Goal: Information Seeking & Learning: Check status

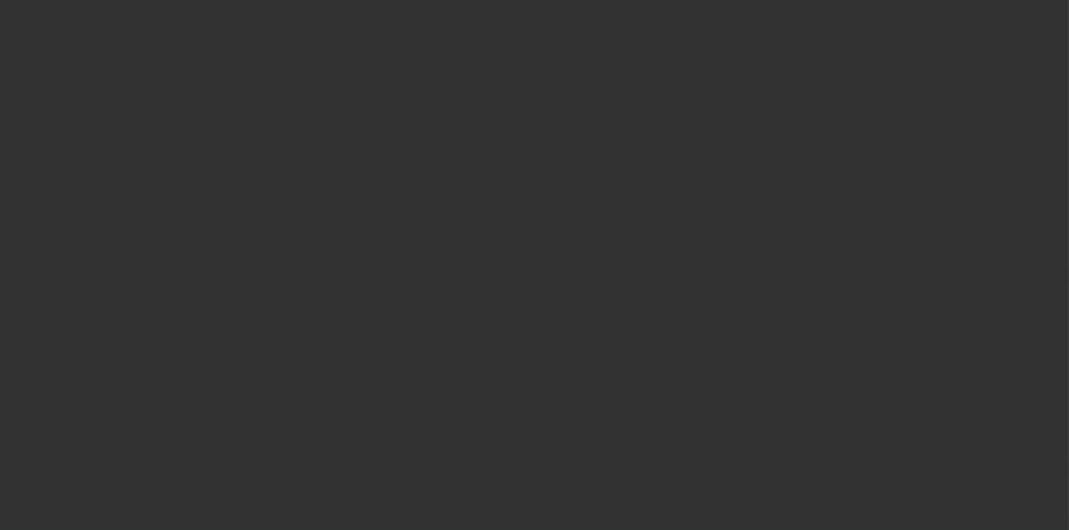
select select "3"
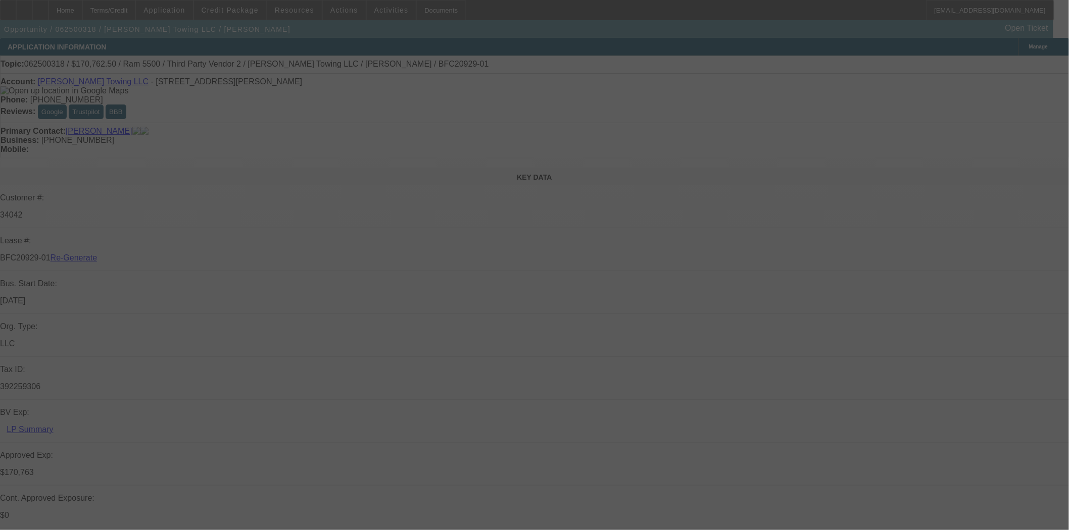
select select "0"
select select "2"
select select "0"
select select "6"
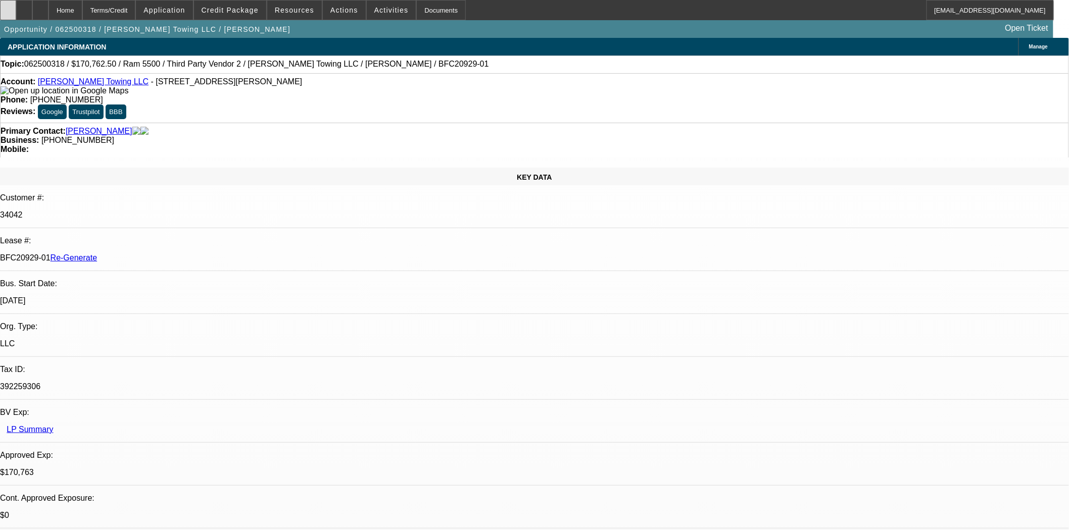
click at [8, 7] on icon at bounding box center [8, 7] width 0 height 0
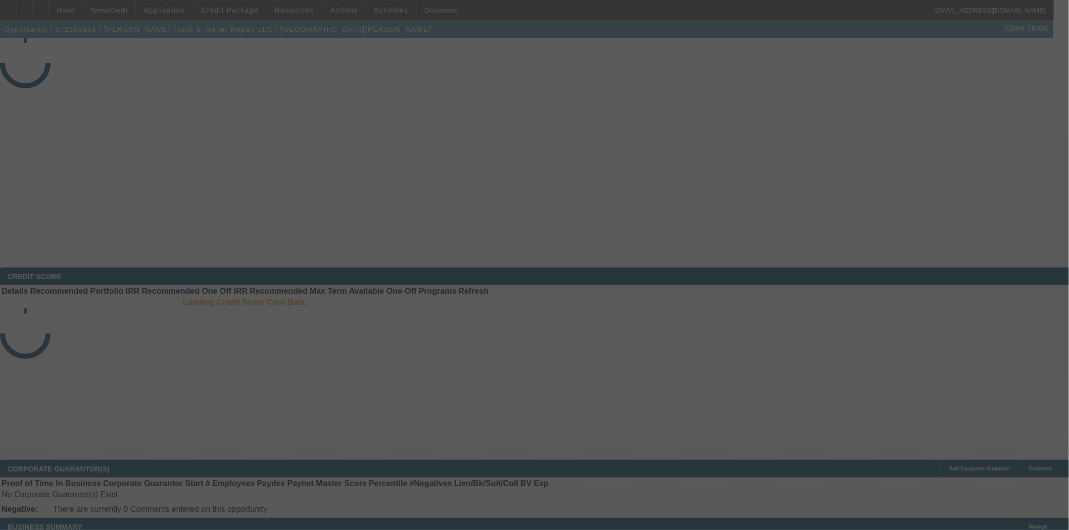
select select "3"
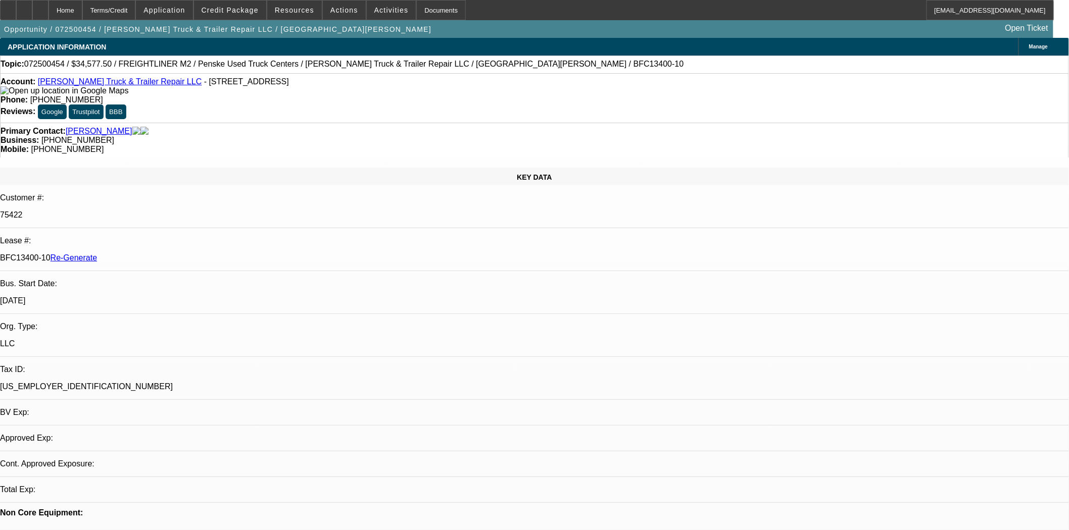
select select "0"
select select "2"
select select "0"
select select "6"
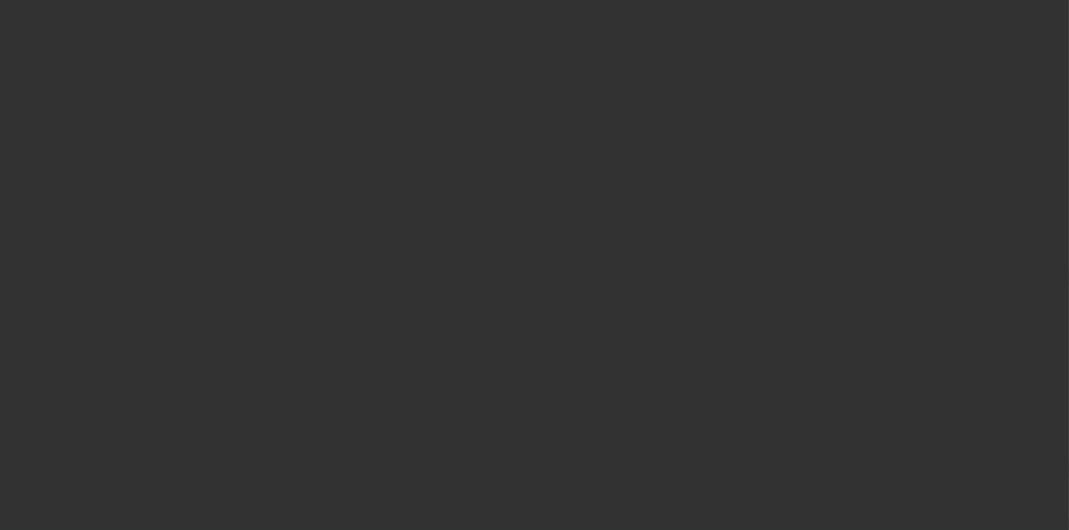
select select "3"
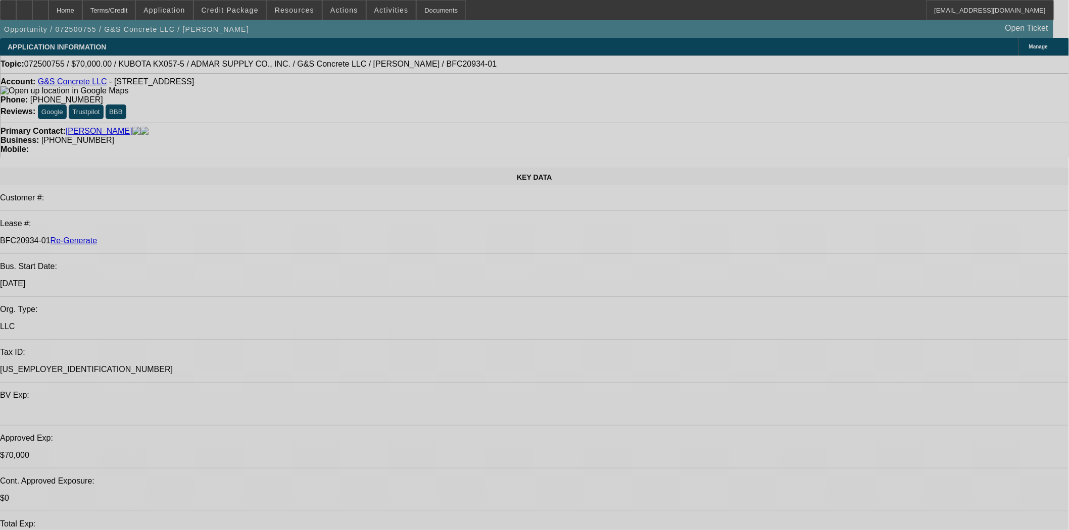
select select "0"
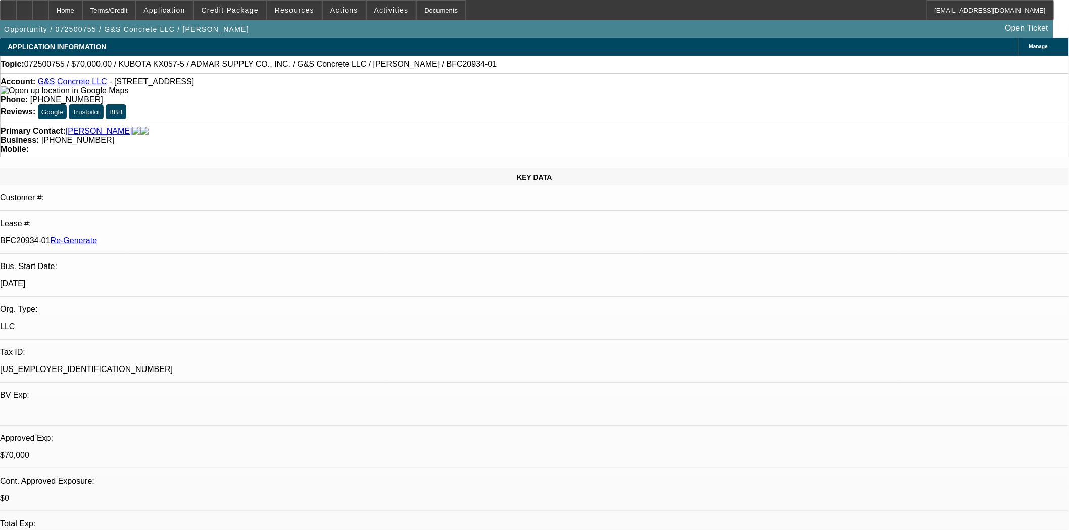
select select "2"
select select "0"
select select "6"
click at [216, 15] on span at bounding box center [230, 10] width 72 height 24
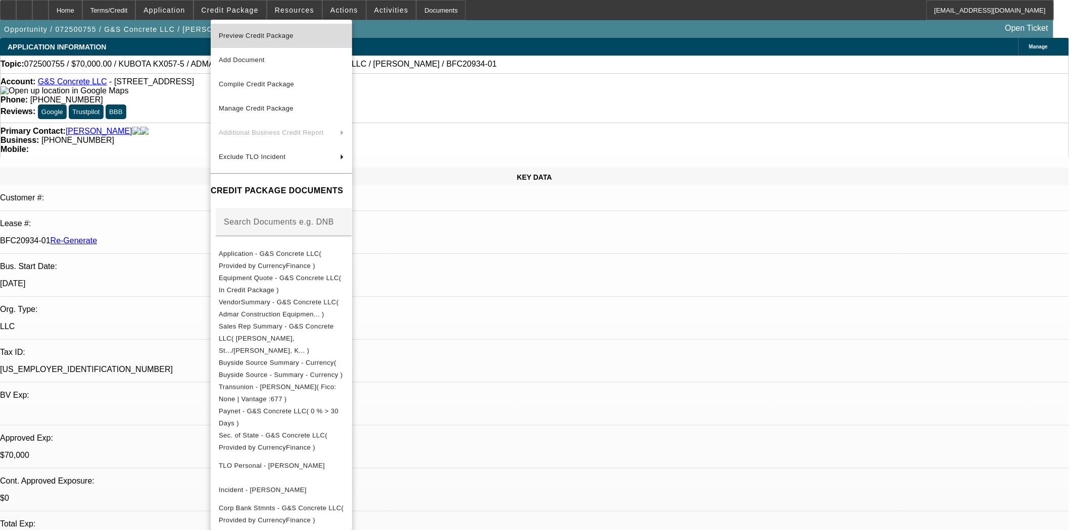
click at [239, 36] on span "Preview Credit Package" at bounding box center [256, 36] width 75 height 8
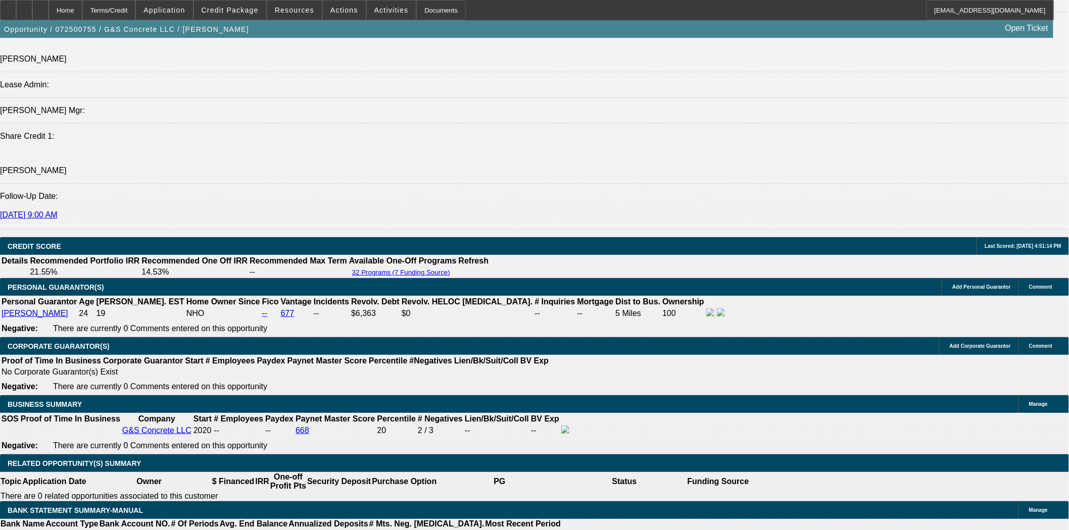
scroll to position [1123, 0]
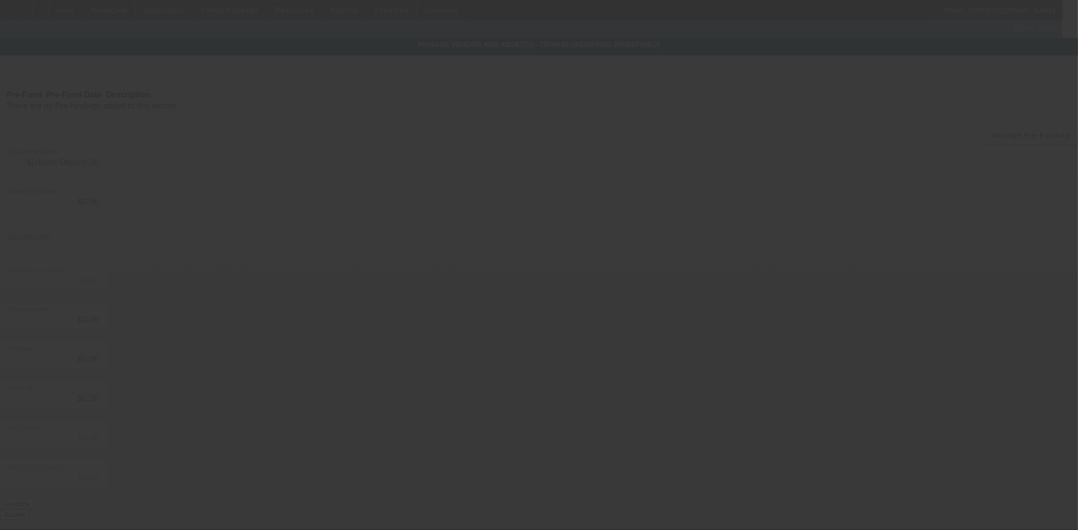
type input "$78,000.00"
type input "$6,825.00"
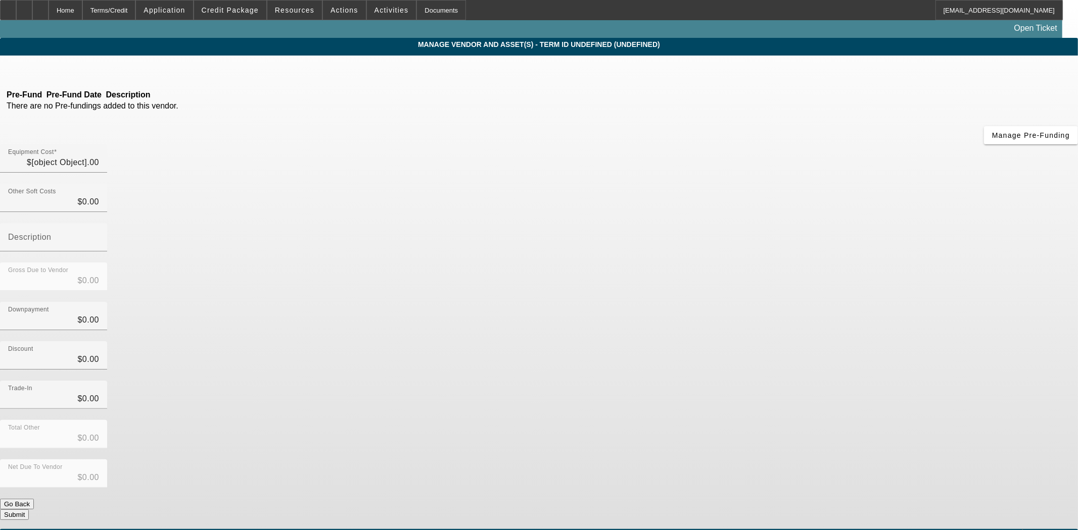
type input "tax"
type input "$84,825.00"
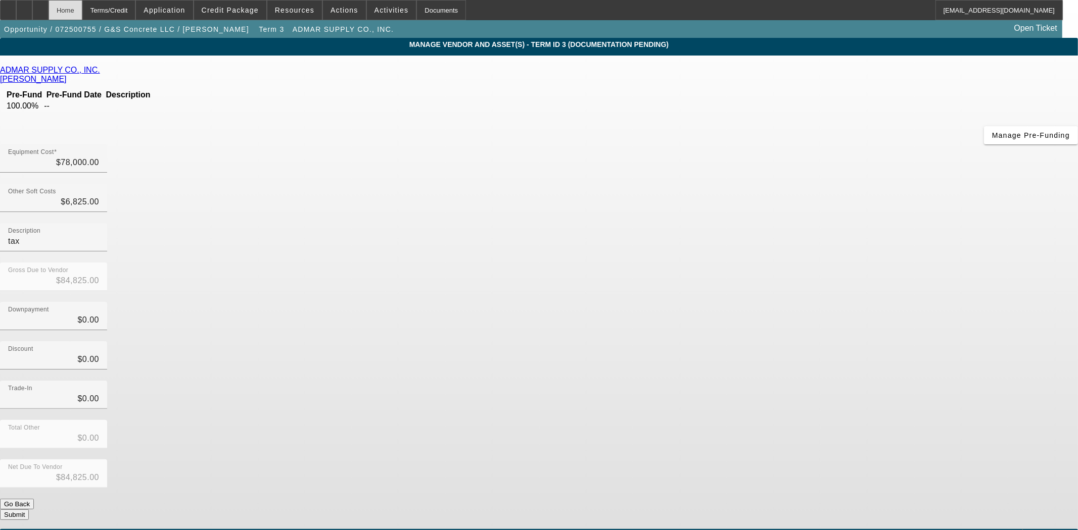
click at [81, 14] on div "Home" at bounding box center [66, 10] width 34 height 20
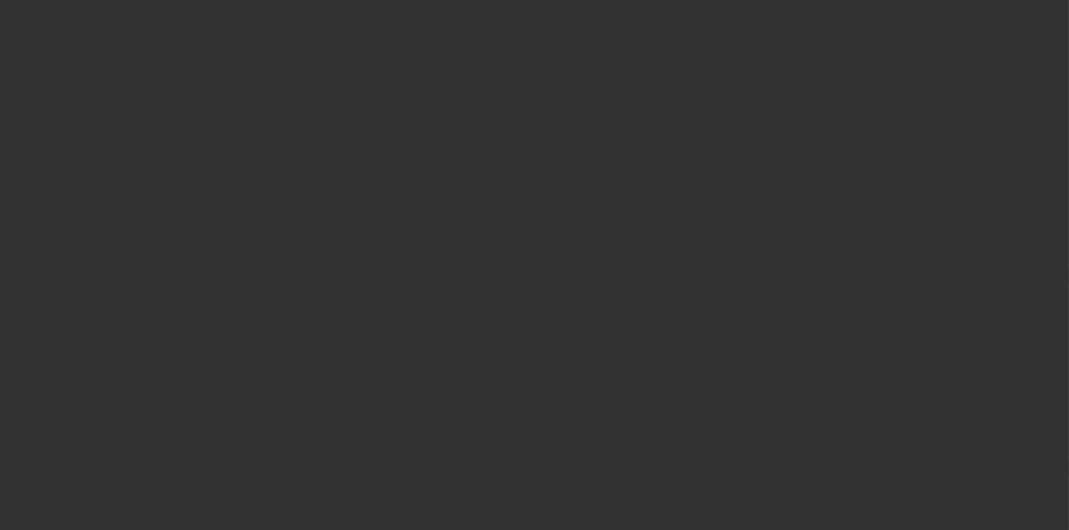
select select "3"
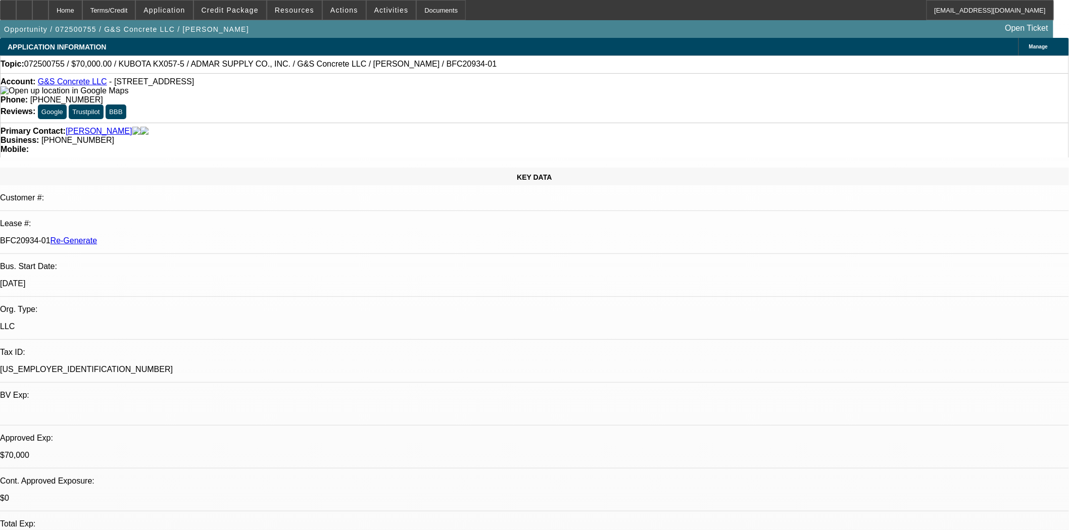
select select "0"
select select "2"
select select "0"
select select "6"
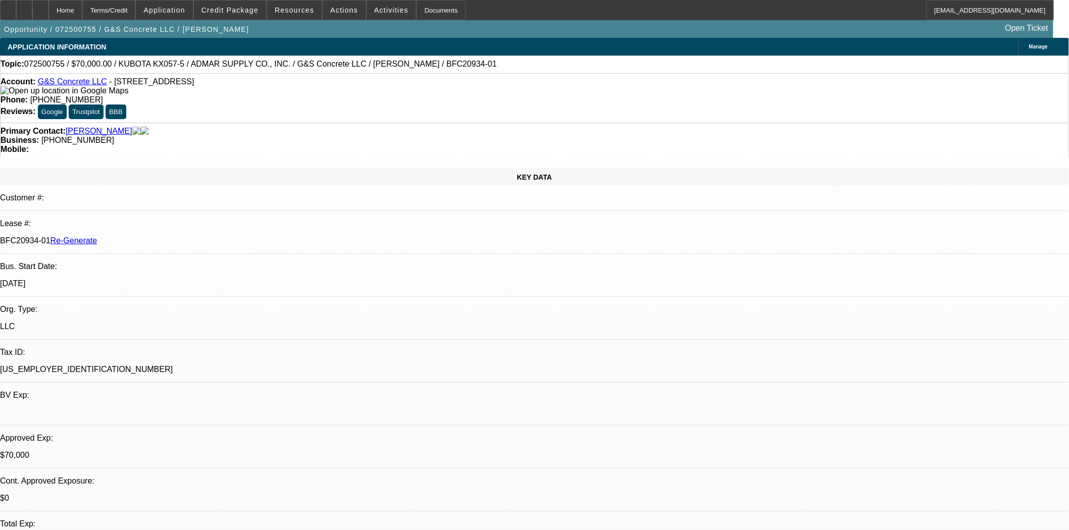
scroll to position [336, 0]
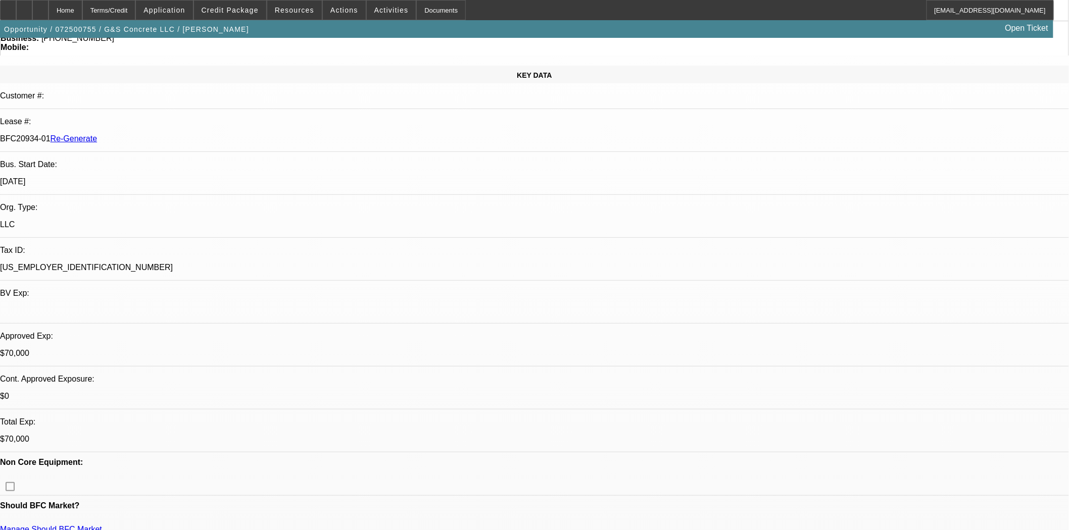
scroll to position [112, 0]
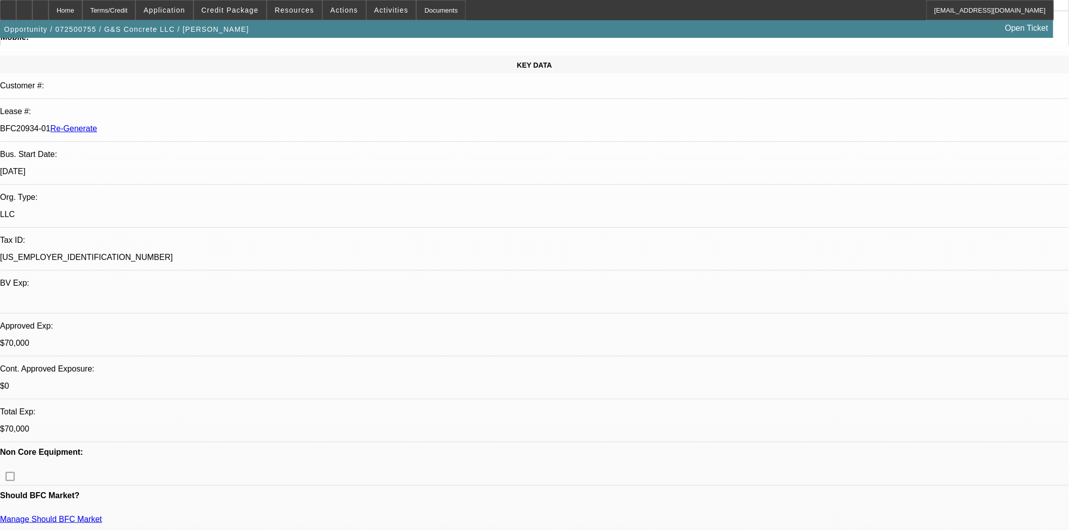
scroll to position [224, 0]
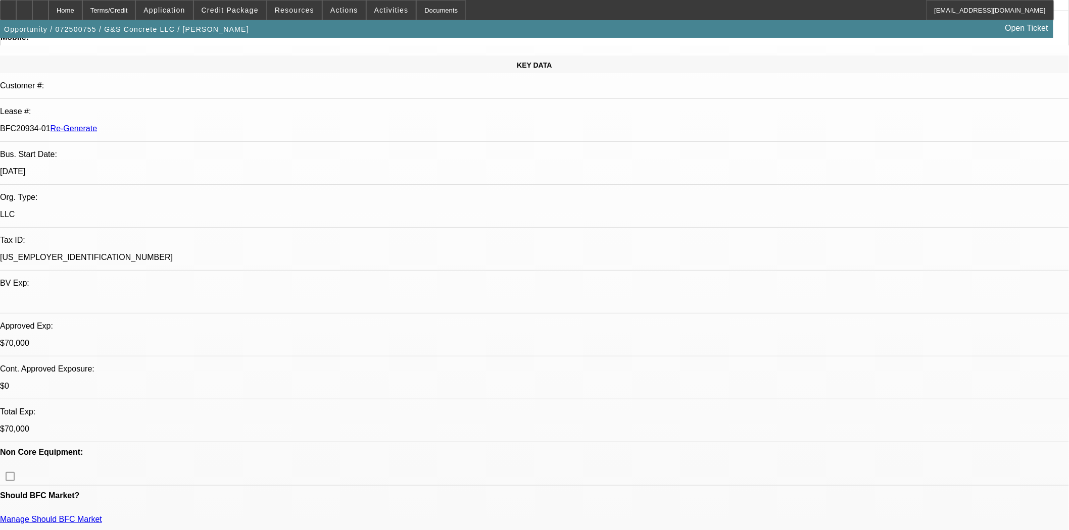
scroll to position [112, 0]
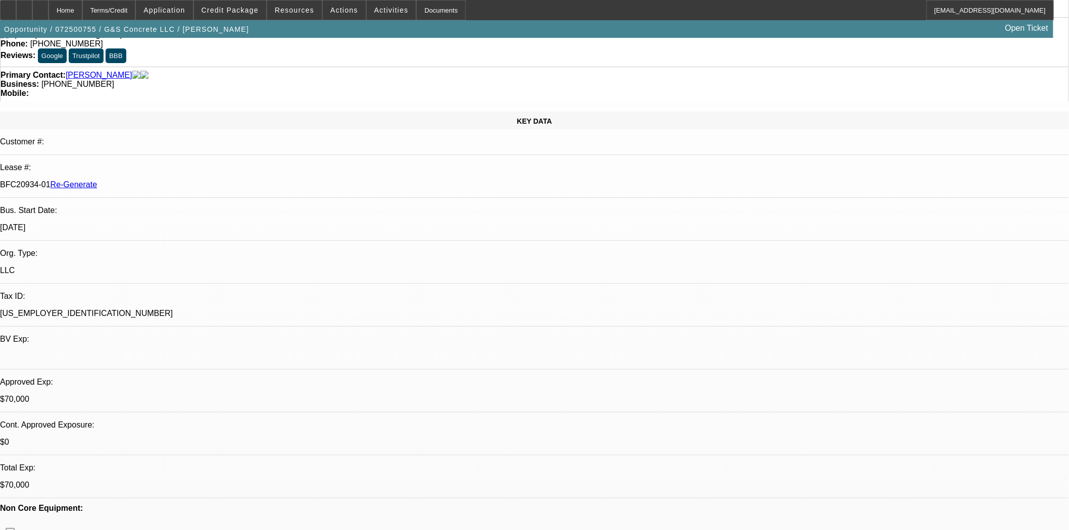
scroll to position [224, 0]
click at [816, 152] on span "Reply All" at bounding box center [828, 151] width 27 height 8
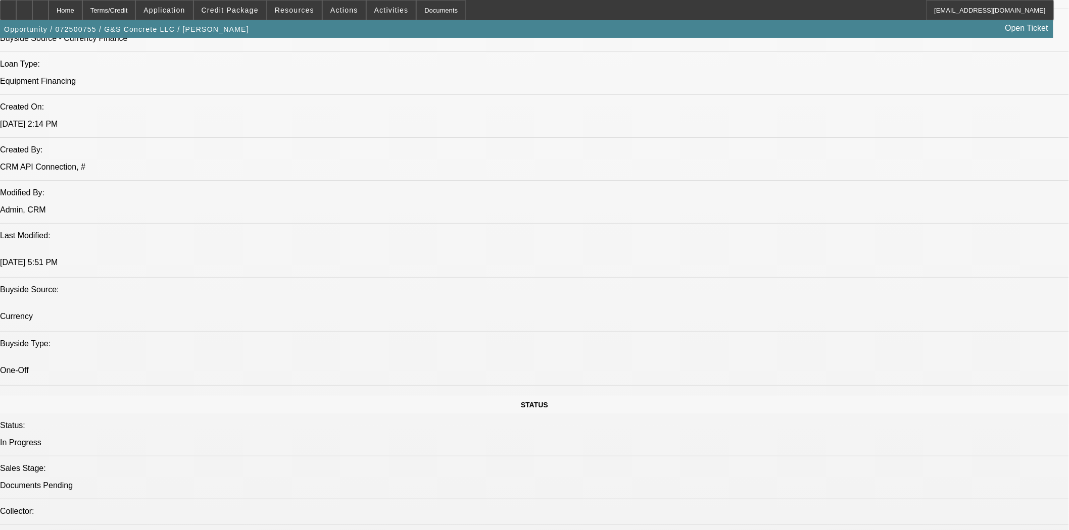
scroll to position [1067, 0]
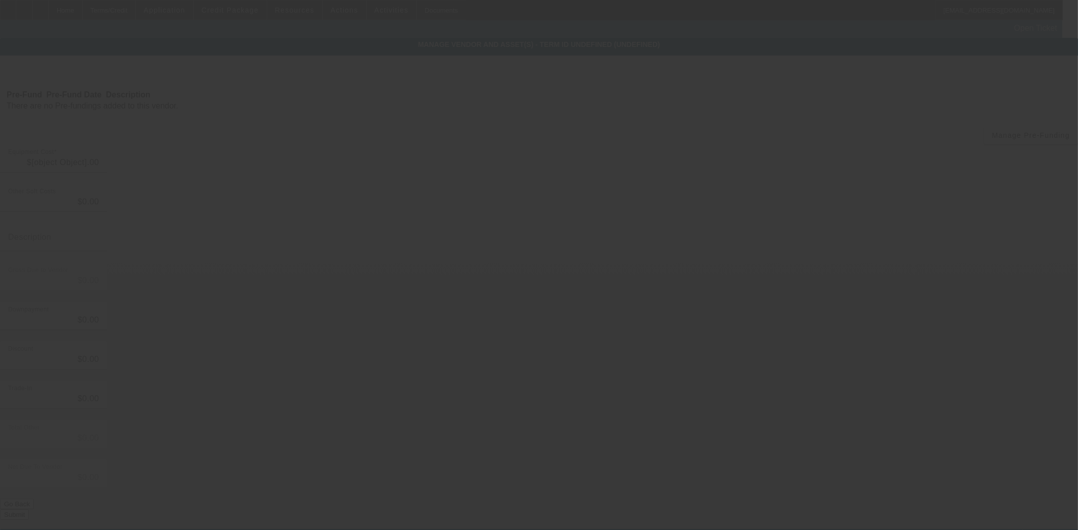
type input "$78,000.00"
type input "$6,825.00"
type input "tax"
type input "$84,825.00"
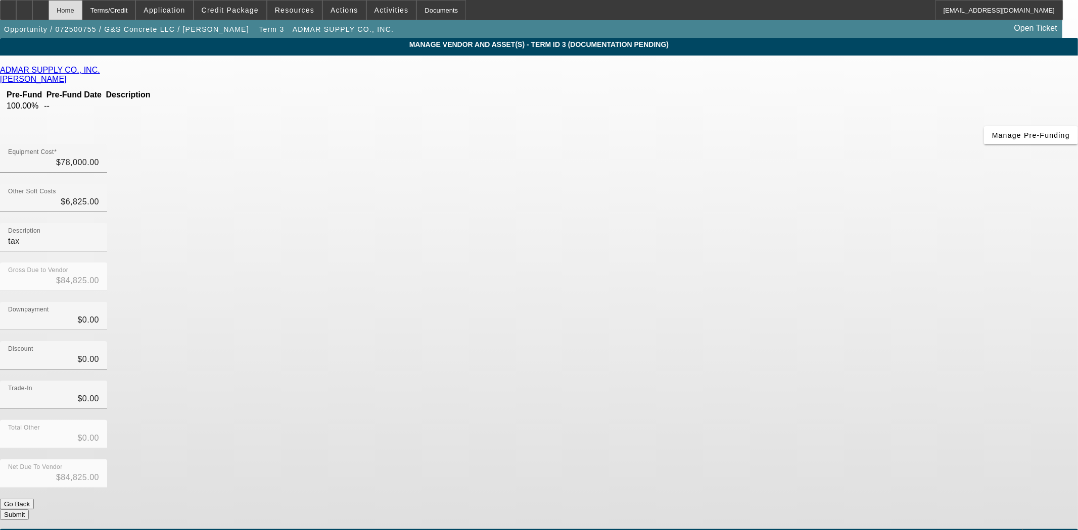
click at [82, 15] on div "Home" at bounding box center [66, 10] width 34 height 20
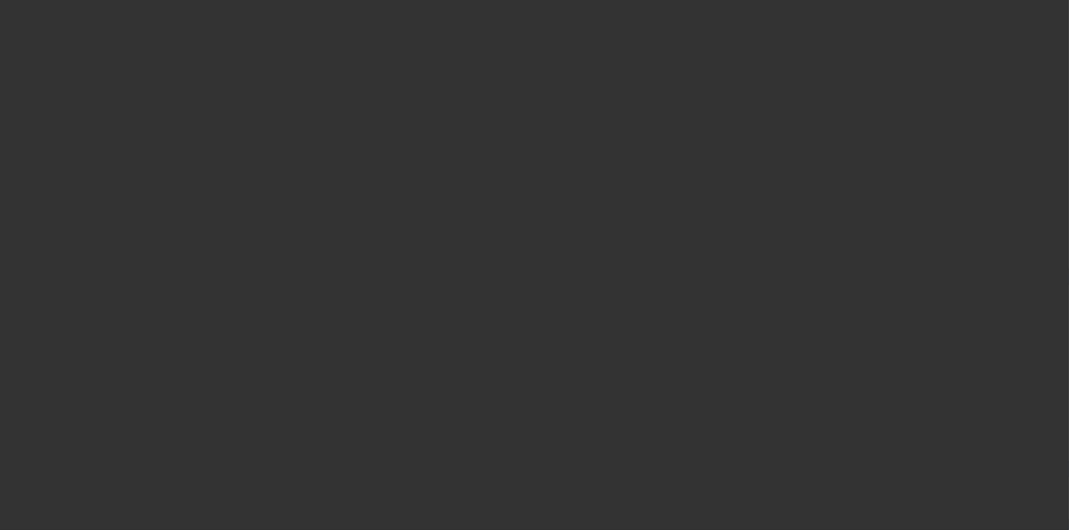
select select "3"
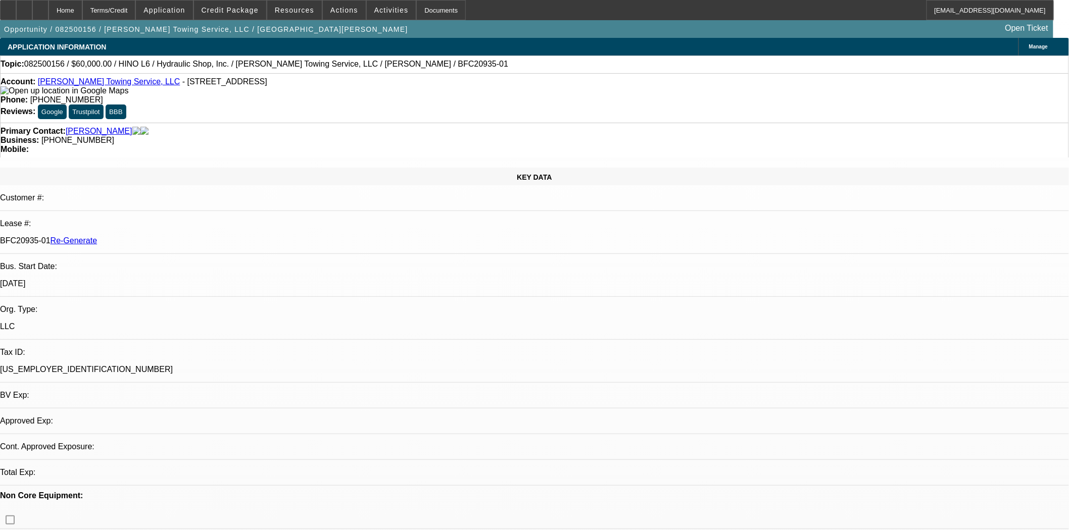
select select "0"
select select "6"
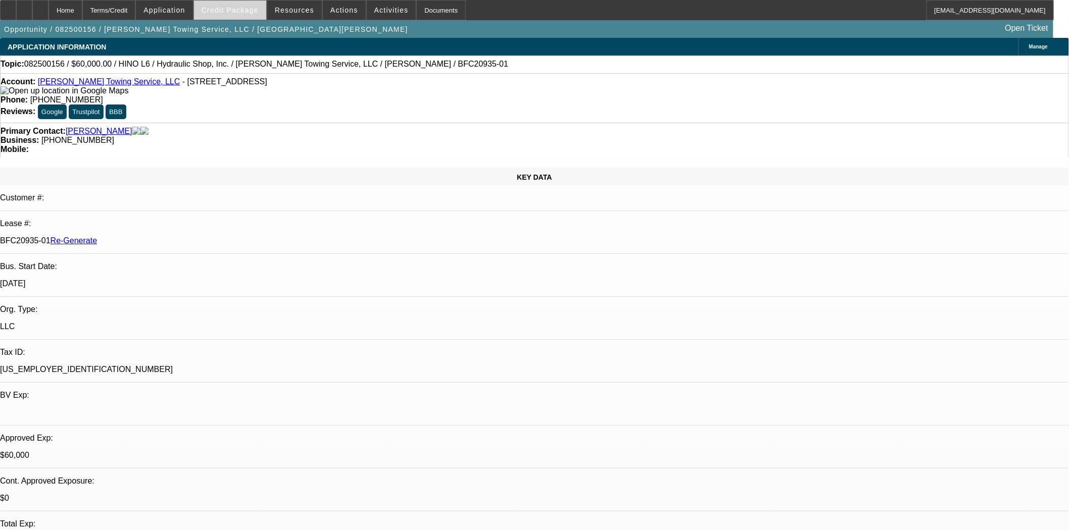
click at [248, 9] on span "Credit Package" at bounding box center [230, 10] width 57 height 8
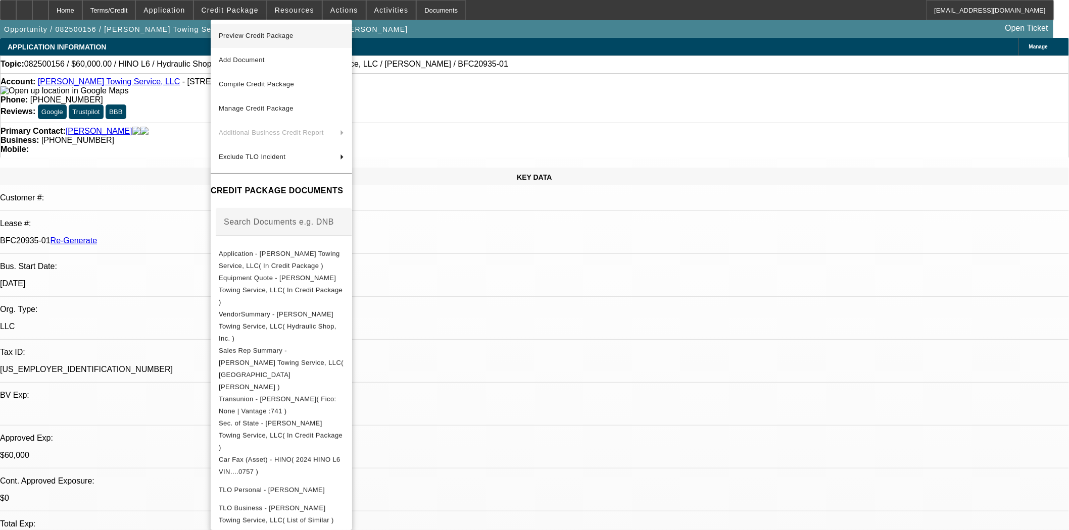
click at [258, 33] on span "Preview Credit Package" at bounding box center [256, 36] width 75 height 8
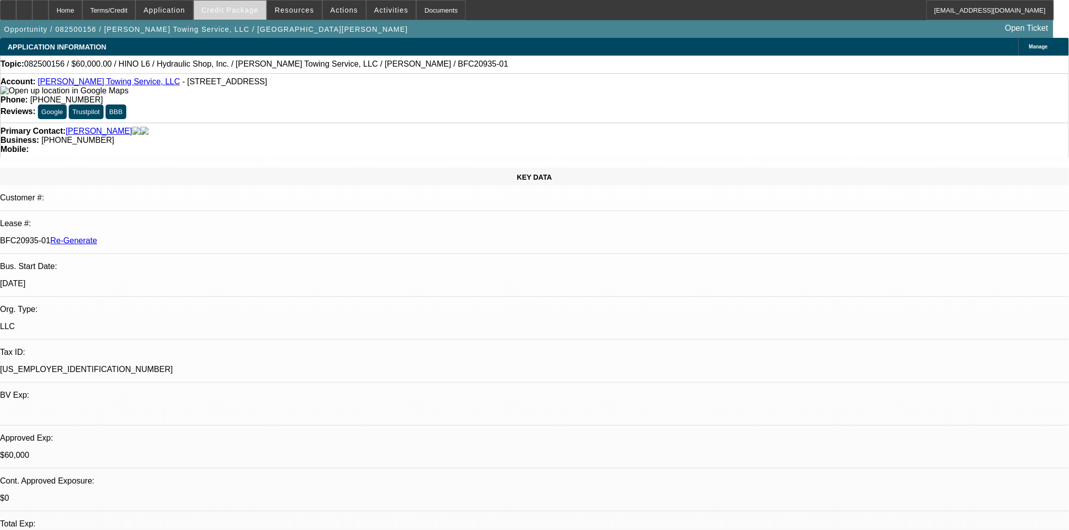
click at [231, 13] on span "Credit Package" at bounding box center [230, 10] width 57 height 8
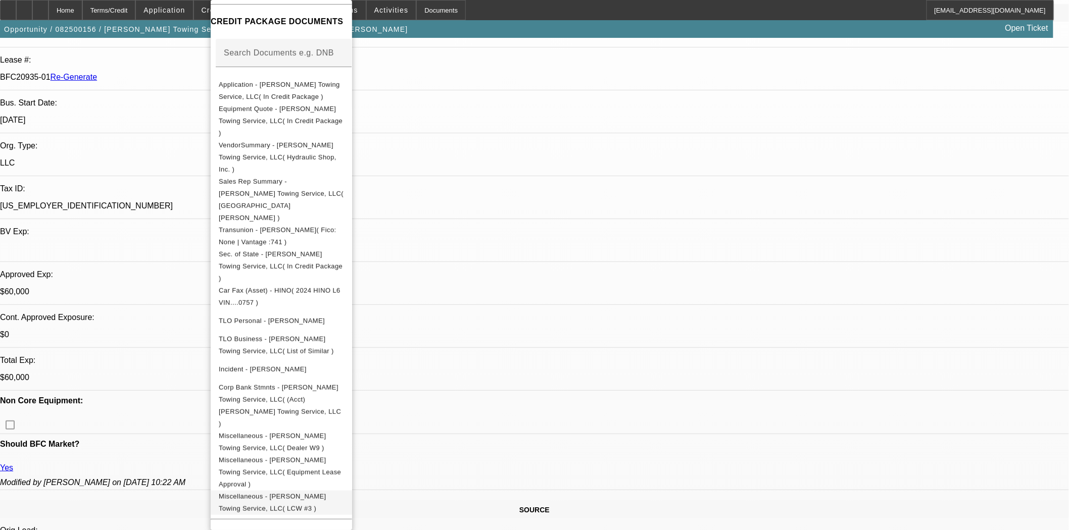
scroll to position [336, 0]
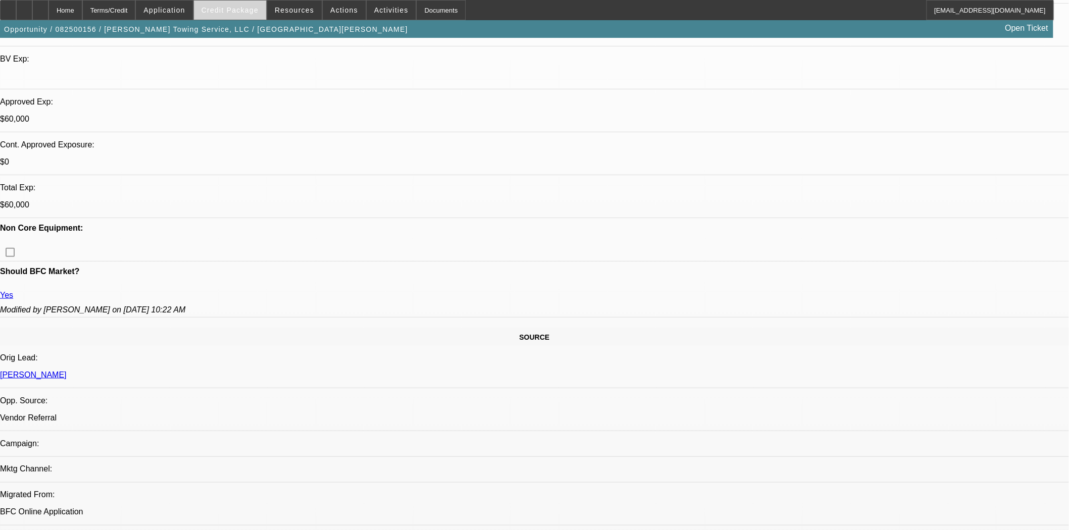
click at [247, 16] on span at bounding box center [230, 10] width 72 height 24
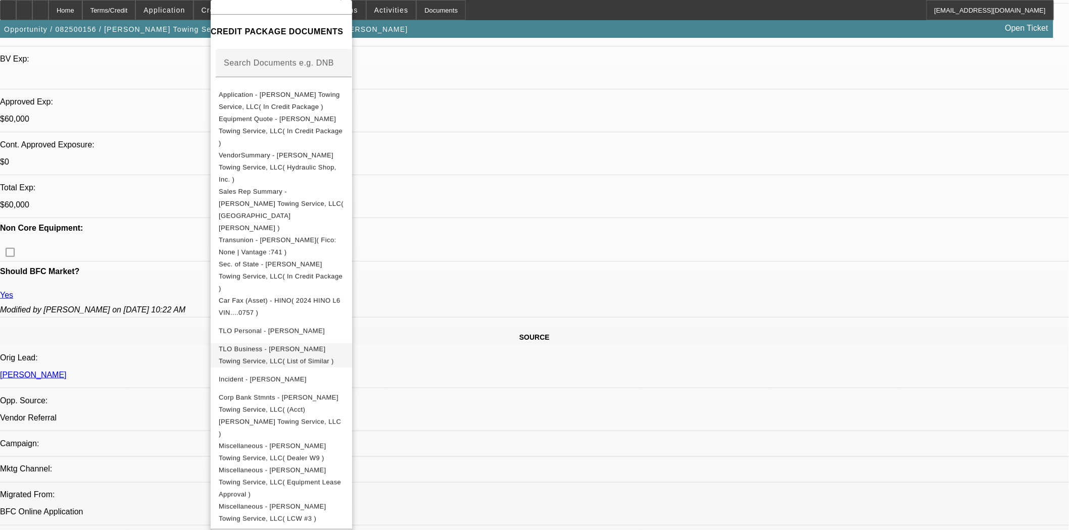
scroll to position [150, 0]
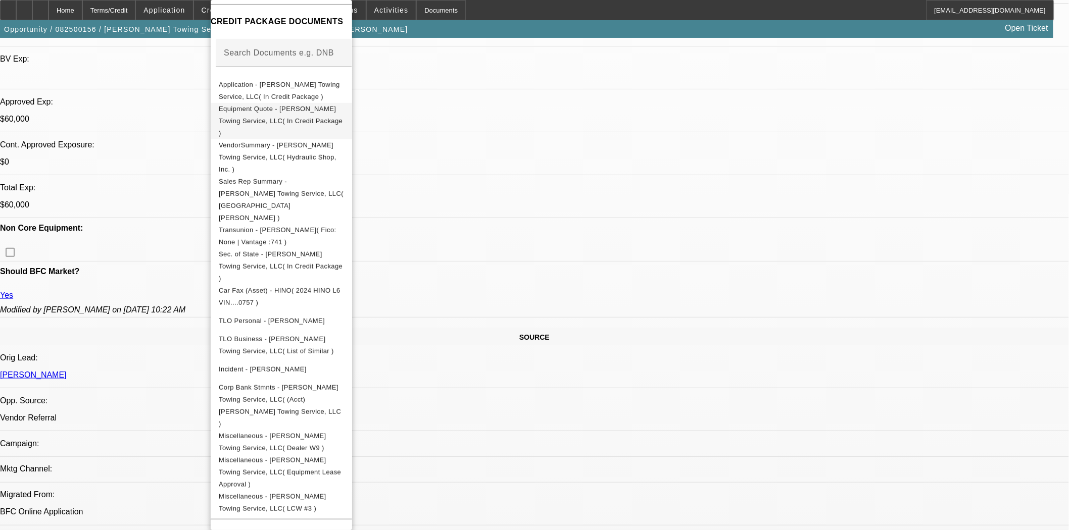
click at [273, 113] on span "Equipment Quote - Padilla Towing Service, LLC( In Credit Package )" at bounding box center [281, 121] width 124 height 32
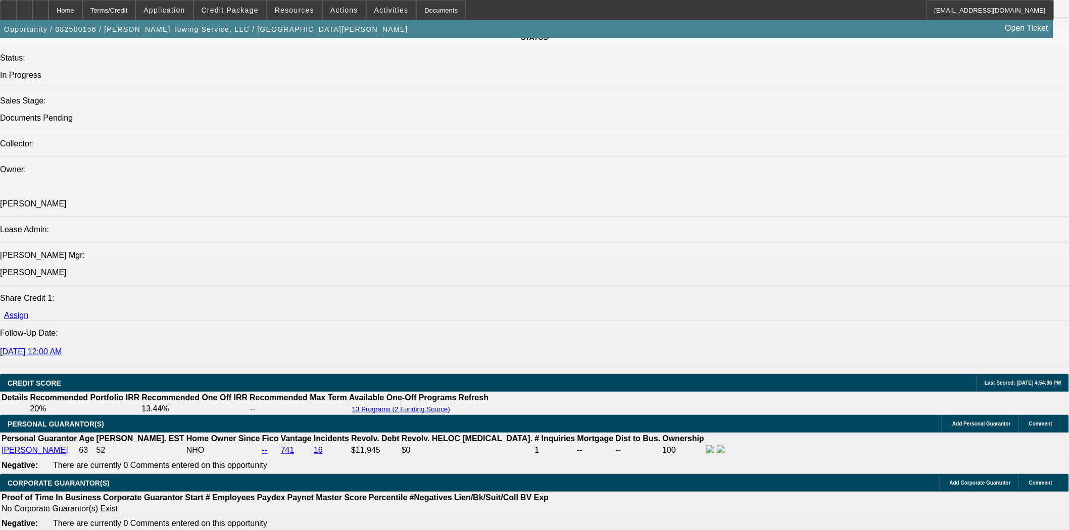
scroll to position [1403, 0]
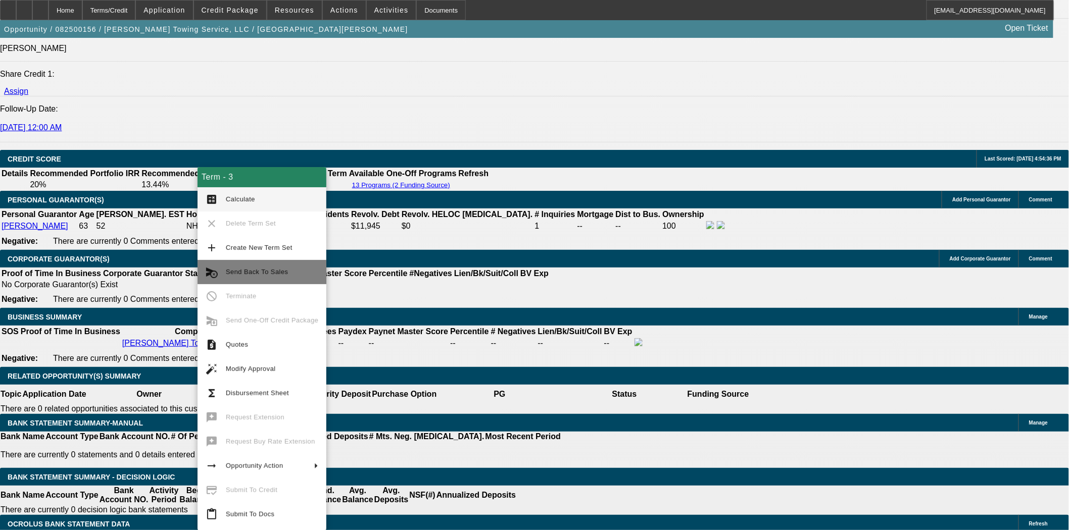
click at [248, 271] on span "Send Back To Sales" at bounding box center [257, 272] width 62 height 8
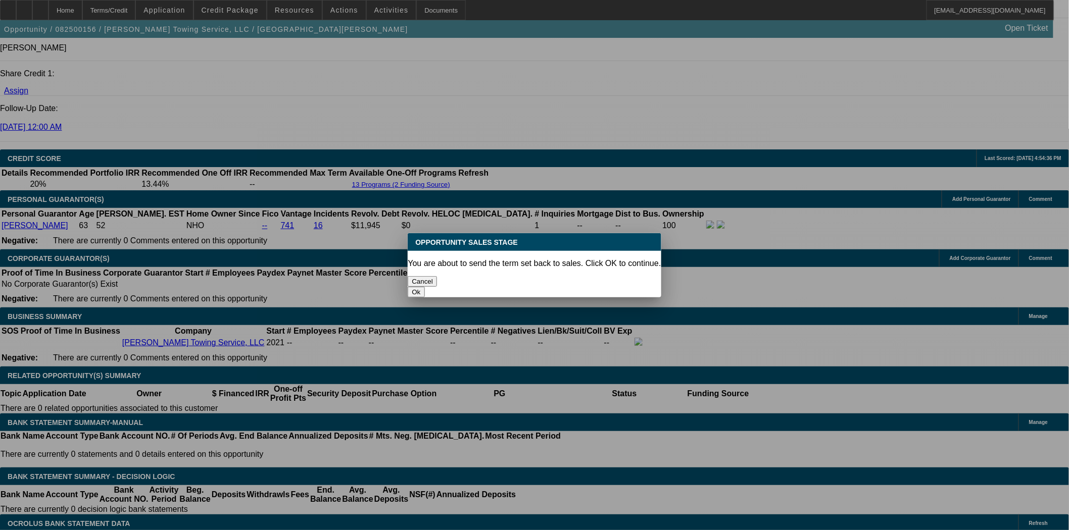
click at [424, 287] on button "Ok" at bounding box center [416, 292] width 17 height 11
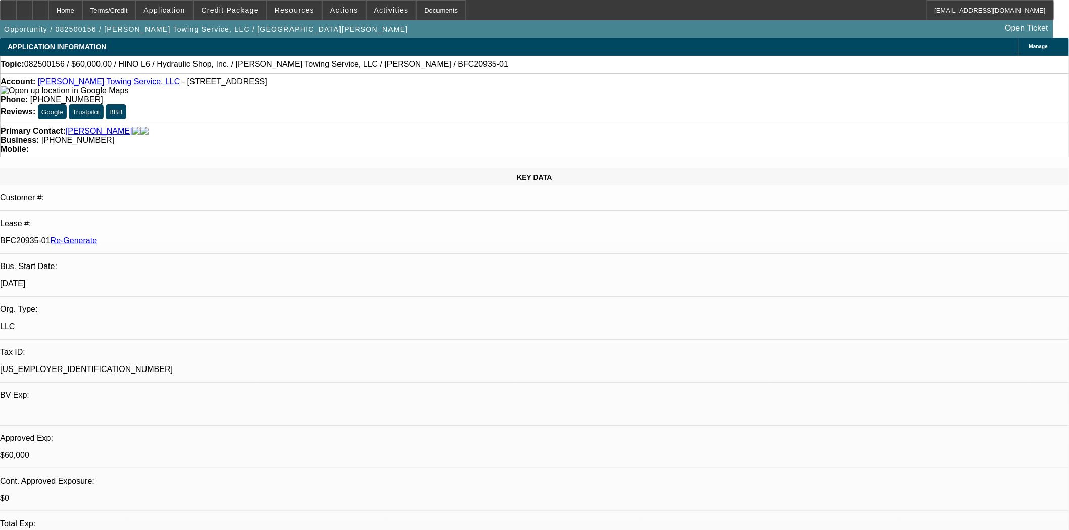
type textarea "Copy of the title and corrected invoice would be needed to request documents fr…"
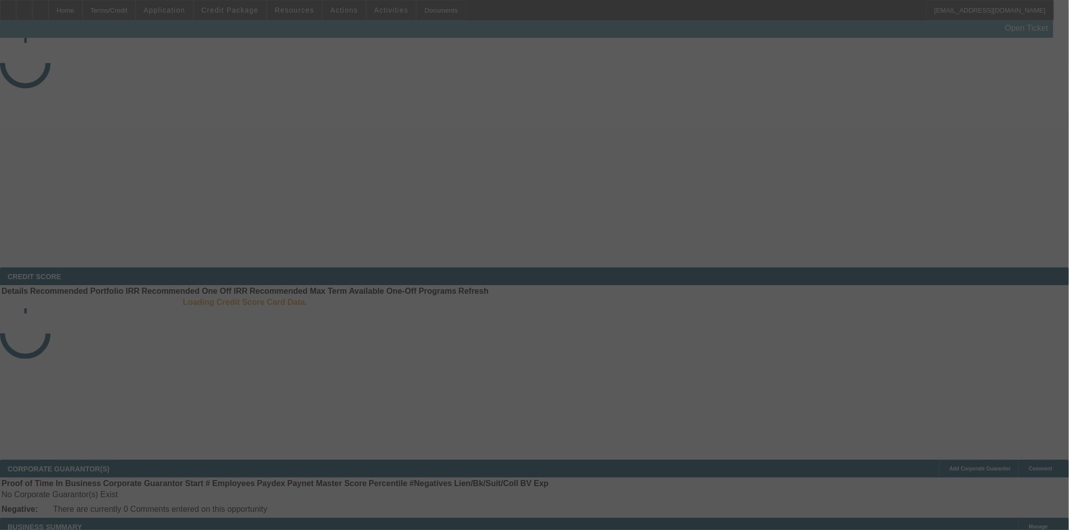
select select "4"
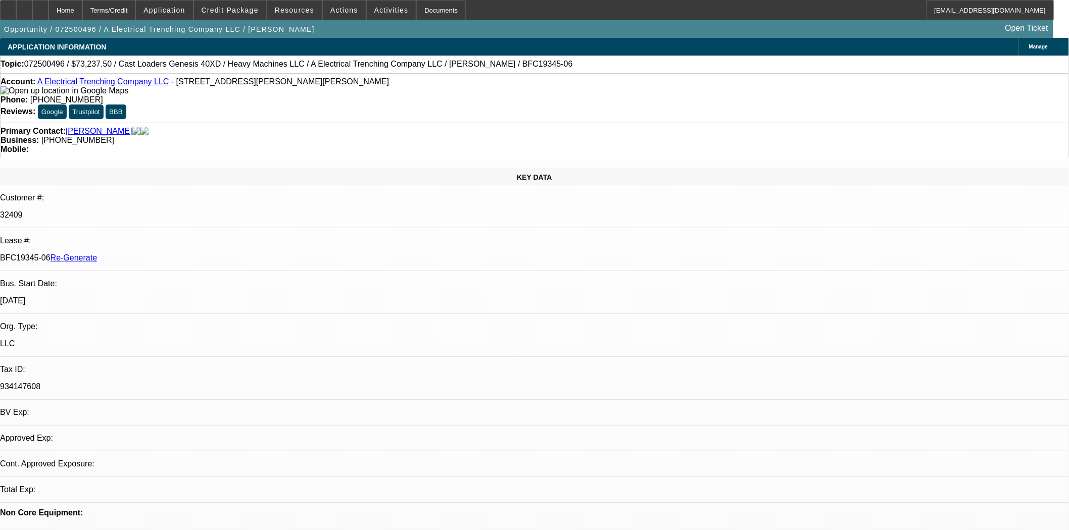
select select "0"
select select "3"
select select "0"
select select "6"
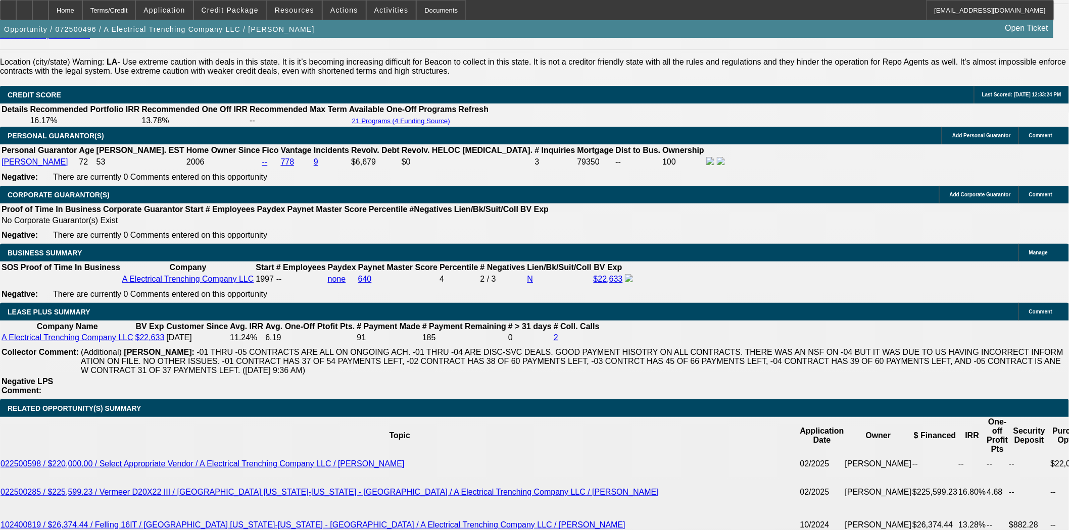
scroll to position [1740, 0]
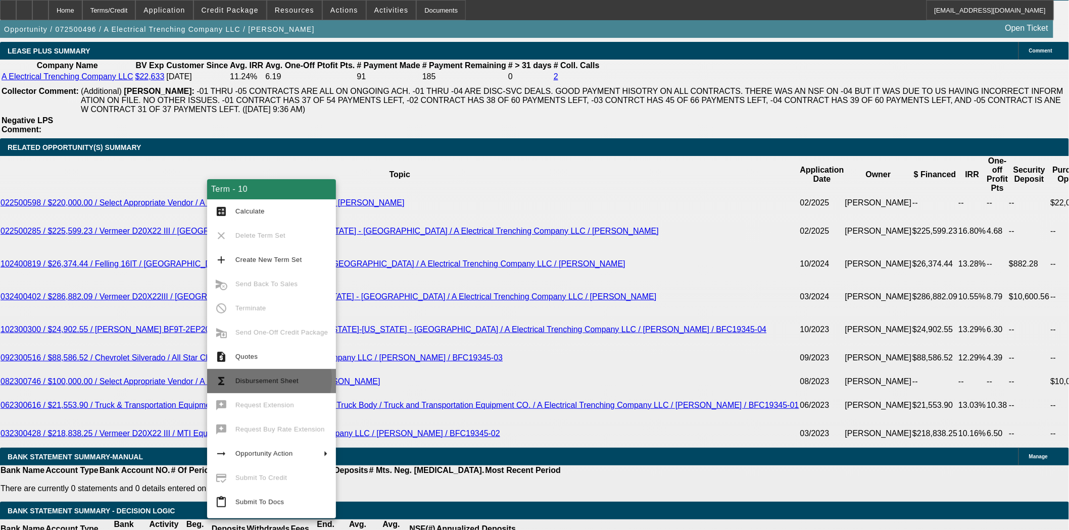
click at [261, 379] on span "Disbursement Sheet" at bounding box center [266, 381] width 63 height 8
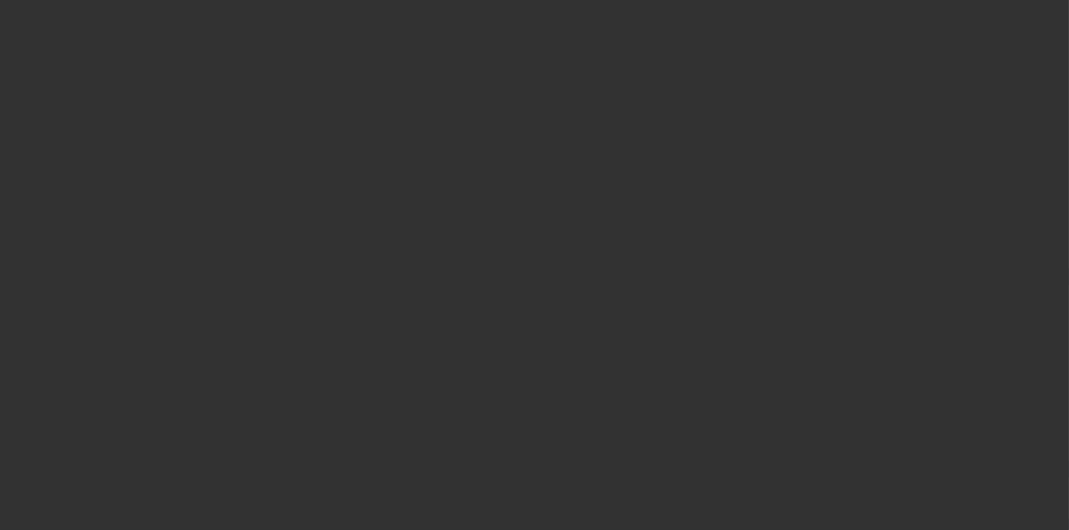
select select "4"
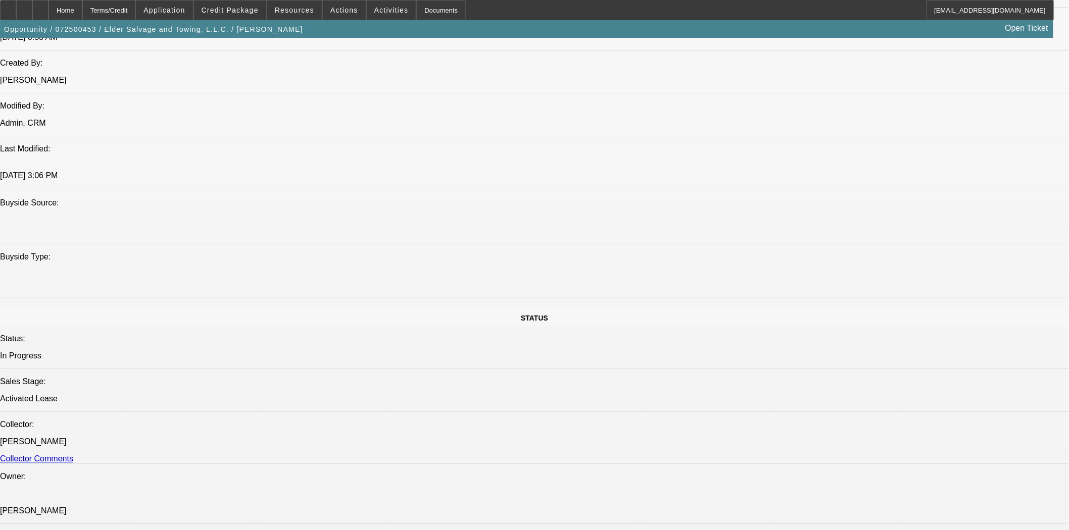
select select "0"
select select "3"
select select "0"
select select "6"
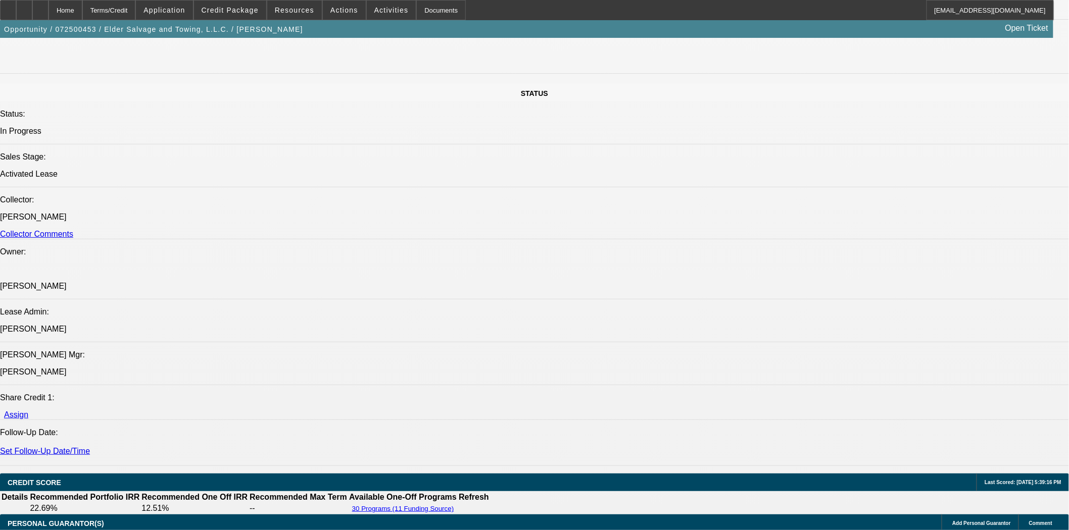
scroll to position [1343, 0]
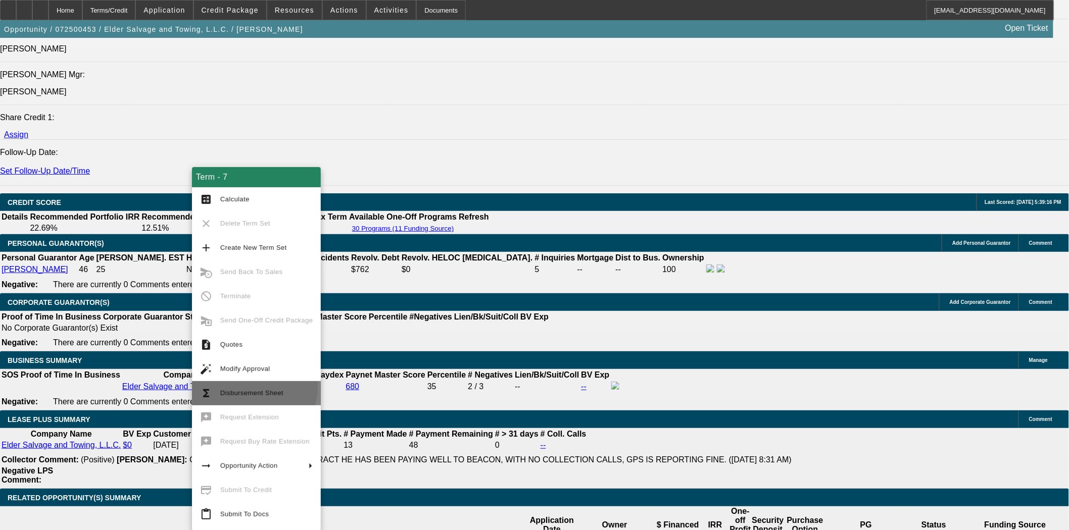
click at [246, 387] on span "Disbursement Sheet" at bounding box center [266, 393] width 92 height 12
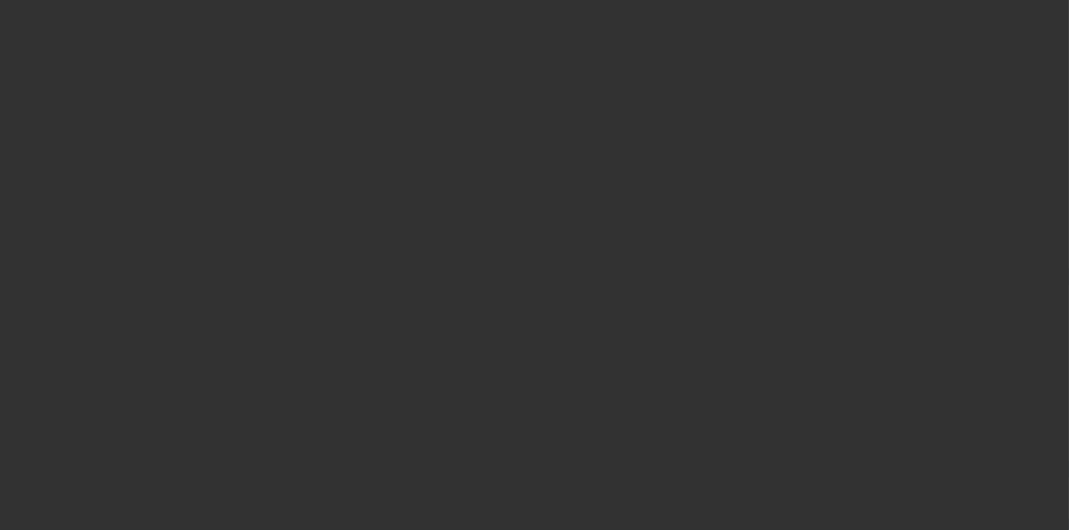
select select "4"
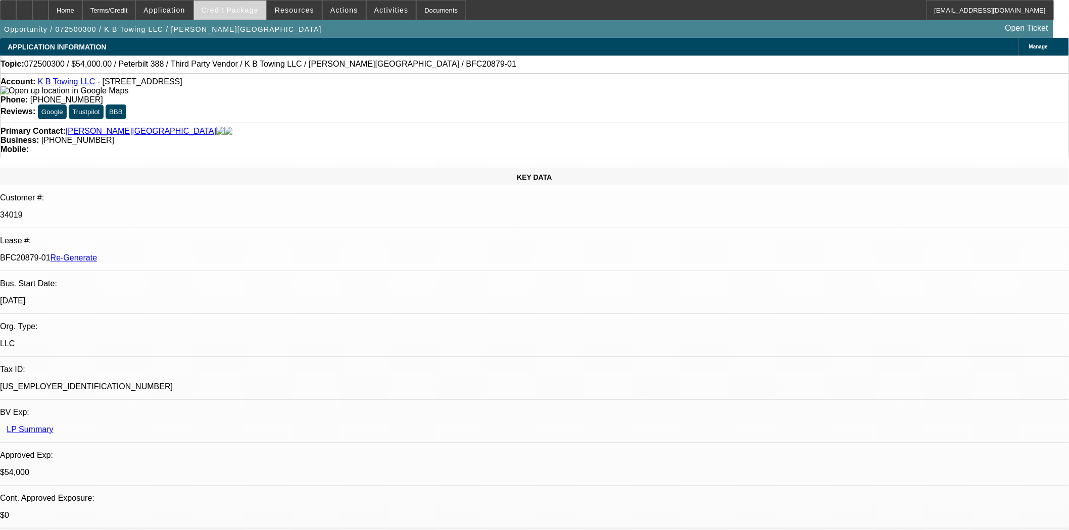
select select "0"
select select "6"
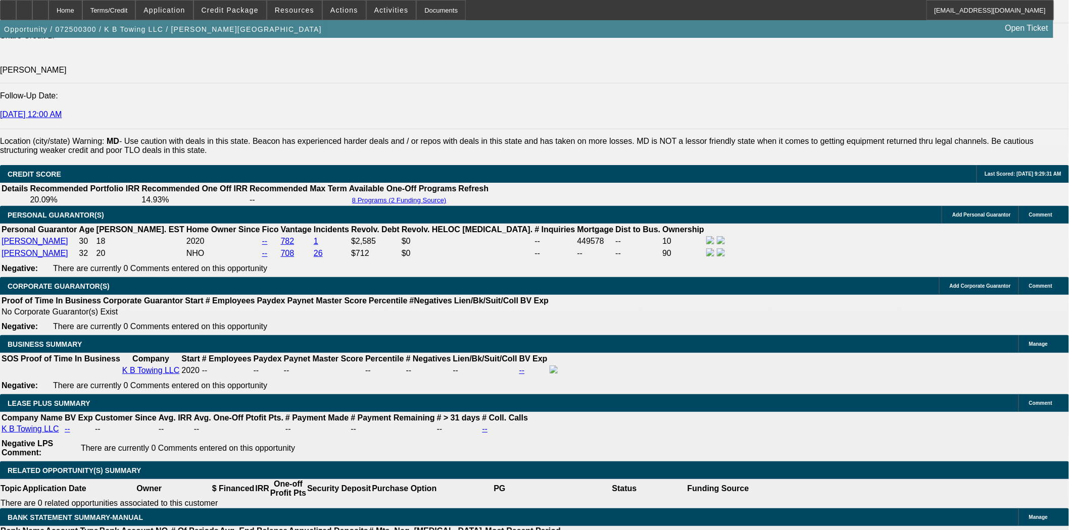
scroll to position [1628, 0]
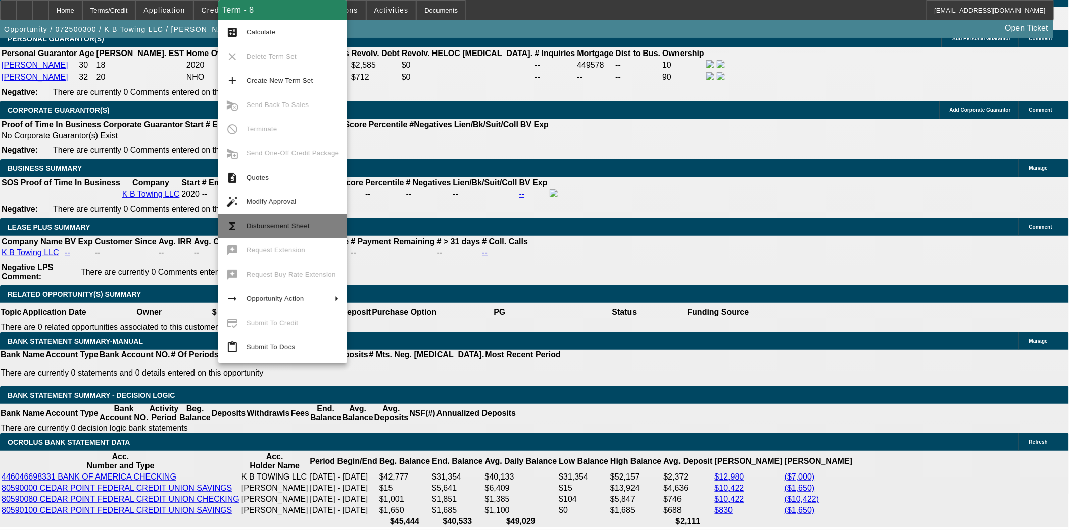
click at [284, 225] on span "Disbursement Sheet" at bounding box center [278, 226] width 63 height 8
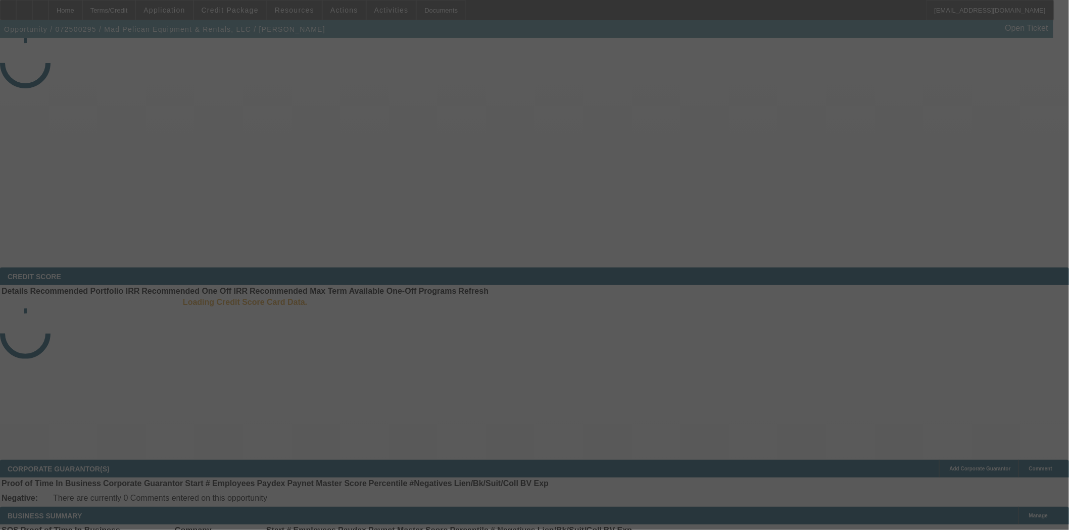
select select "4"
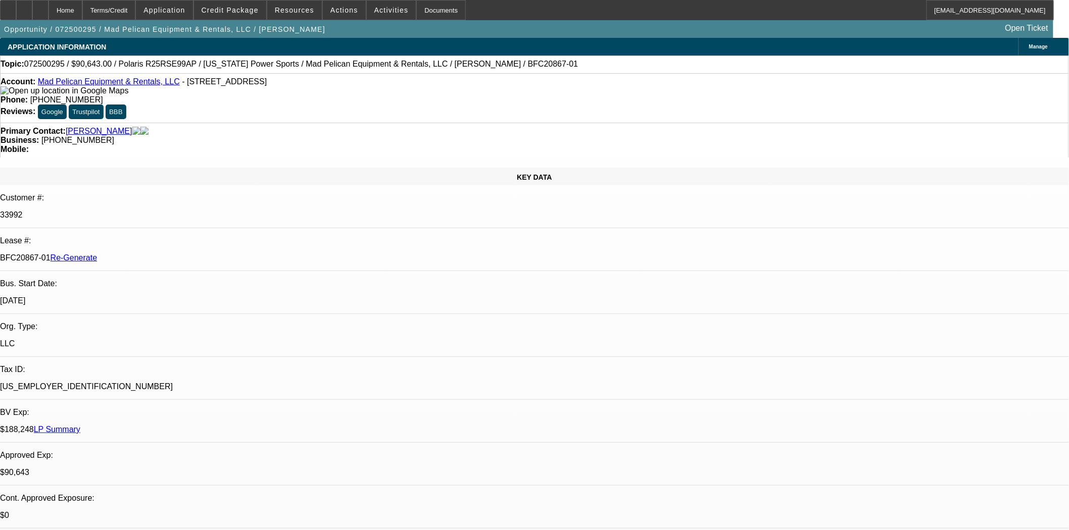
select select "0"
select select "6"
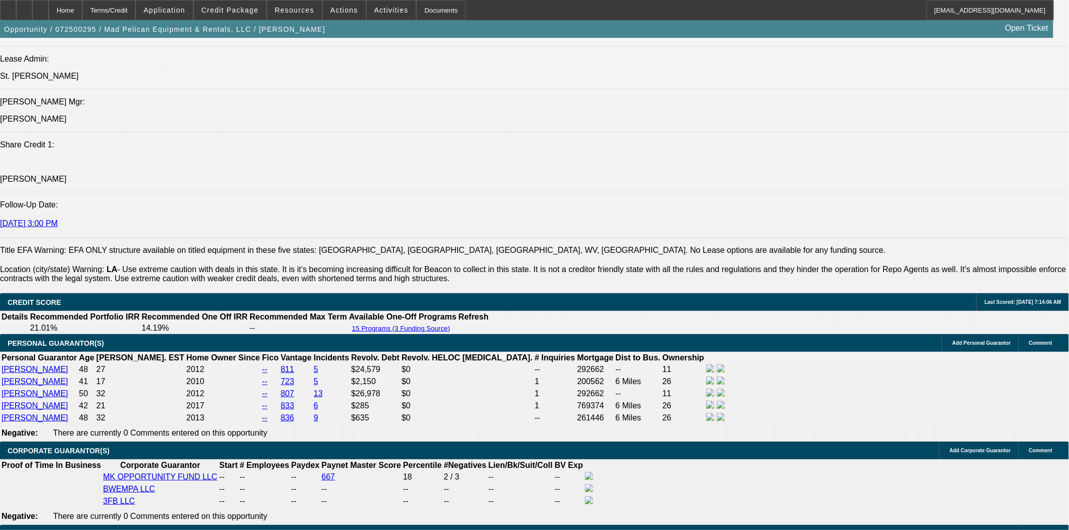
scroll to position [1684, 0]
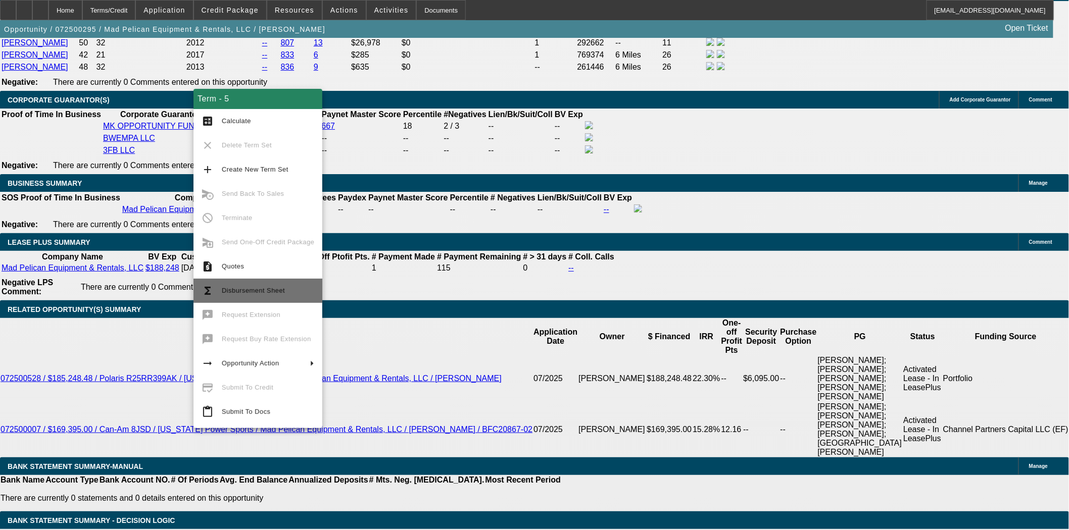
click at [267, 284] on button "functions Disbursement Sheet" at bounding box center [257, 291] width 129 height 24
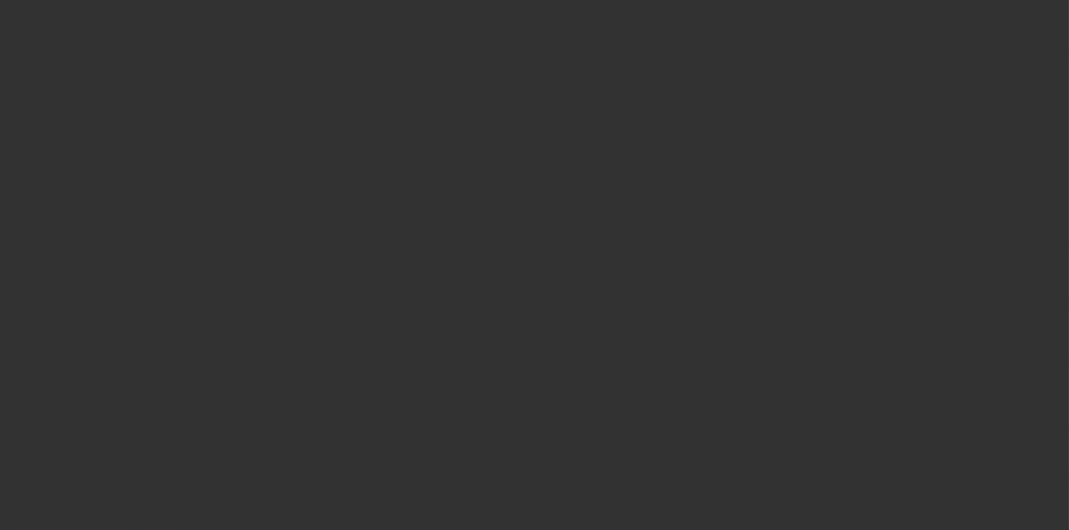
select select "4"
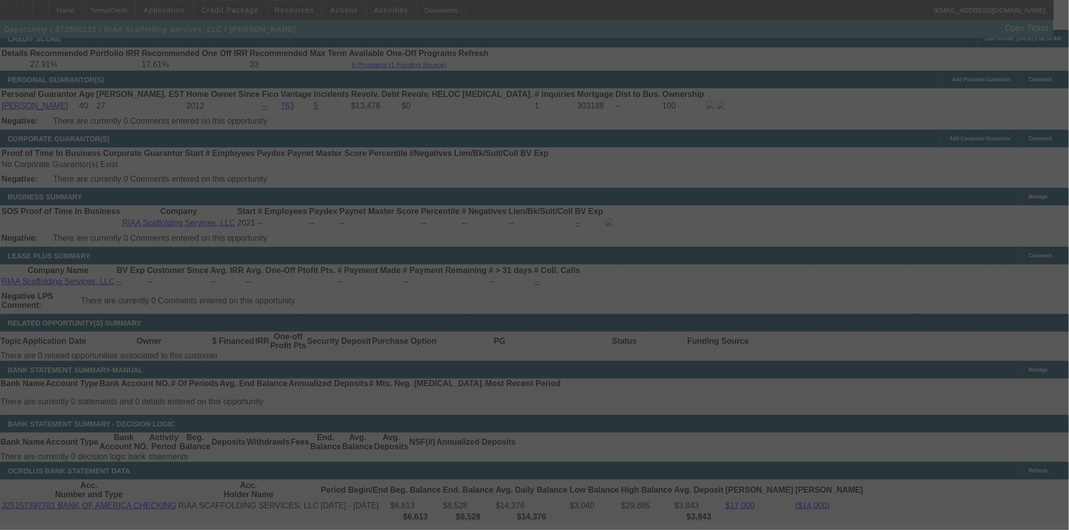
scroll to position [1528, 0]
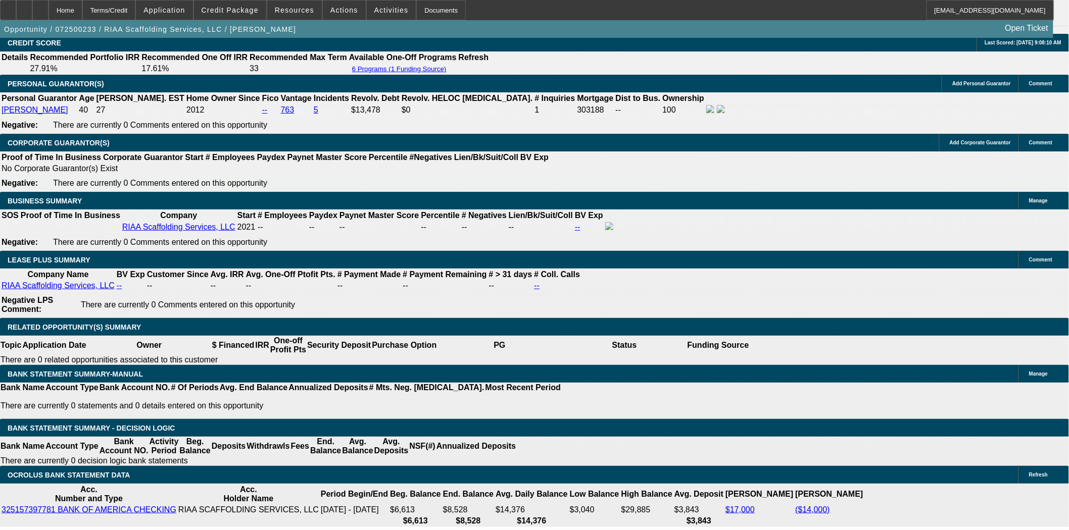
select select "0"
select select "0.1"
select select "5"
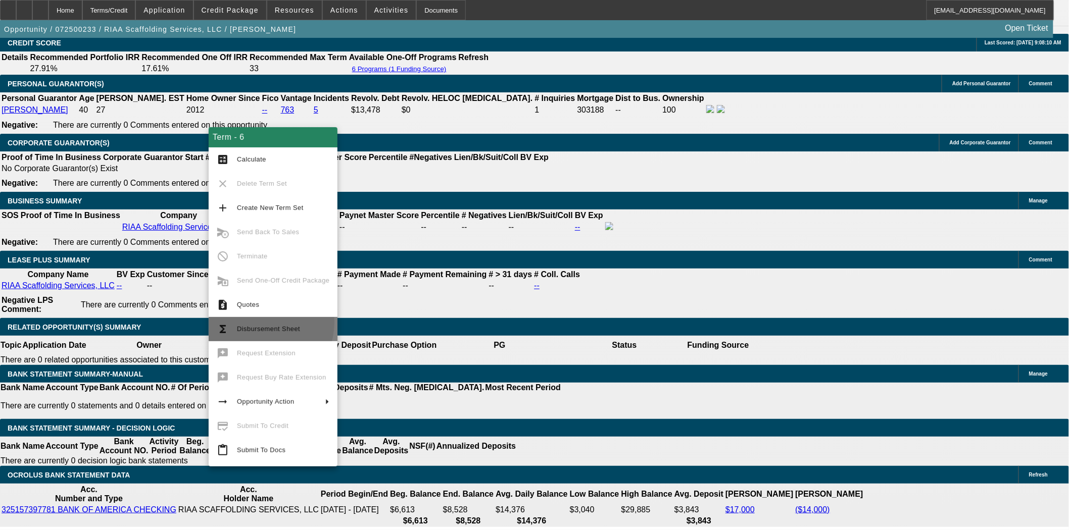
click at [254, 322] on button "functions Disbursement Sheet" at bounding box center [273, 329] width 129 height 24
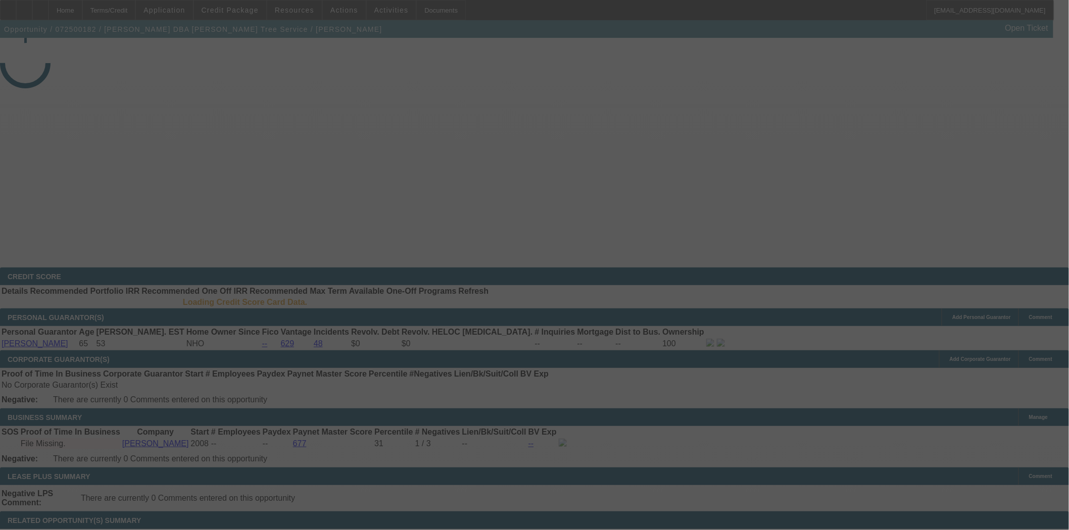
select select "4"
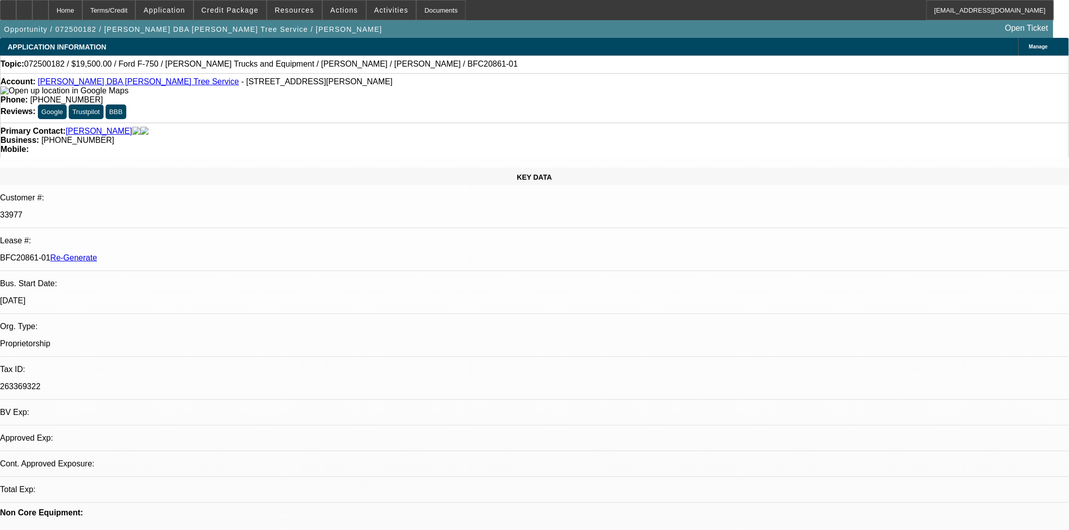
select select "0"
select select "3"
select select "0.1"
select select "4"
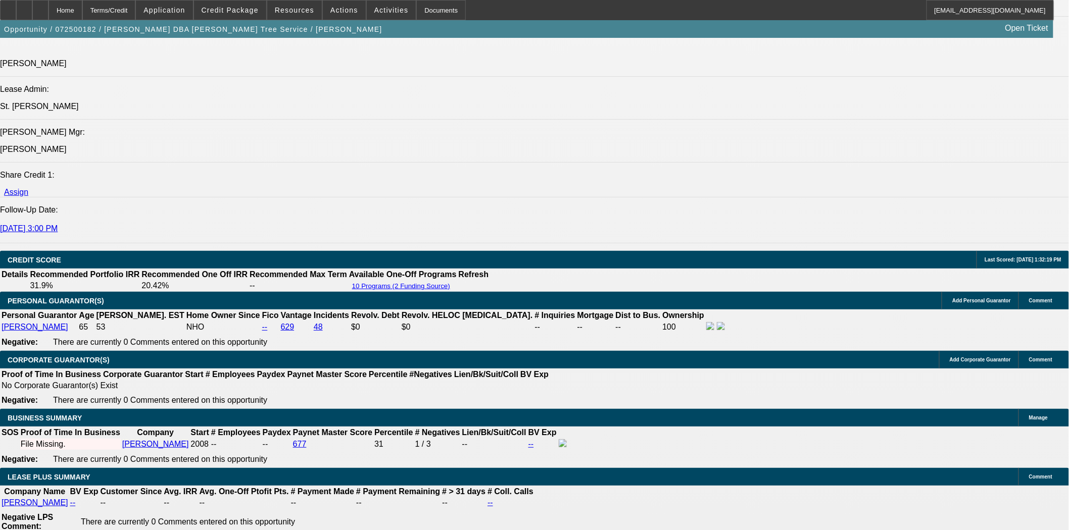
scroll to position [1403, 0]
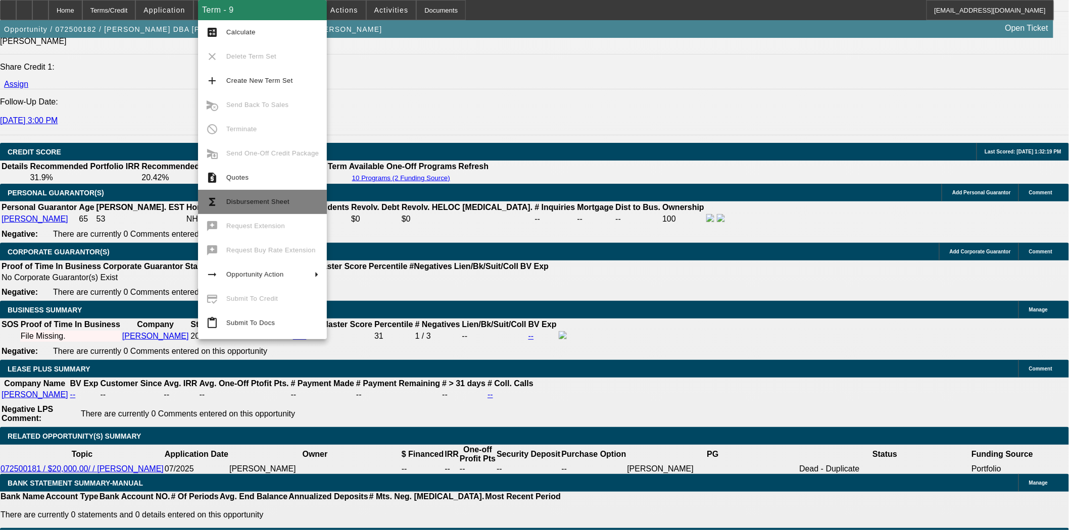
click at [261, 203] on span "Disbursement Sheet" at bounding box center [257, 202] width 63 height 8
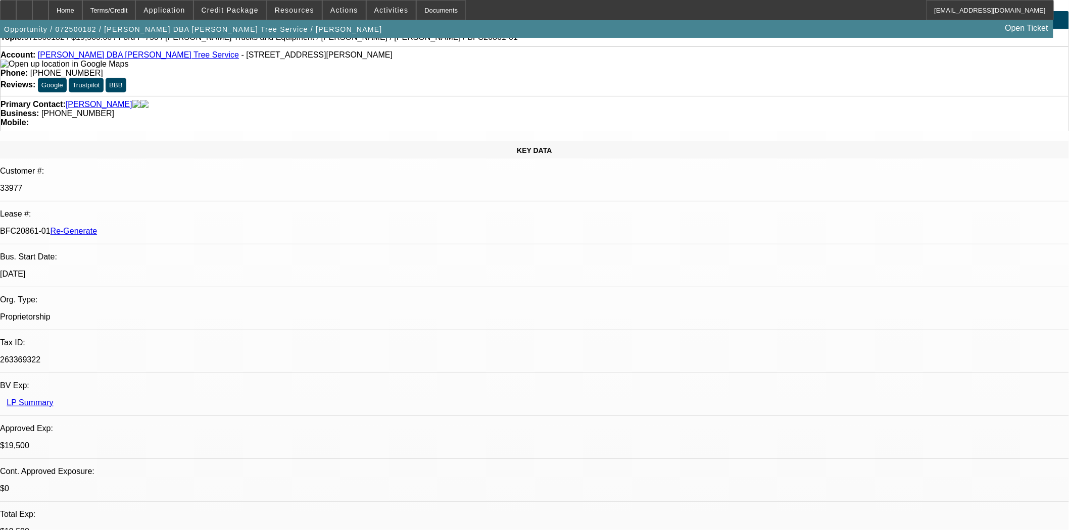
scroll to position [0, 0]
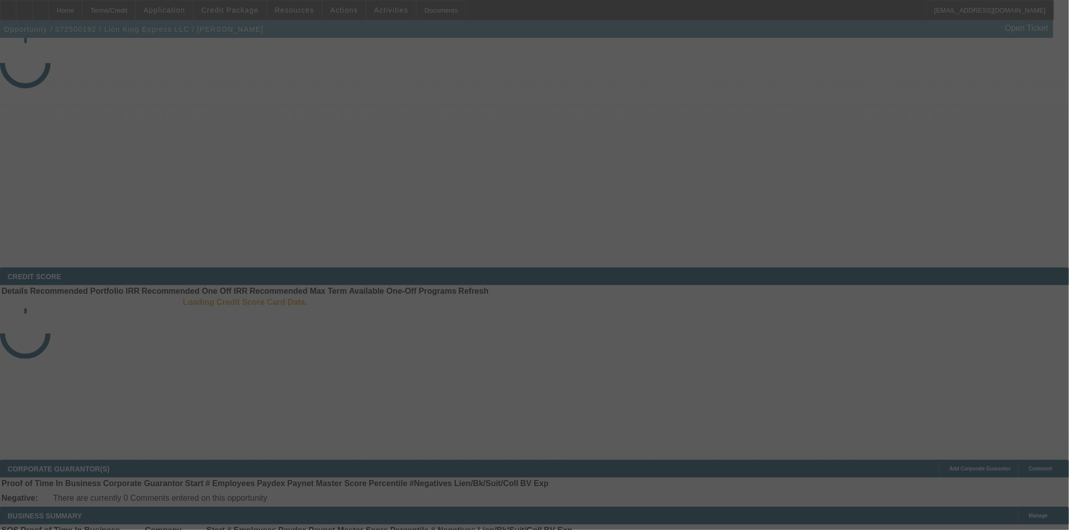
select select "4"
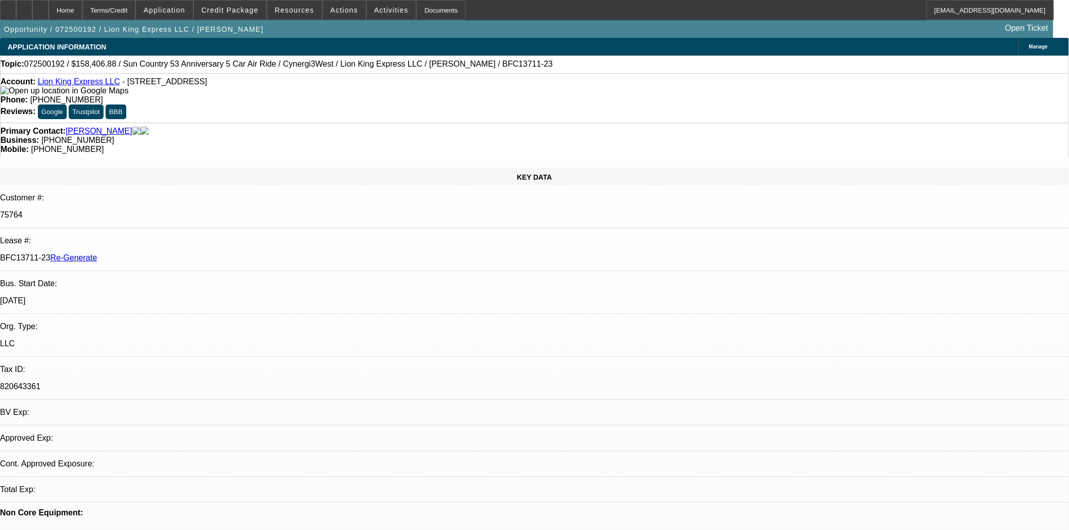
select select "0"
select select "6"
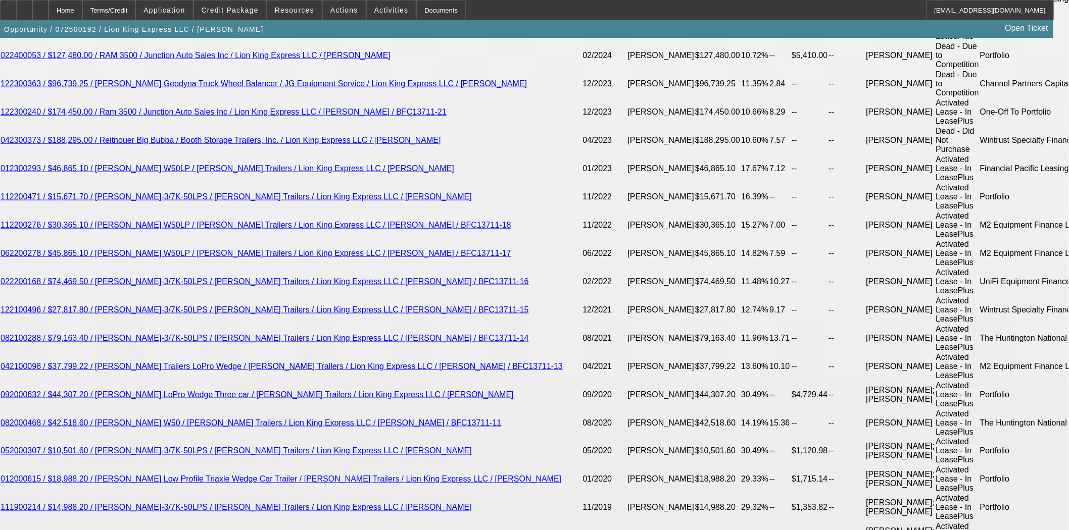
scroll to position [2189, 0]
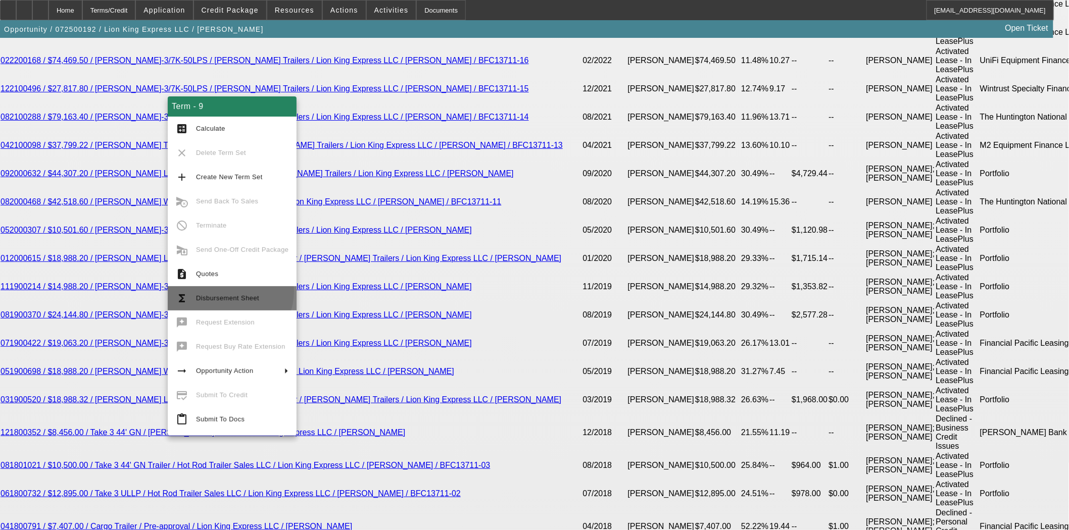
click at [226, 292] on button "functions Disbursement Sheet" at bounding box center [232, 298] width 129 height 24
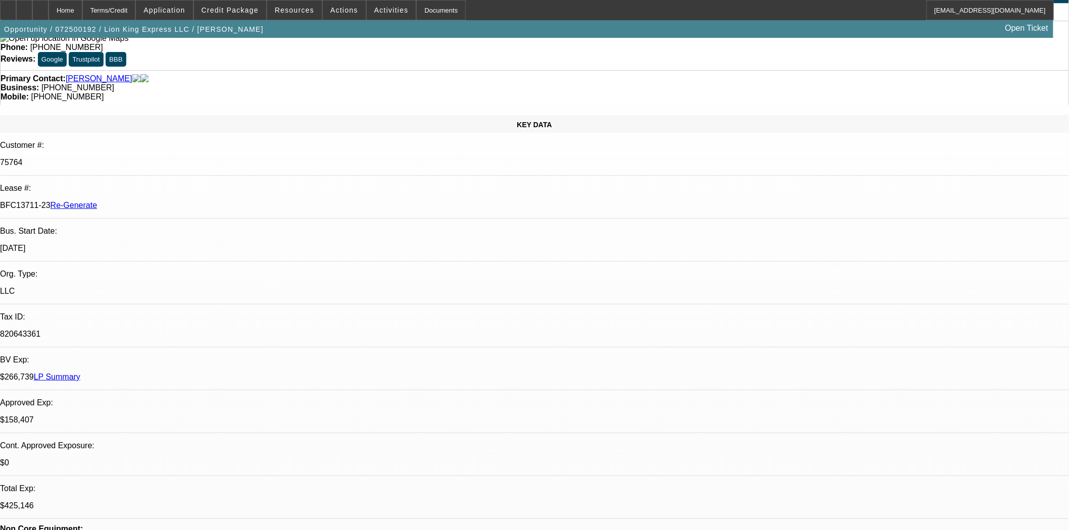
scroll to position [0, 0]
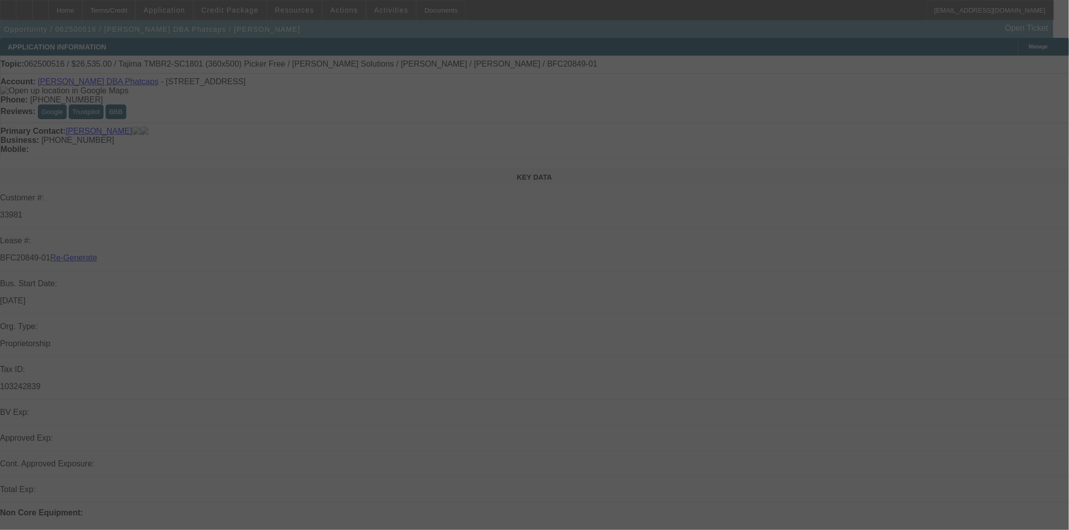
select select "4"
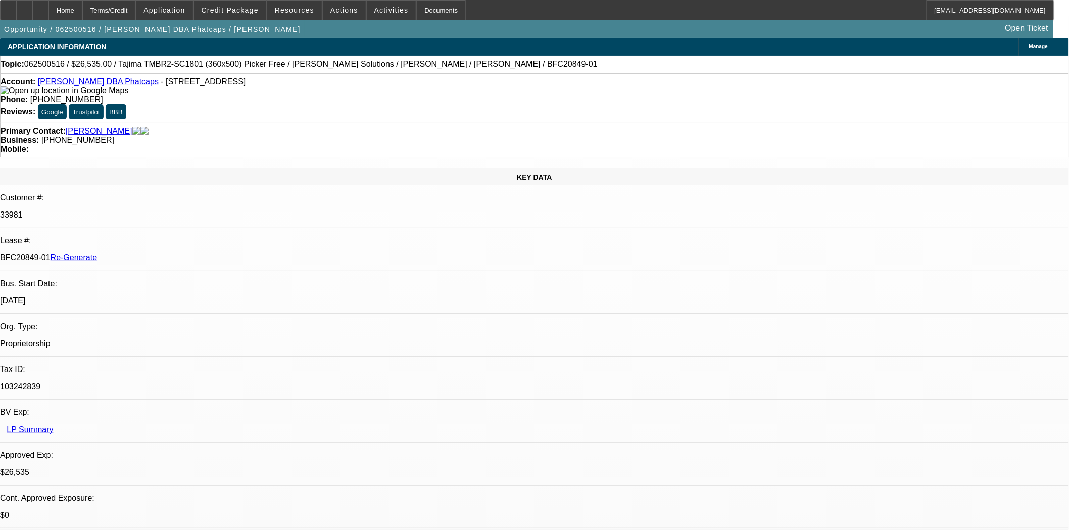
select select "0"
select select "0.1"
select select "5"
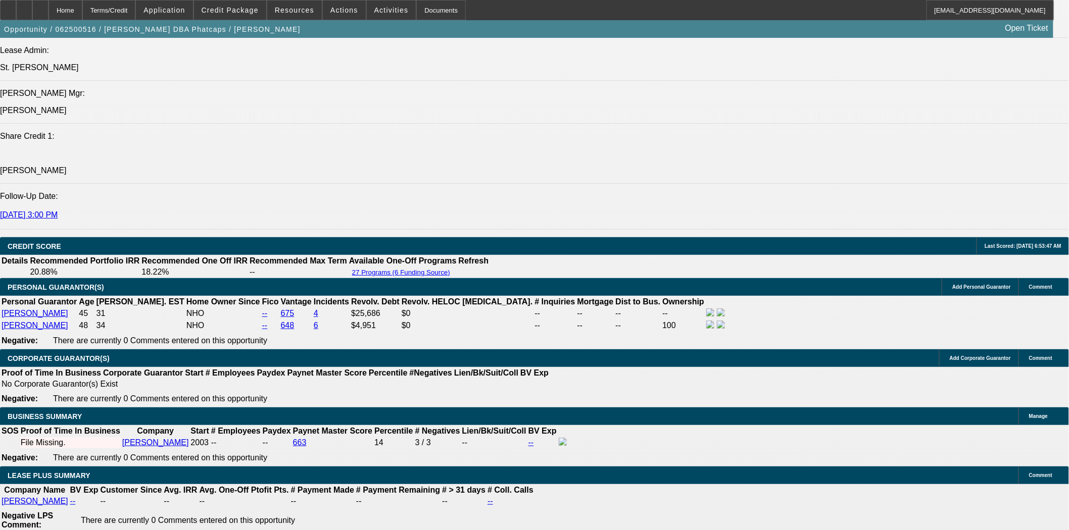
scroll to position [1459, 0]
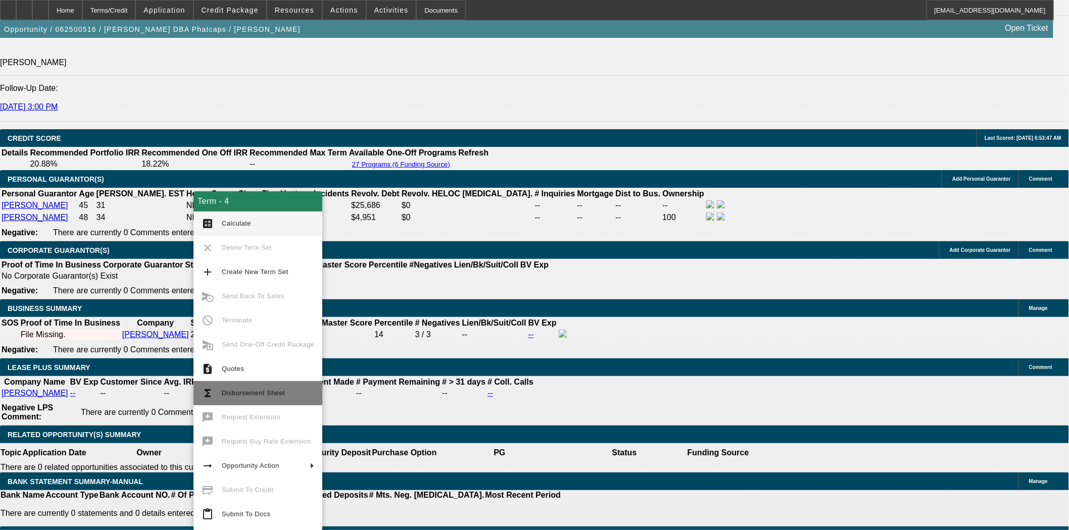
click at [260, 391] on span "Disbursement Sheet" at bounding box center [253, 394] width 63 height 8
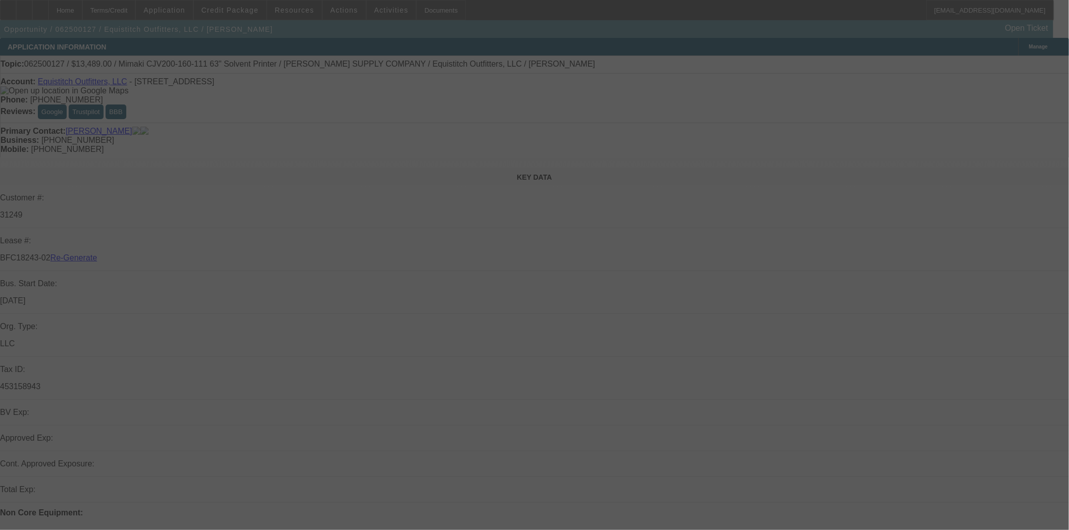
select select "4"
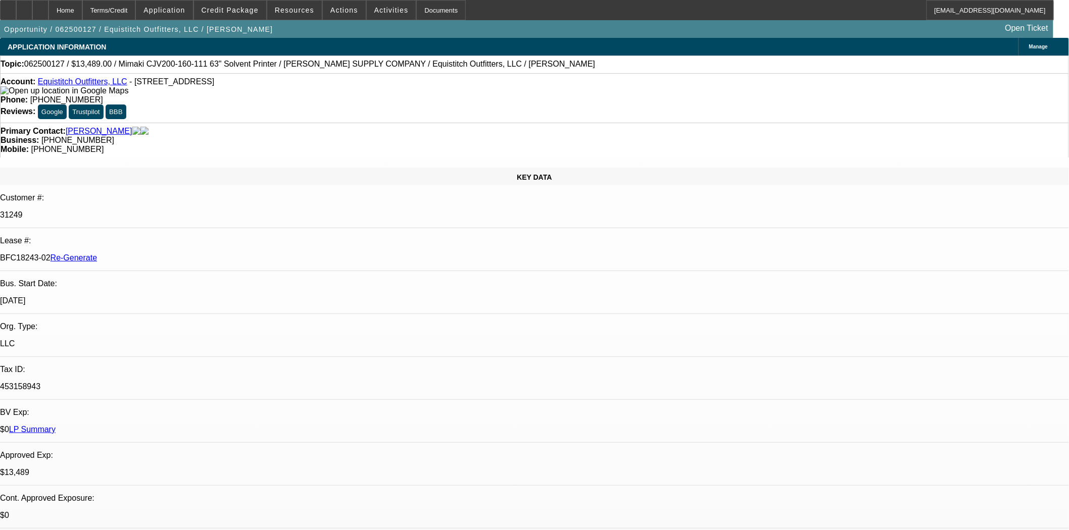
select select "0"
select select "6"
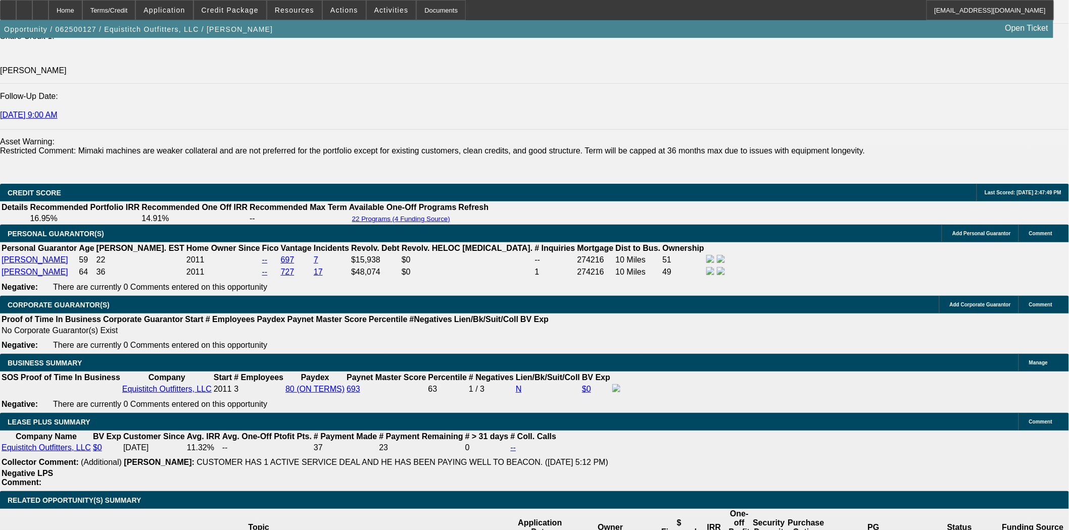
scroll to position [1459, 0]
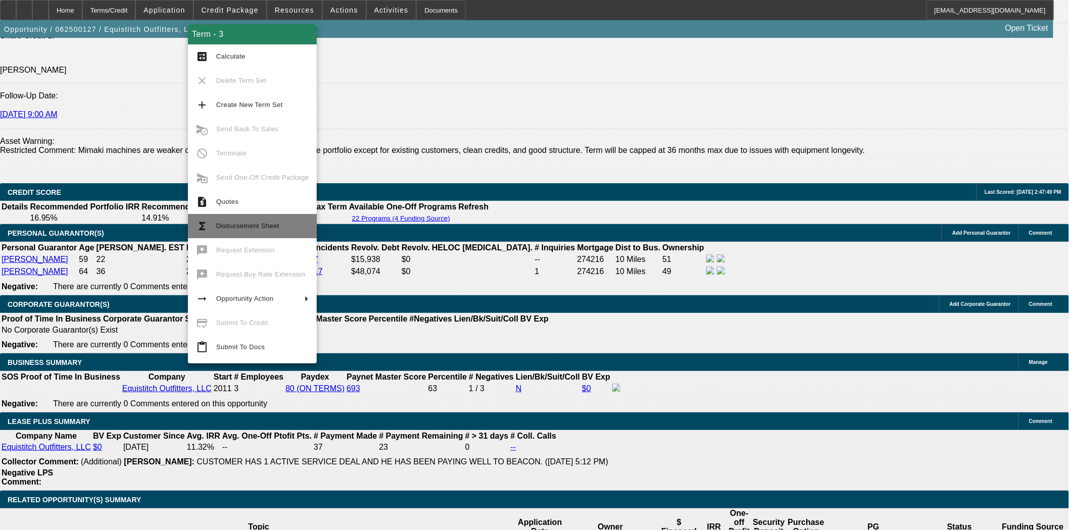
click at [252, 236] on button "functions Disbursement Sheet" at bounding box center [252, 226] width 129 height 24
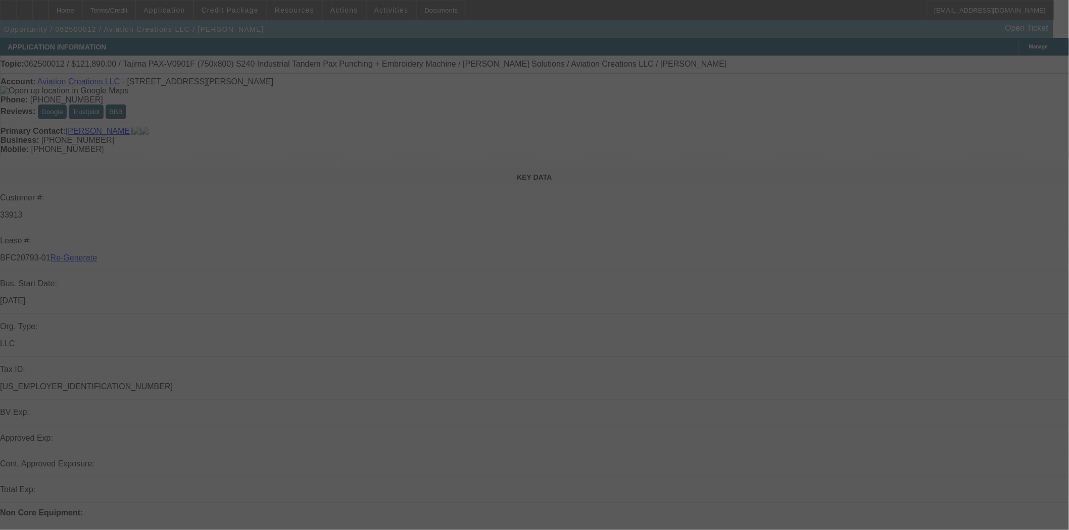
select select "4"
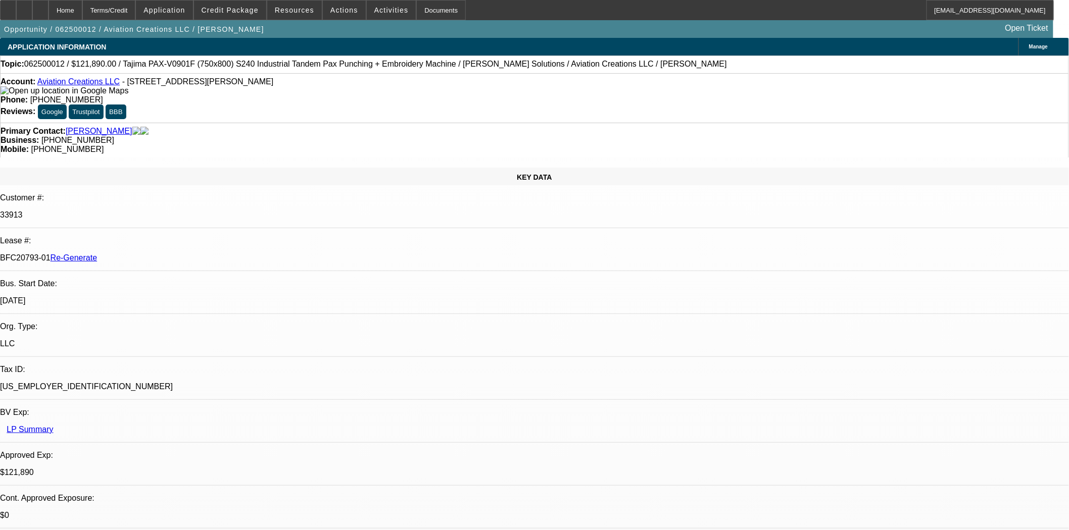
select select "0"
select select "6"
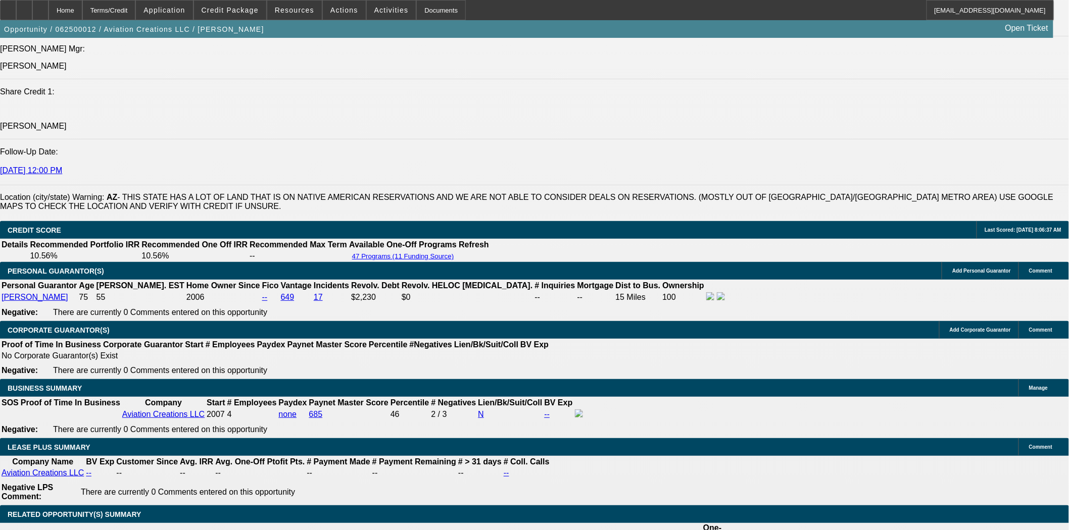
scroll to position [1459, 0]
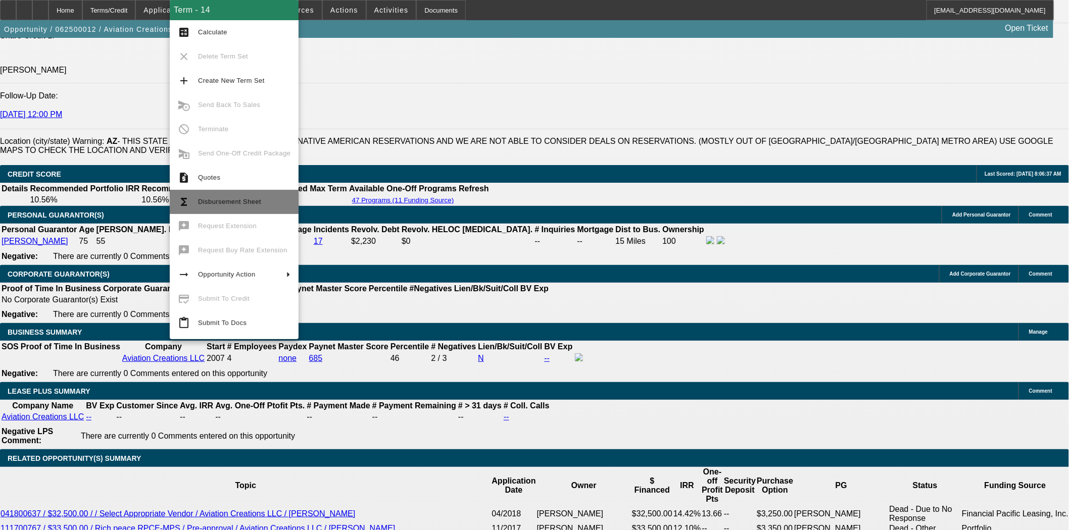
click at [216, 205] on span "Disbursement Sheet" at bounding box center [229, 202] width 63 height 8
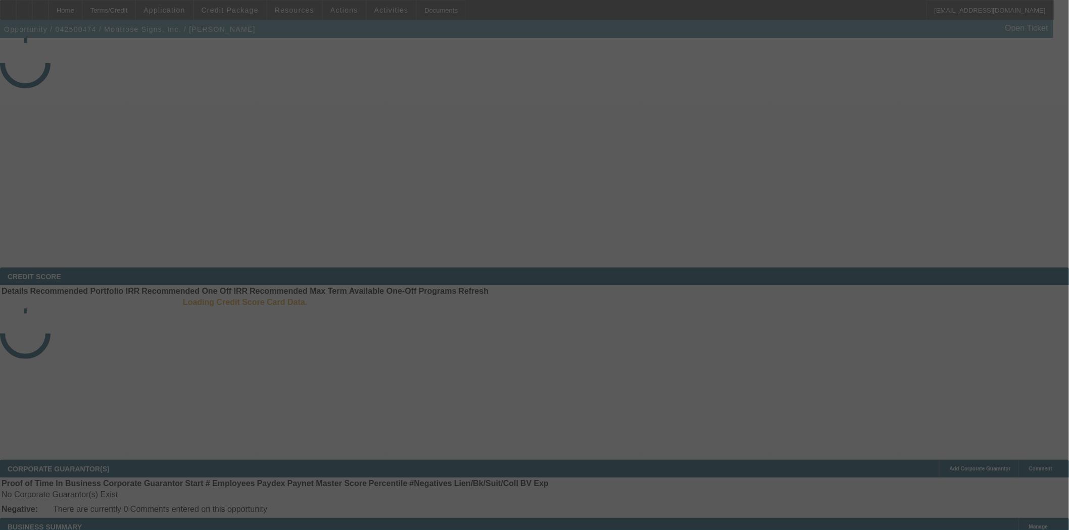
select select "4"
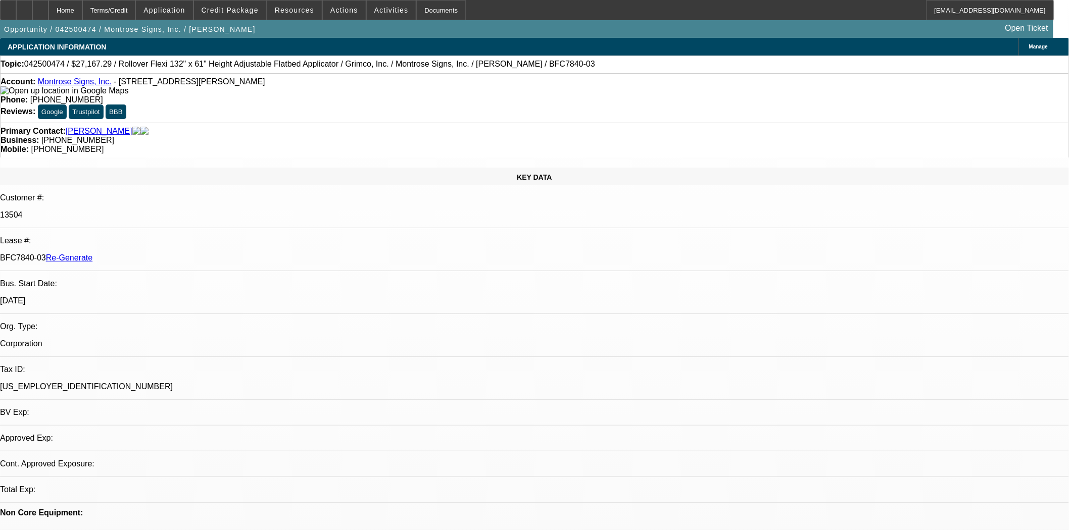
select select "0"
select select "0.1"
select select "4"
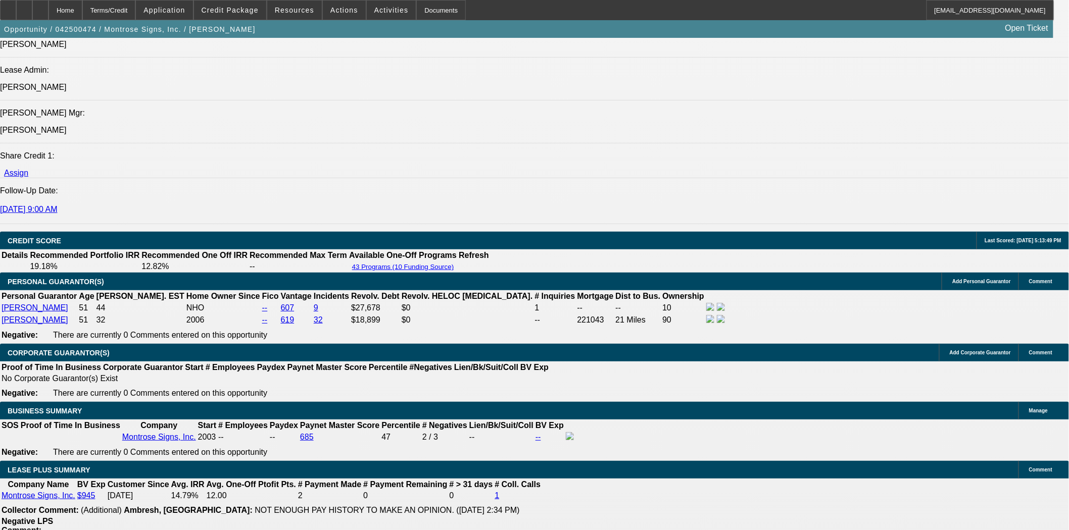
scroll to position [1347, 0]
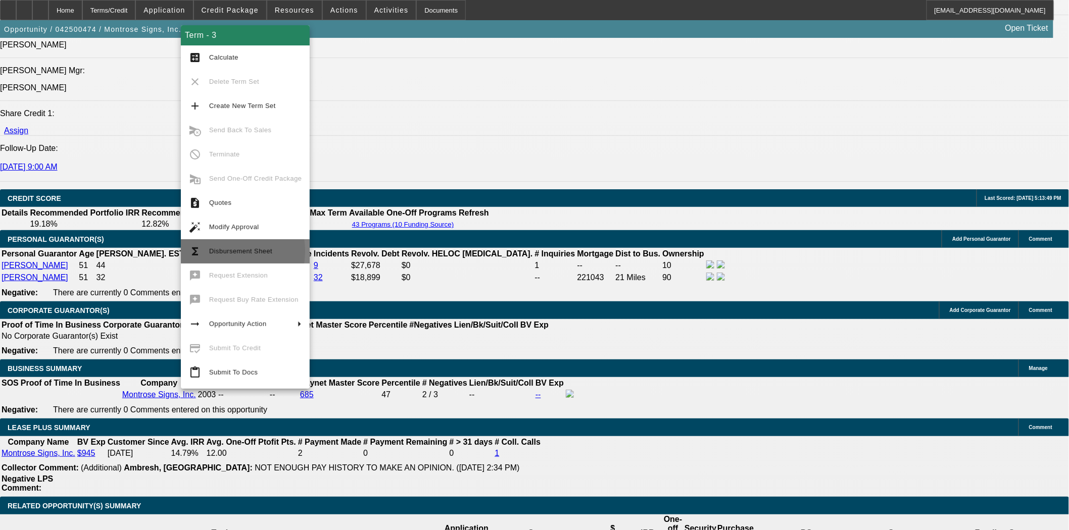
click at [210, 252] on span "Disbursement Sheet" at bounding box center [240, 252] width 63 height 8
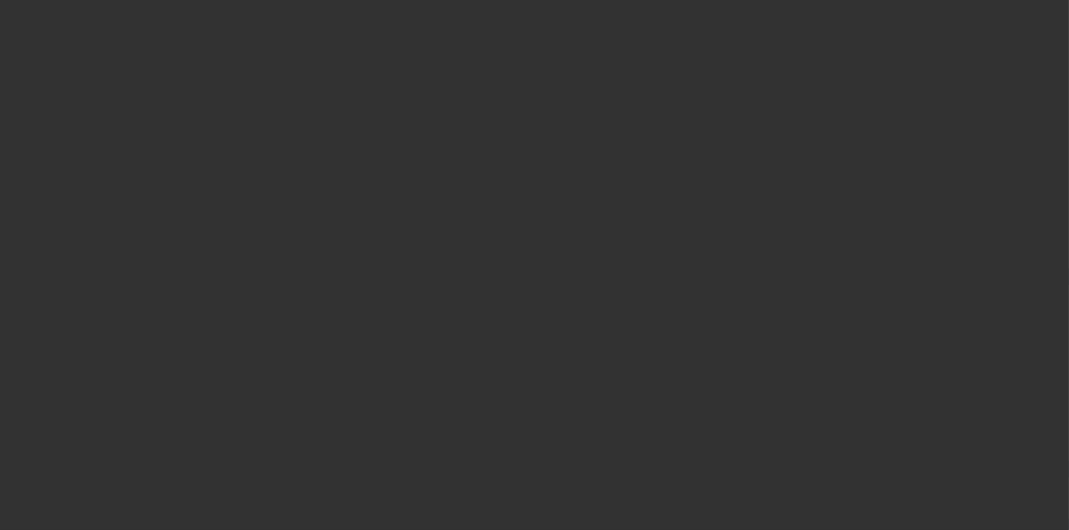
select select "3"
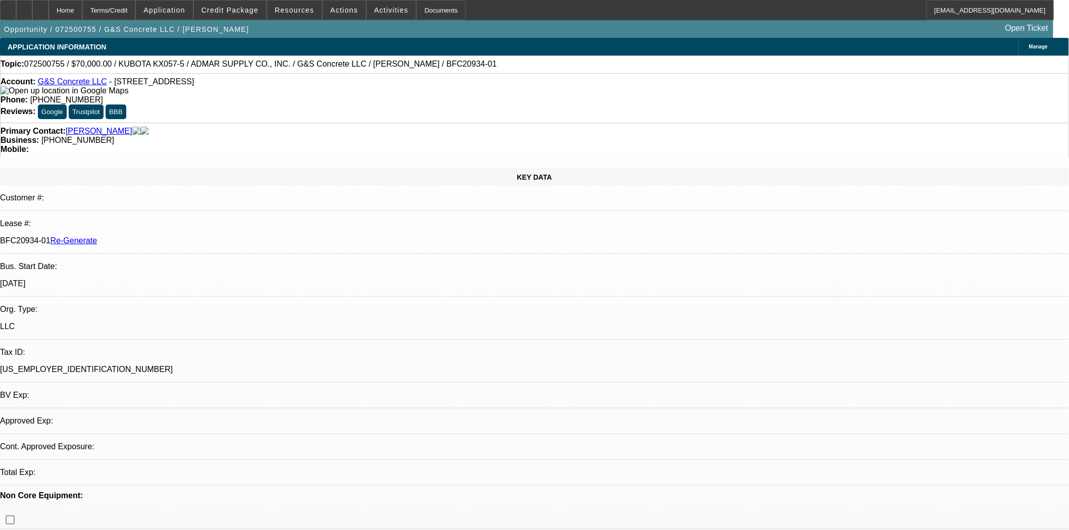
select select "0"
select select "2"
select select "0"
select select "6"
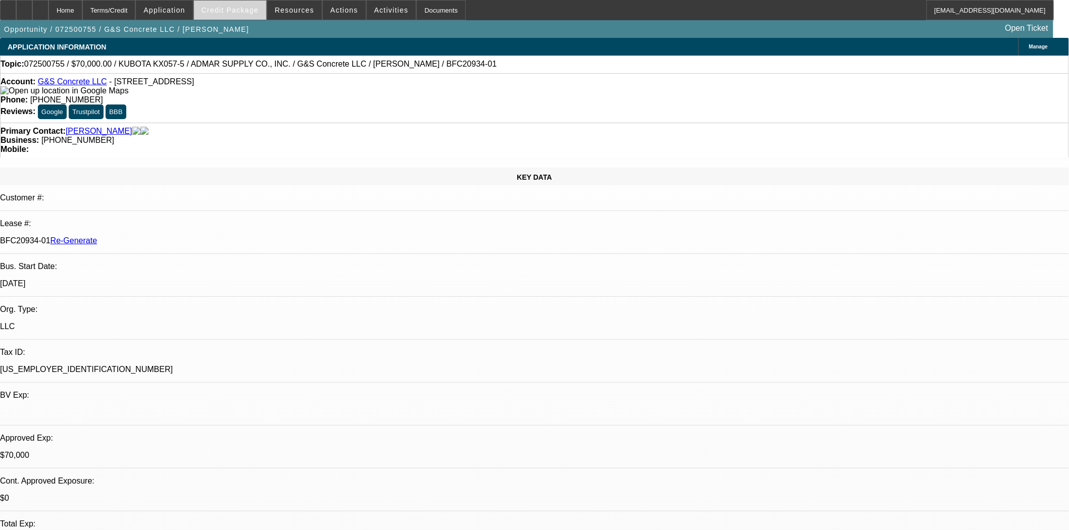
click at [241, 9] on span "Credit Package" at bounding box center [230, 10] width 57 height 8
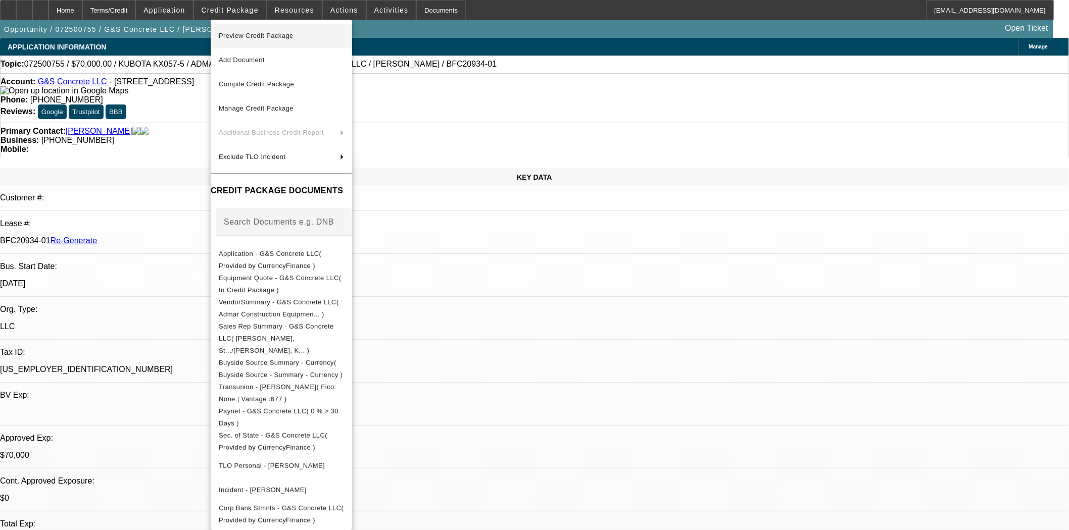
click at [248, 27] on button "Preview Credit Package" at bounding box center [281, 36] width 141 height 24
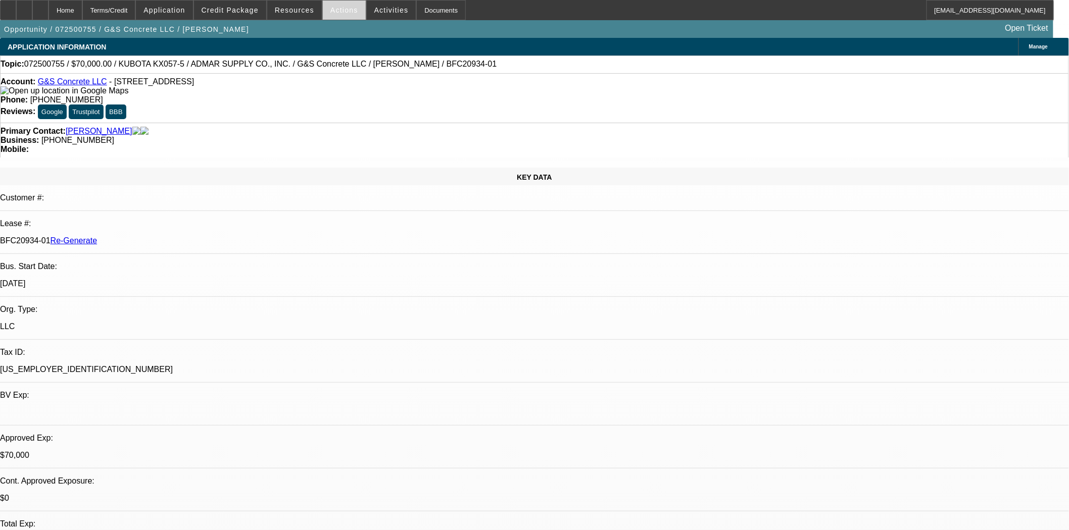
click at [335, 15] on span at bounding box center [344, 10] width 43 height 24
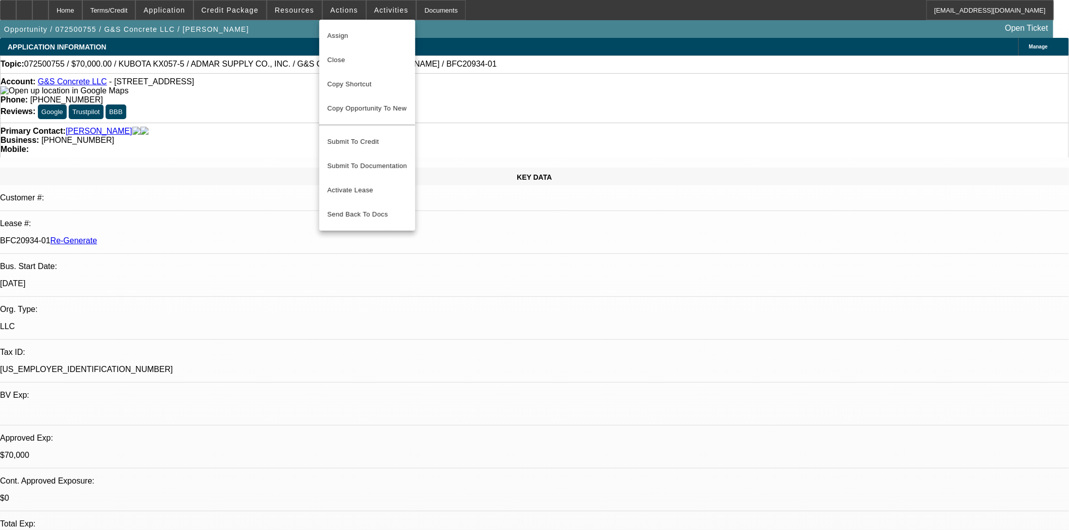
click at [334, 34] on span "Assign" at bounding box center [367, 36] width 80 height 12
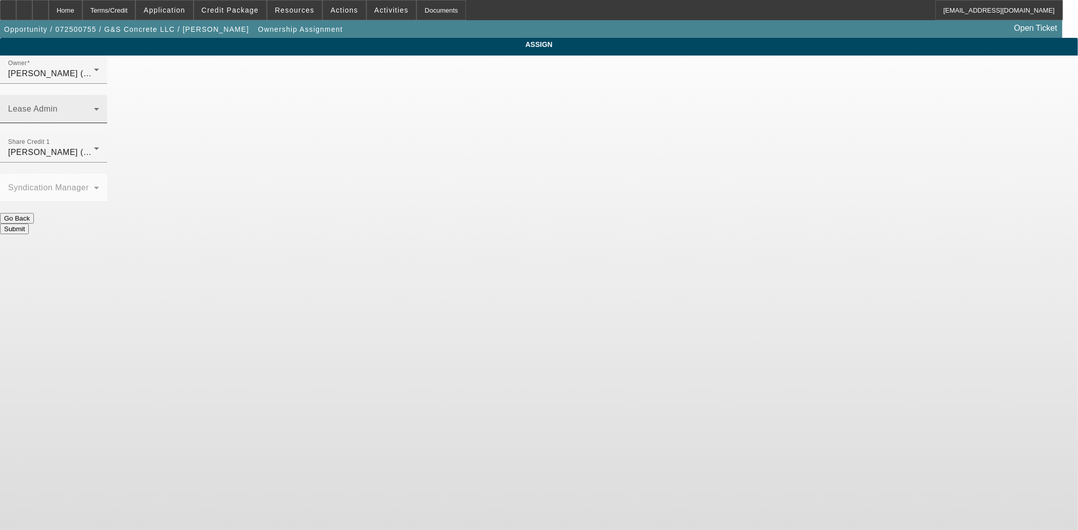
click at [583, 66] on div "Owner Rustebakke, Aaron (Lvl 19) Lease Admin Share Credit 1 Richards, Stephanie…" at bounding box center [539, 145] width 1078 height 179
click at [94, 107] on span at bounding box center [51, 113] width 86 height 12
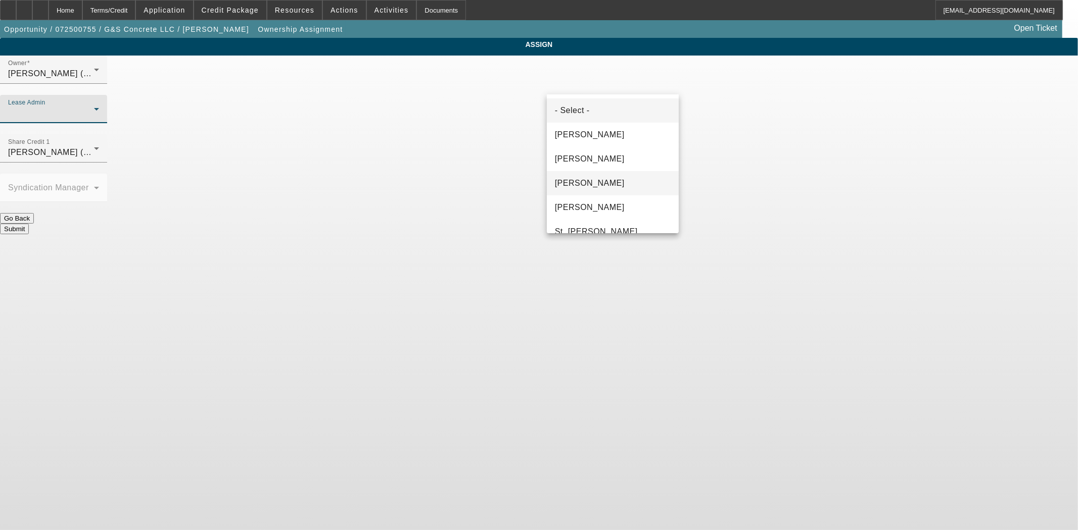
click at [577, 185] on span "Gonzalez, Amanda" at bounding box center [590, 183] width 70 height 12
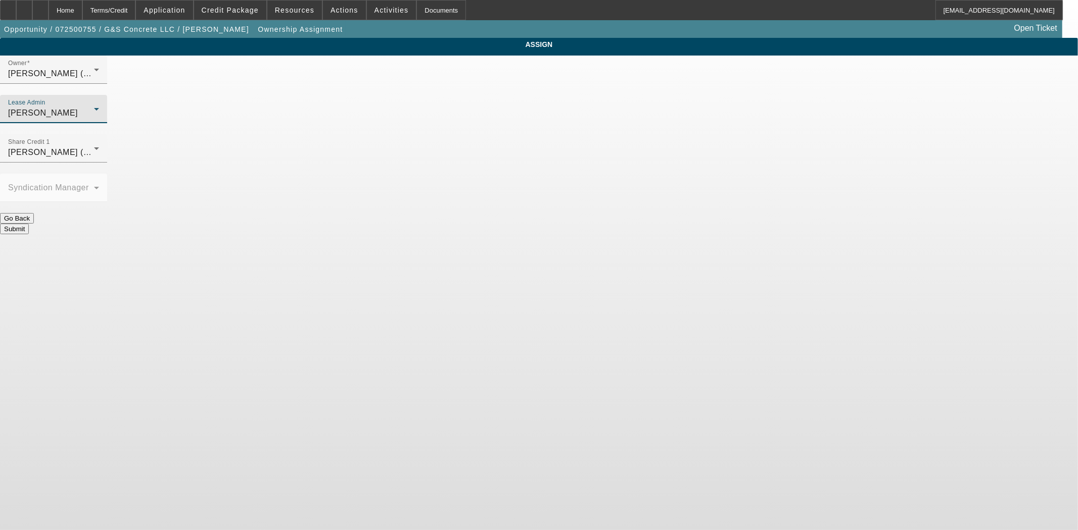
click at [29, 224] on button "Submit" at bounding box center [14, 229] width 29 height 11
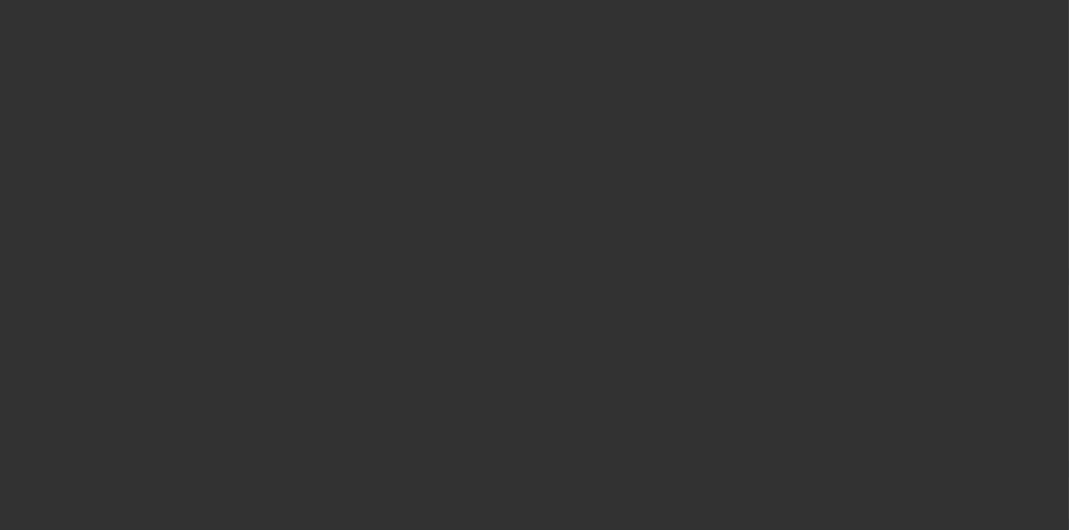
select select "3"
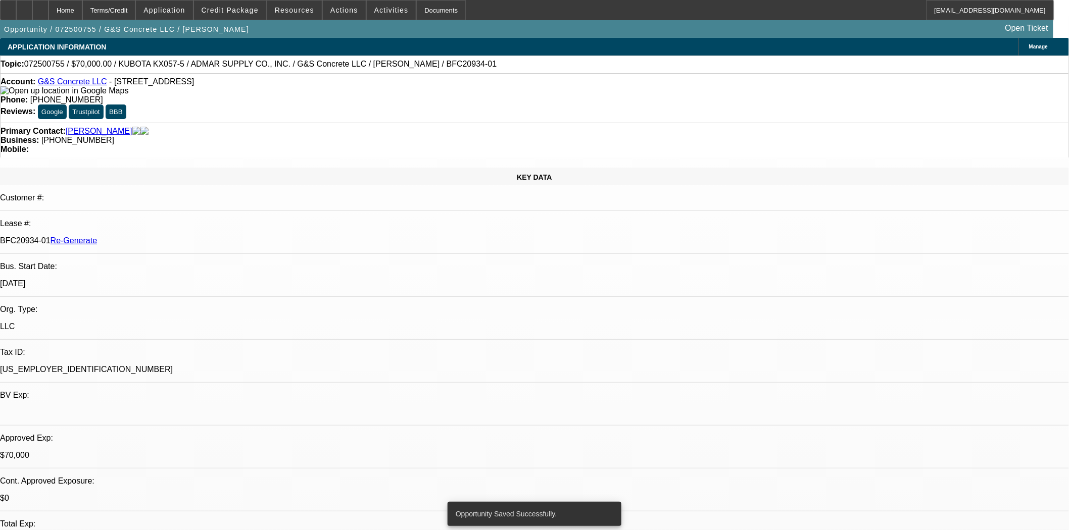
select select "0"
select select "2"
select select "0"
select select "6"
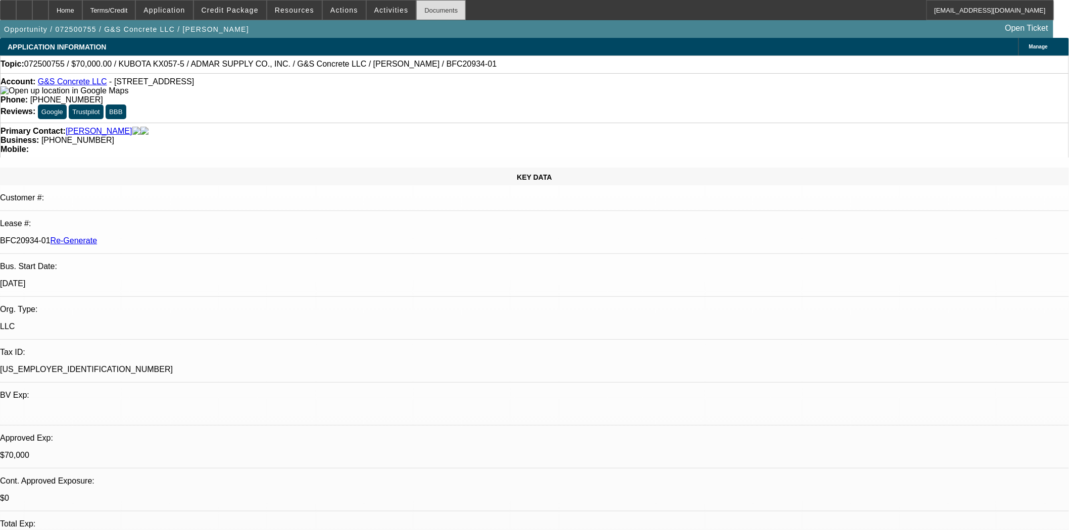
click at [430, 14] on div "Documents" at bounding box center [441, 10] width 50 height 20
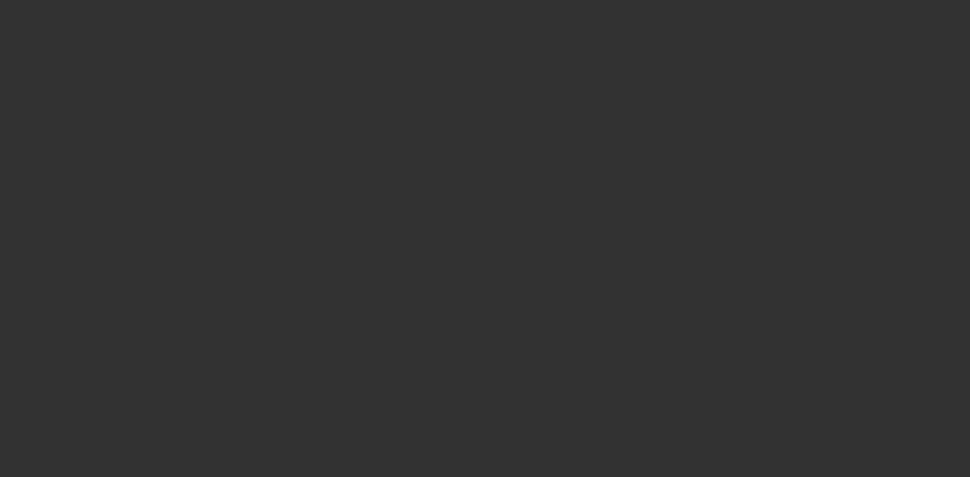
select select "4"
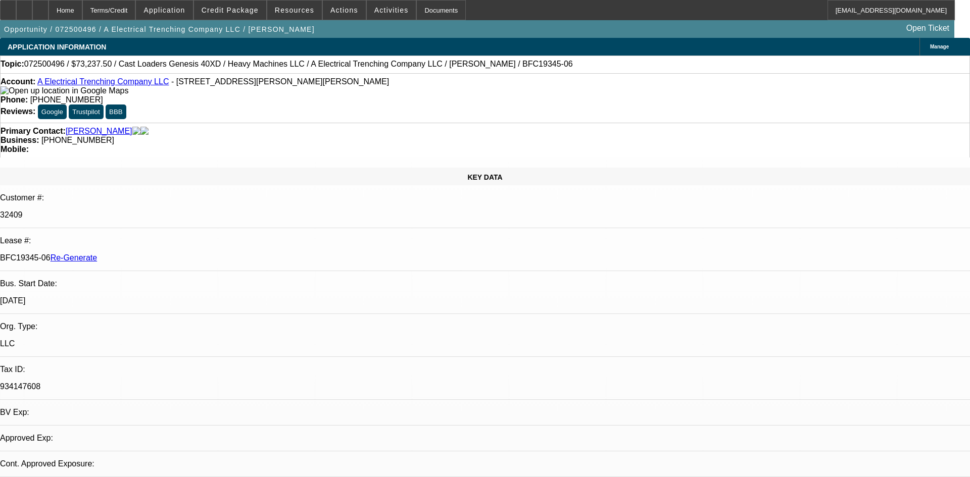
select select "0"
select select "3"
select select "0"
select select "6"
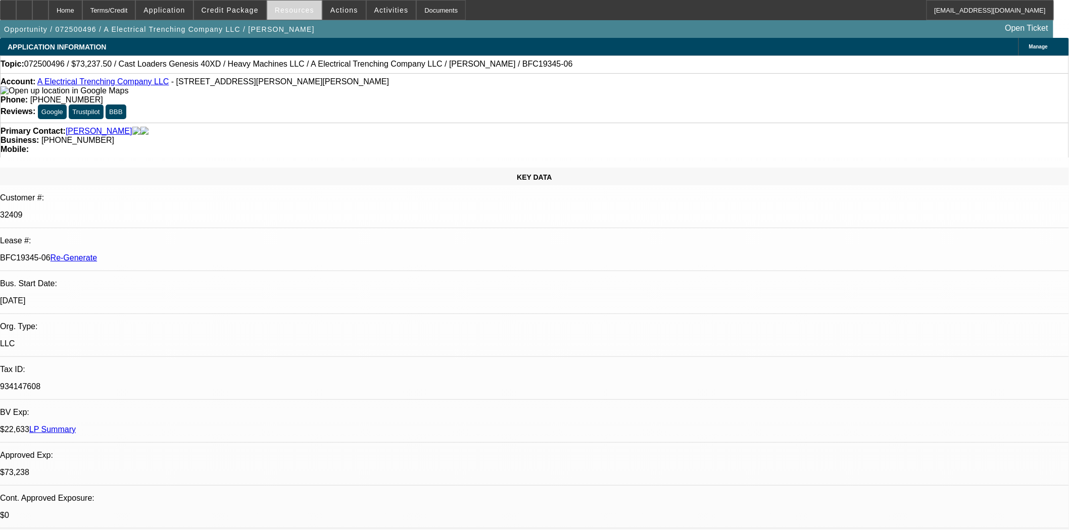
click at [301, 6] on span "Resources" at bounding box center [294, 10] width 39 height 8
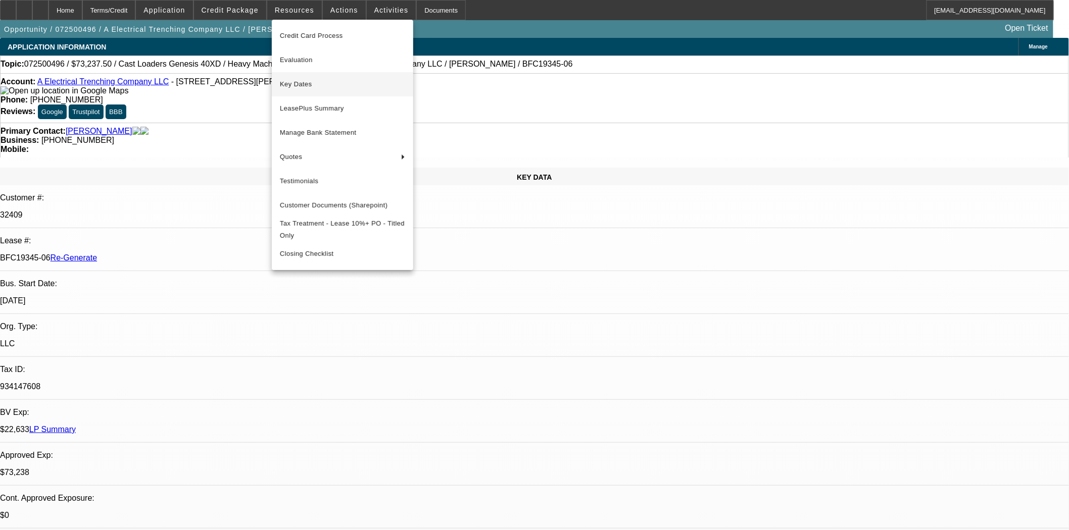
click at [293, 84] on span "Key Dates" at bounding box center [342, 84] width 125 height 12
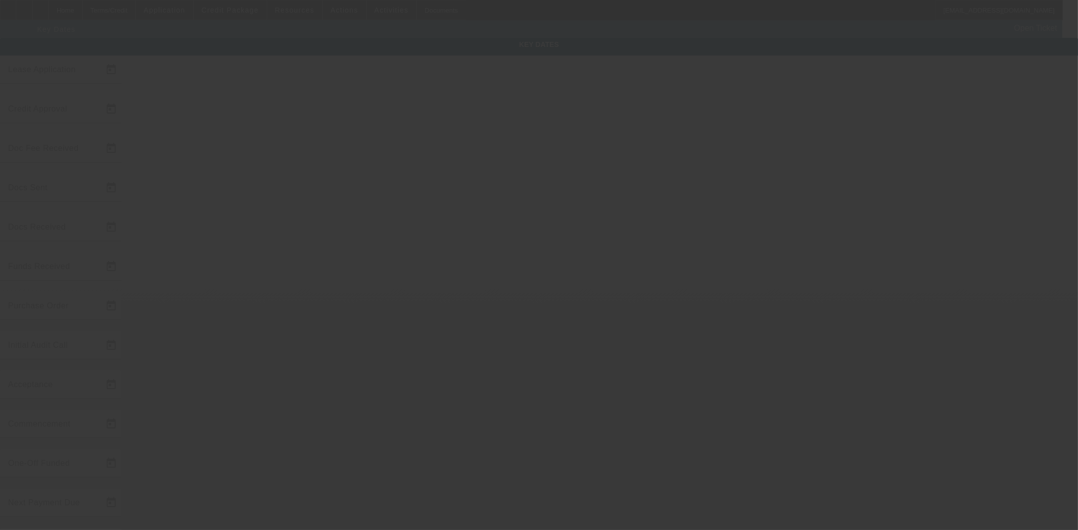
type input "[DATE]"
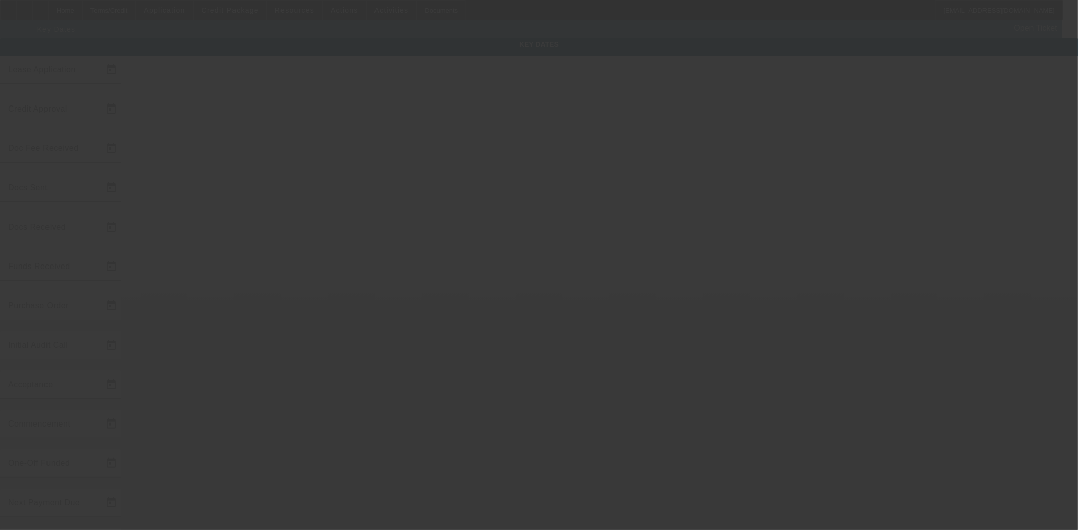
type input "[DATE]"
type input "8/4/2025"
type input "[DATE]"
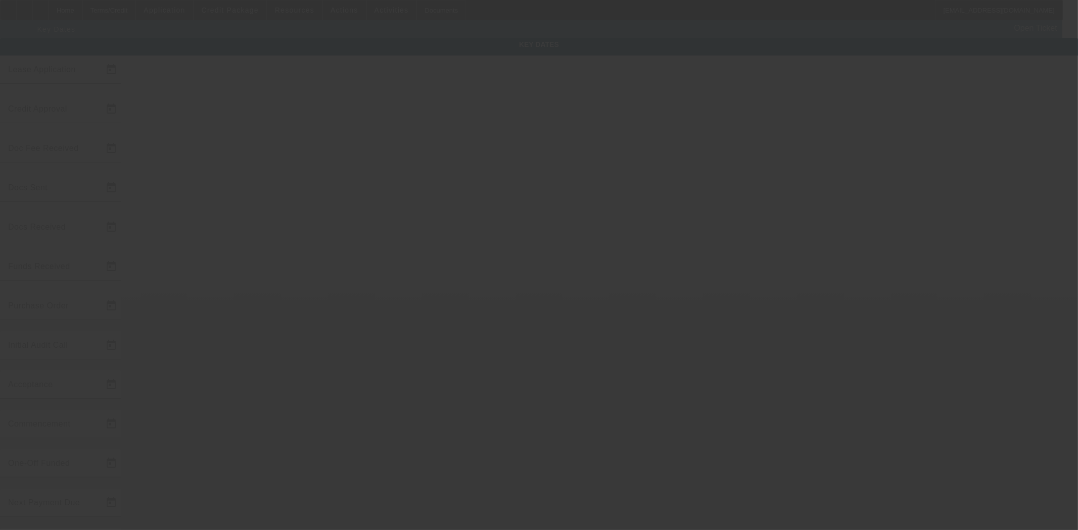
type input "10/1/2025"
type input "[DATE]"
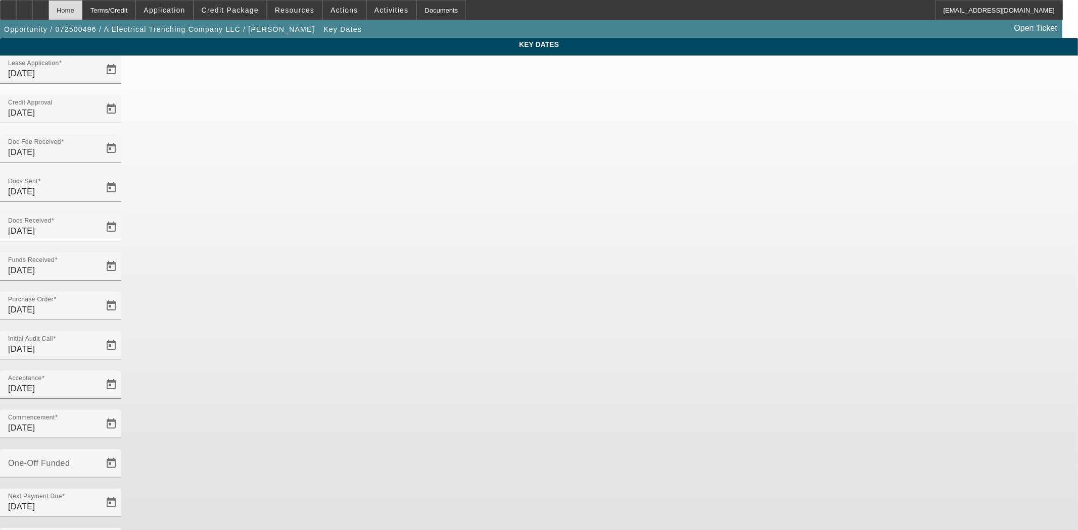
click at [82, 13] on div "Home" at bounding box center [66, 10] width 34 height 20
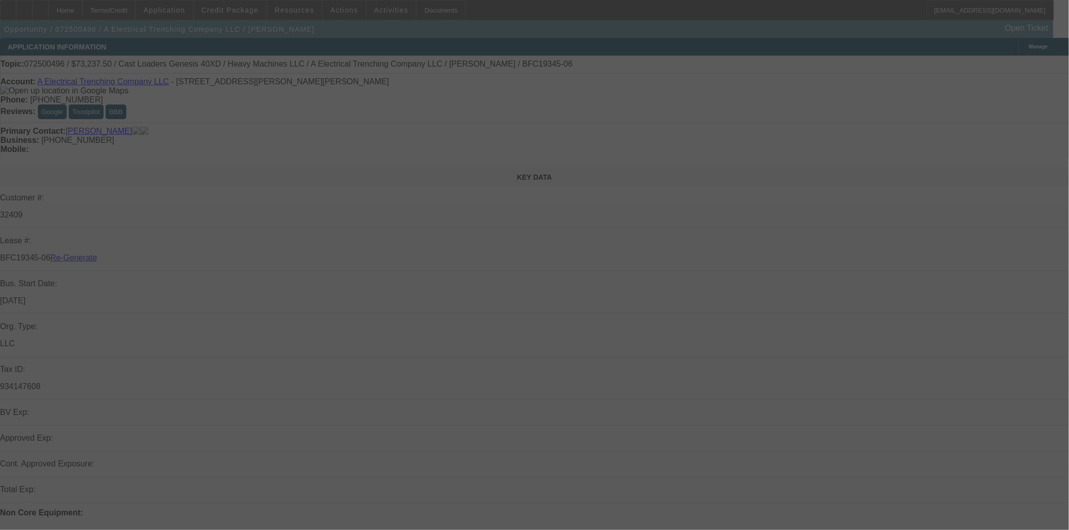
select select "4"
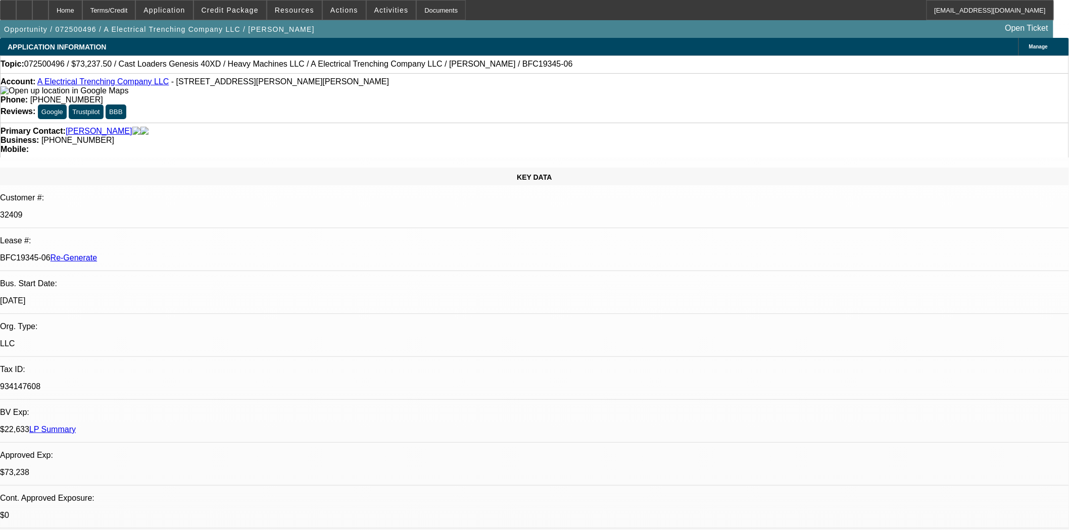
select select "0"
select select "3"
select select "0"
select select "6"
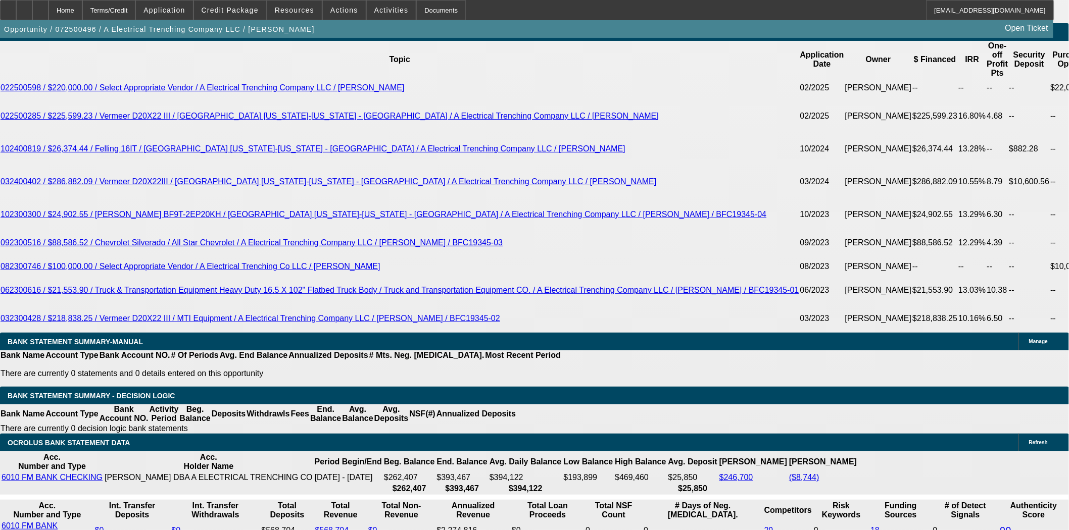
scroll to position [1908, 0]
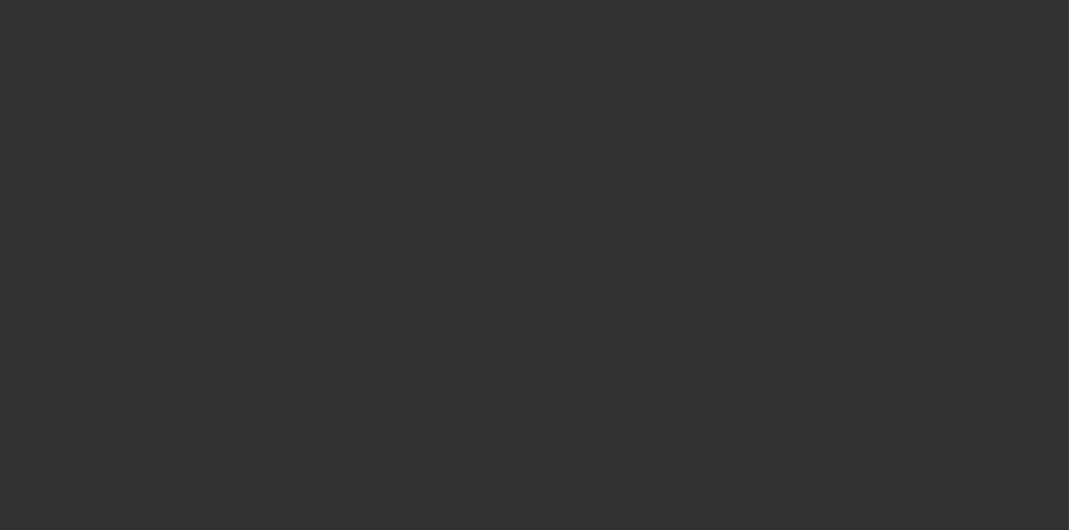
select select "4"
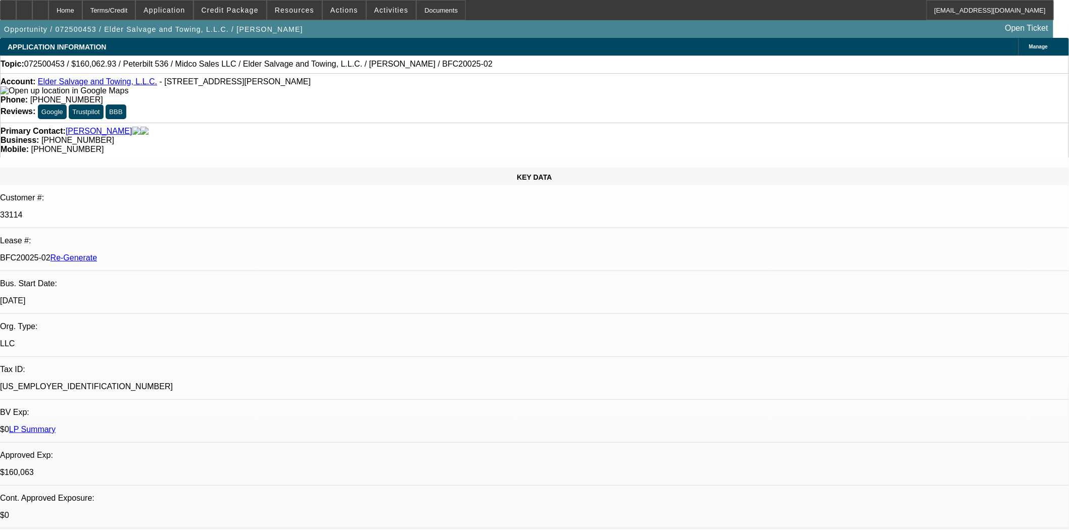
select select "0"
select select "3"
select select "0"
select select "6"
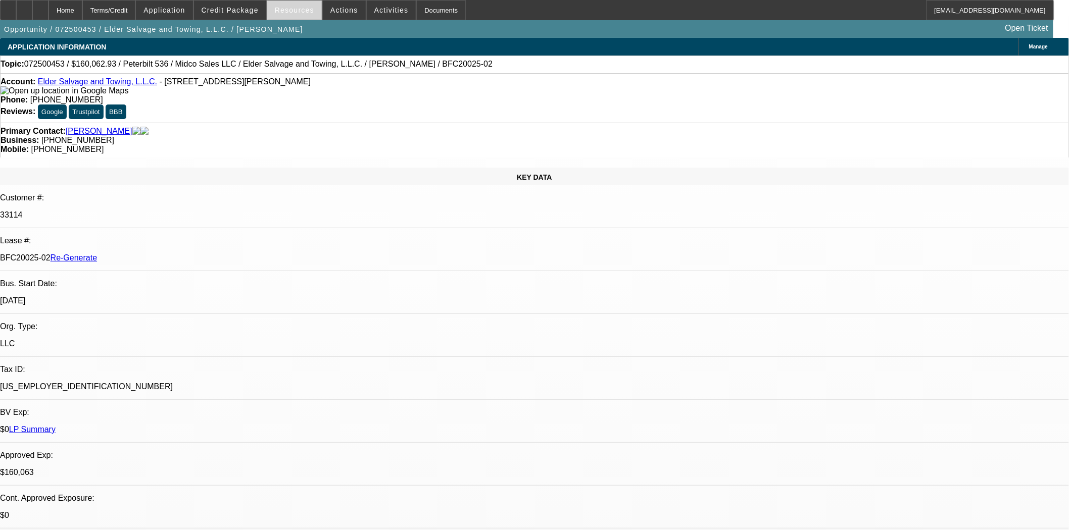
click at [294, 12] on span "Resources" at bounding box center [294, 10] width 39 height 8
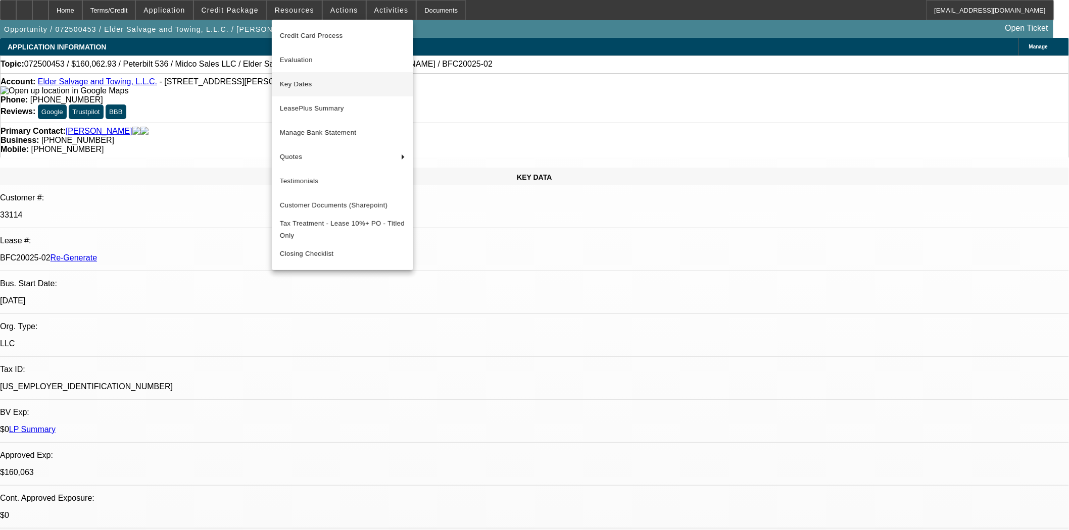
click at [310, 86] on span "Key Dates" at bounding box center [342, 84] width 125 height 12
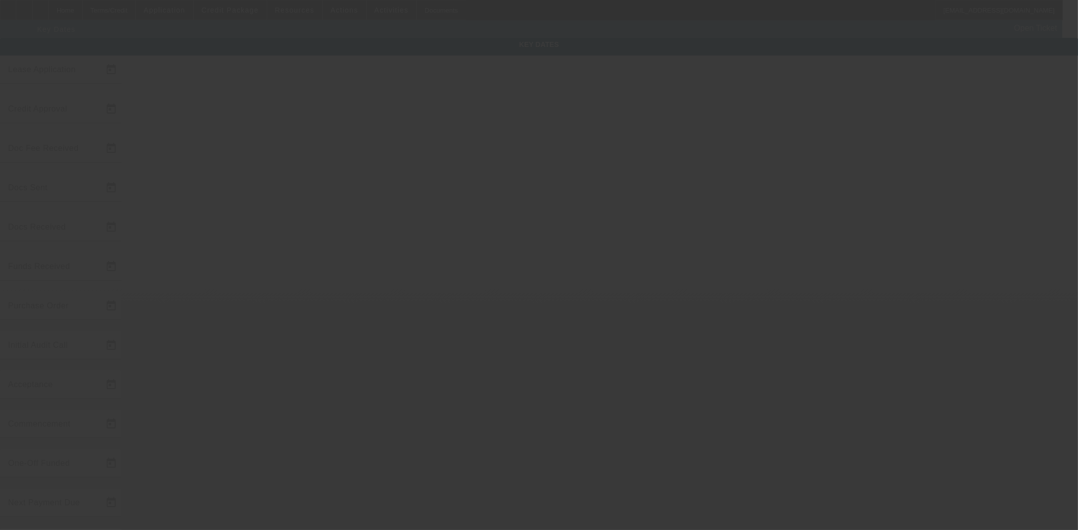
type input "7/21/2025"
type input "7/29/2025"
type input "7/30/2025"
type input "7/31/2025"
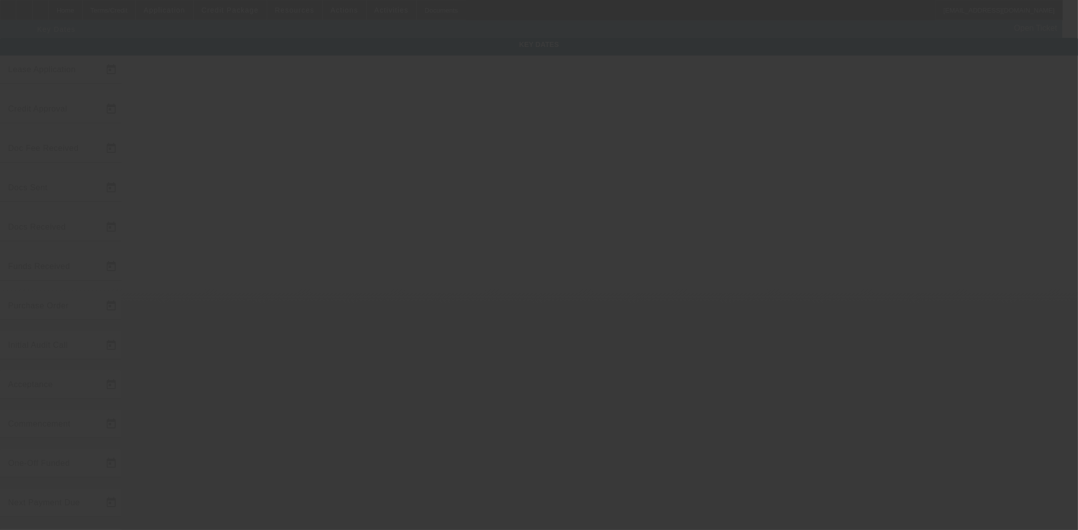
type input "7/31/2025"
type input "[DATE]"
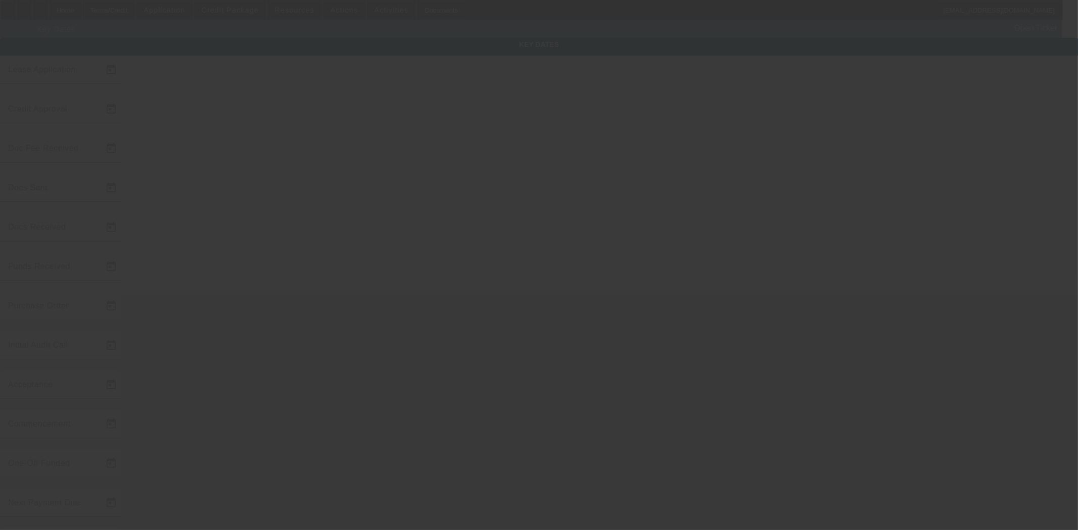
type input "[DATE]"
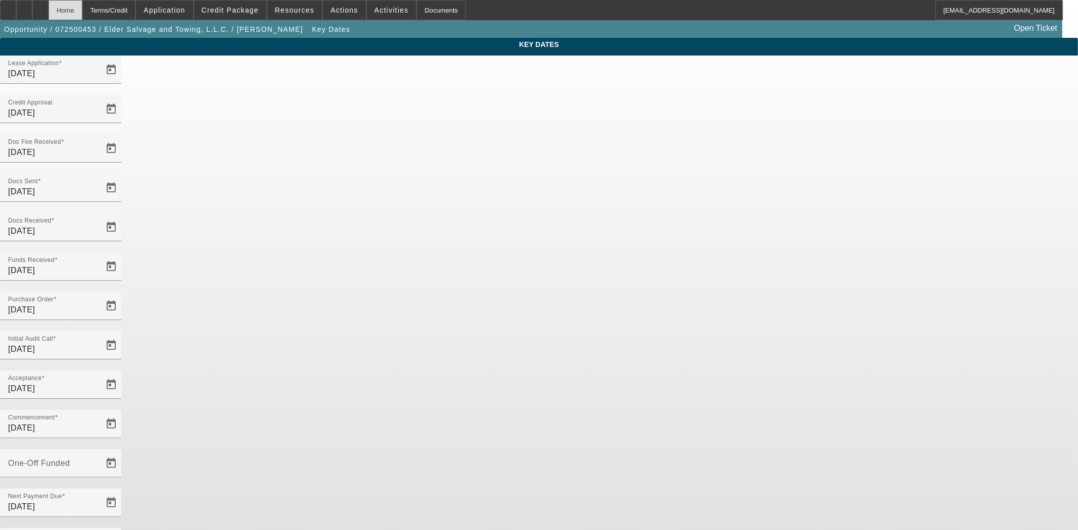
click at [82, 12] on div "Home" at bounding box center [66, 10] width 34 height 20
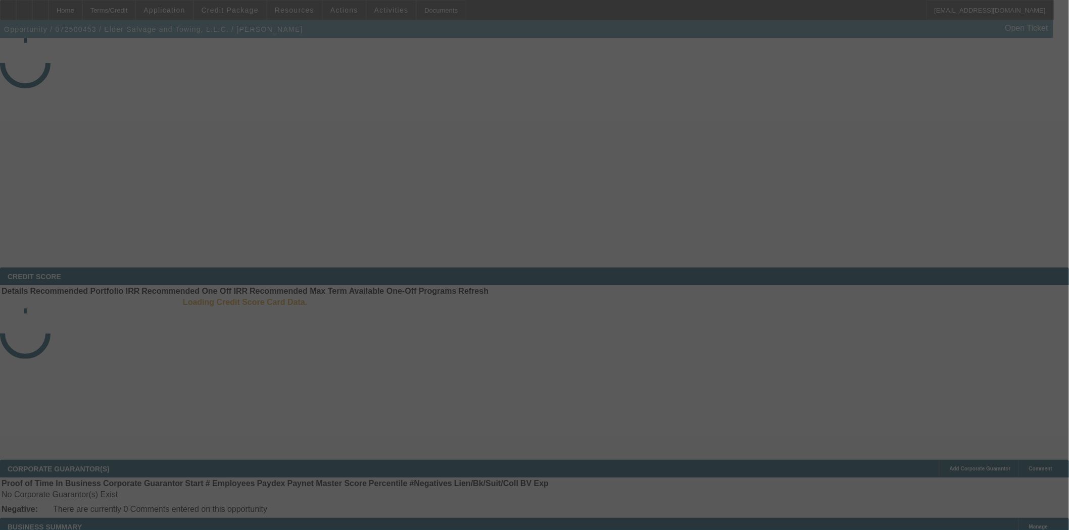
select select "4"
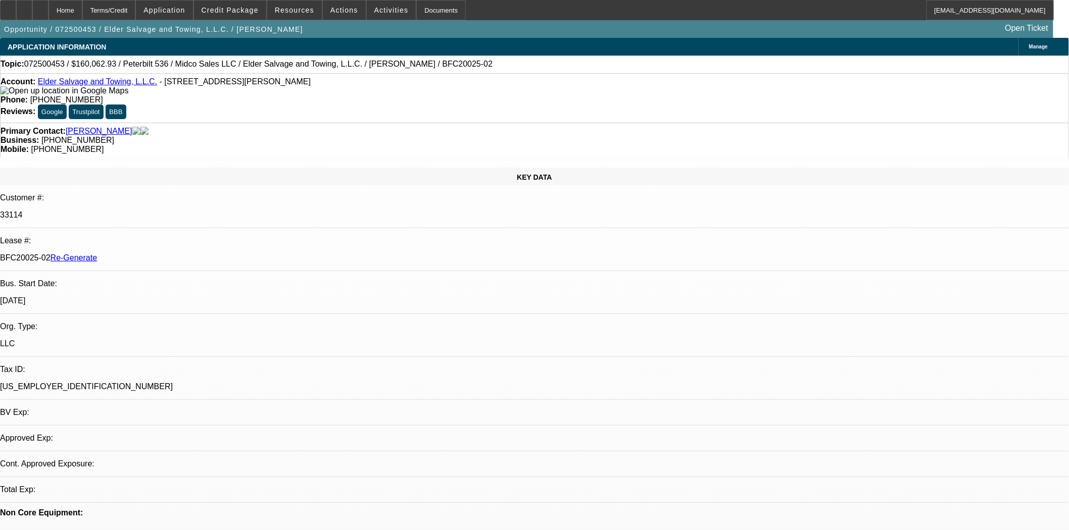
select select "0"
select select "3"
select select "0"
select select "6"
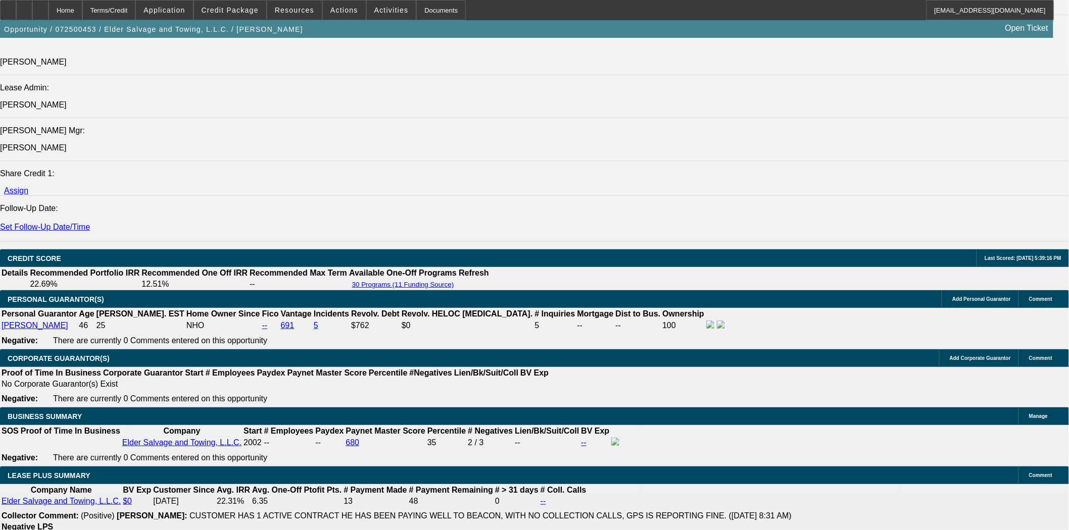
scroll to position [1302, 0]
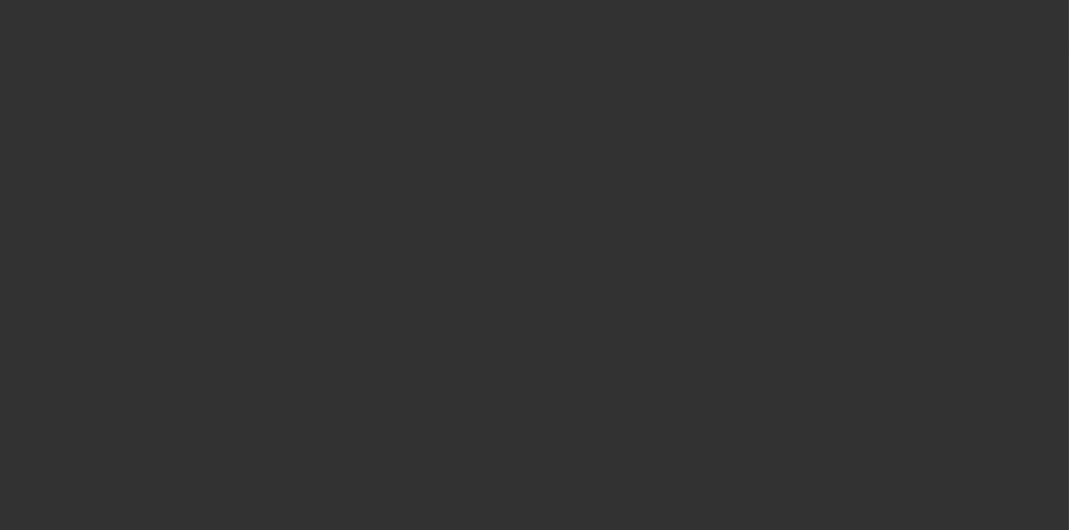
select select "4"
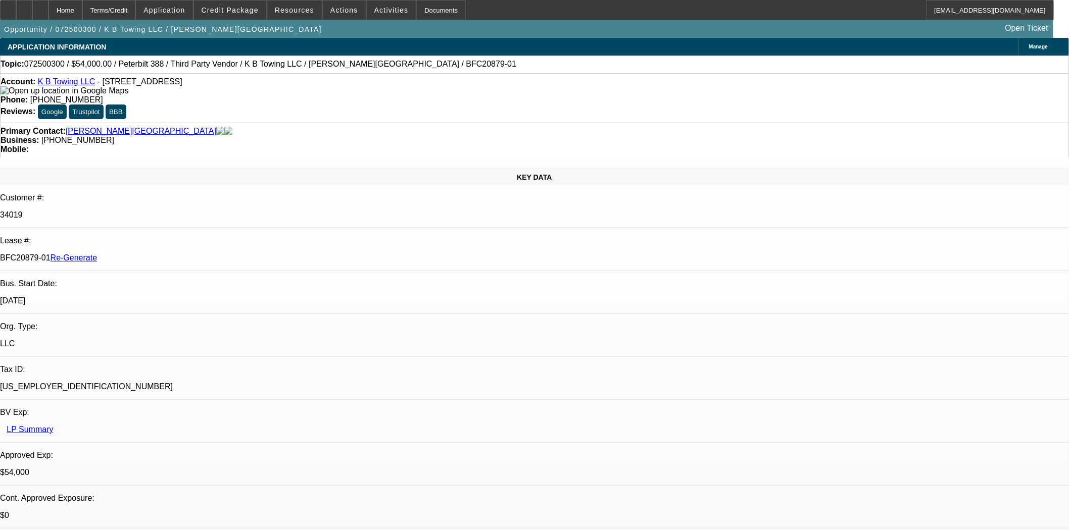
select select "0"
select select "1"
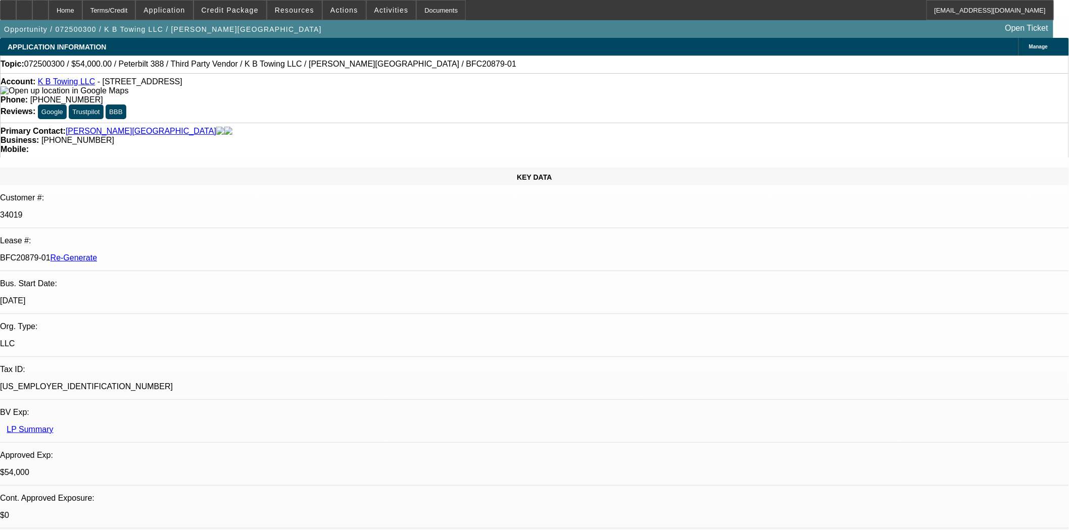
select select "6"
click at [287, 10] on span "Resources" at bounding box center [294, 10] width 39 height 8
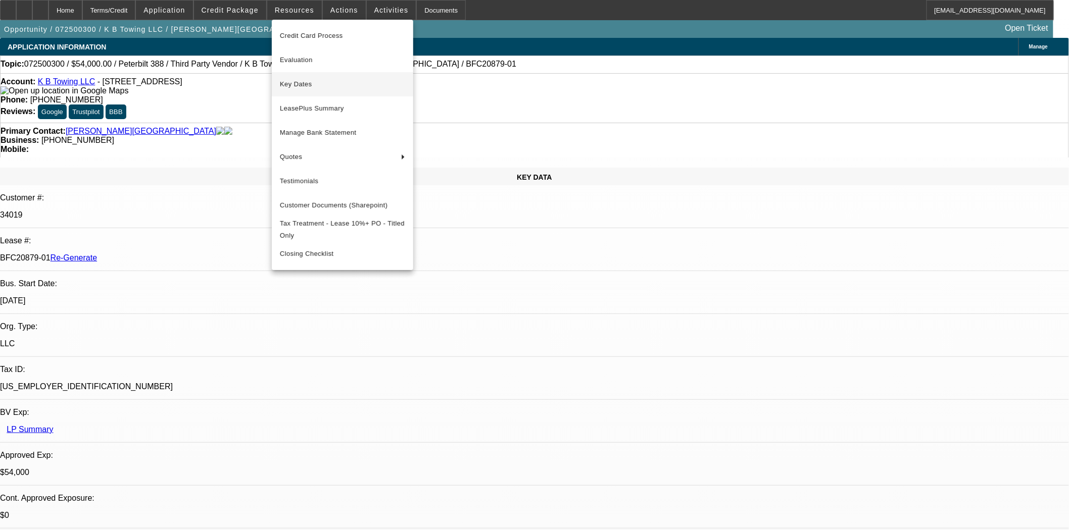
click at [293, 83] on span "Key Dates" at bounding box center [342, 84] width 125 height 12
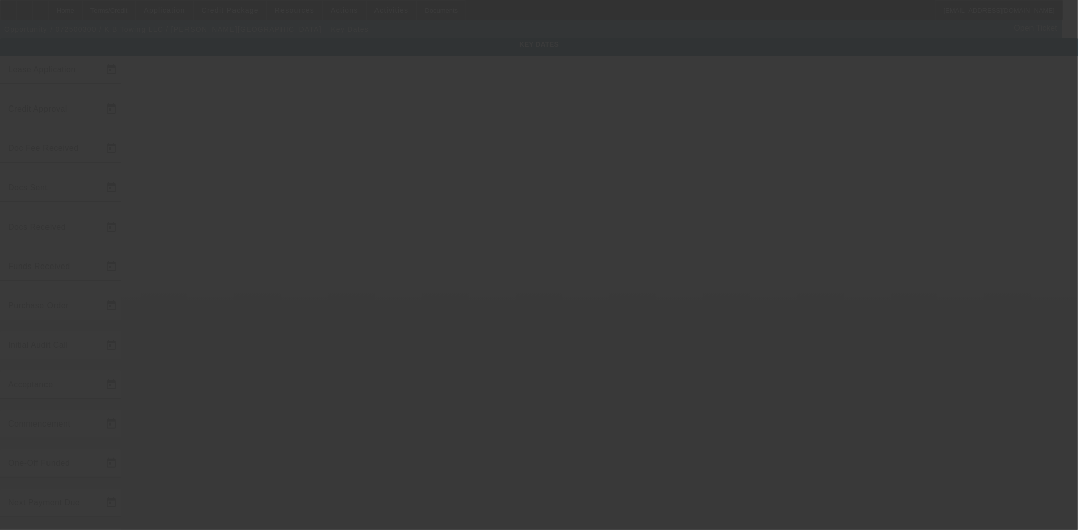
type input "[DATE]"
type input "7/25/2025"
type input "7/29/2025"
type input "7/25/2025"
type input "7/29/2025"
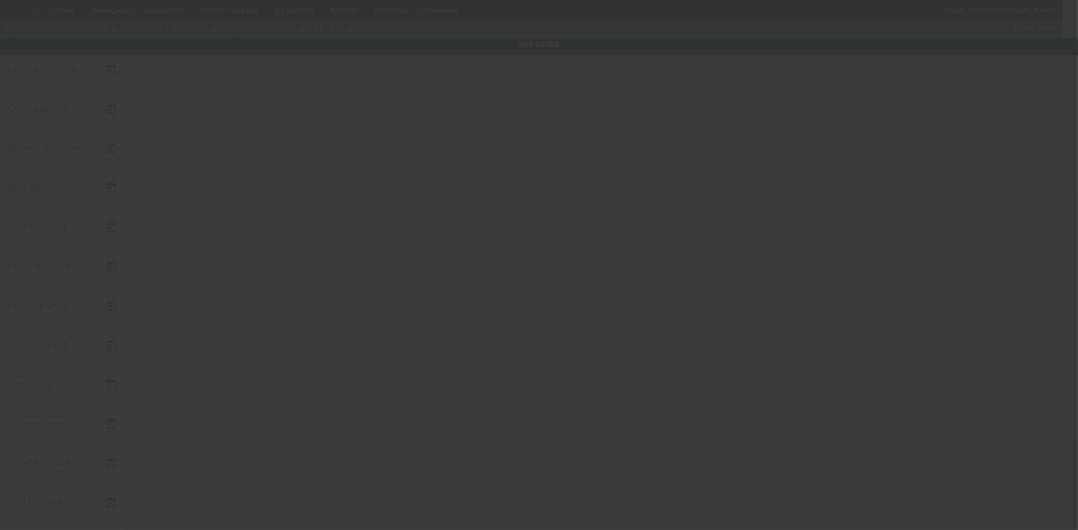
type input "7/29/2025"
type input "7/31/2025"
type input "[DATE]"
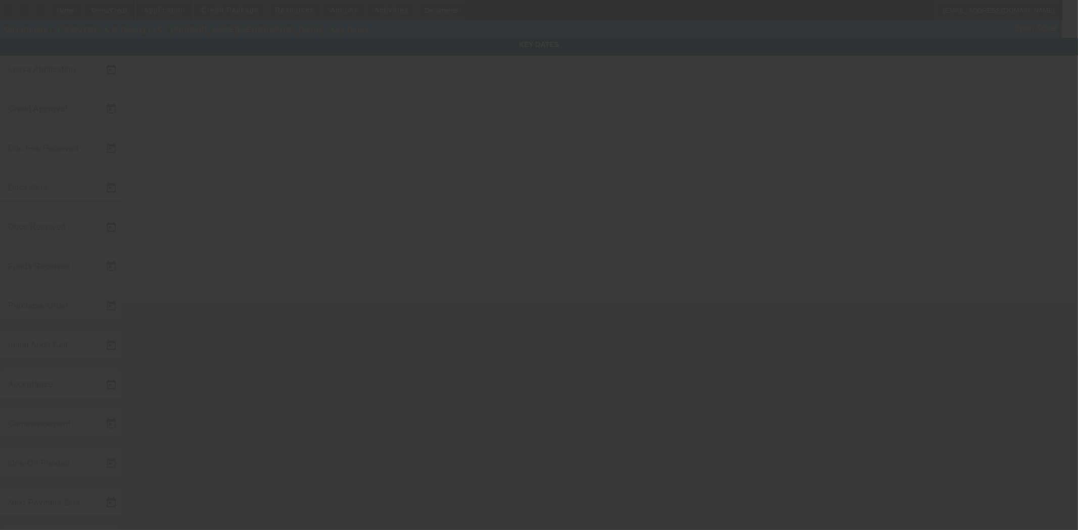
type input "[DATE]"
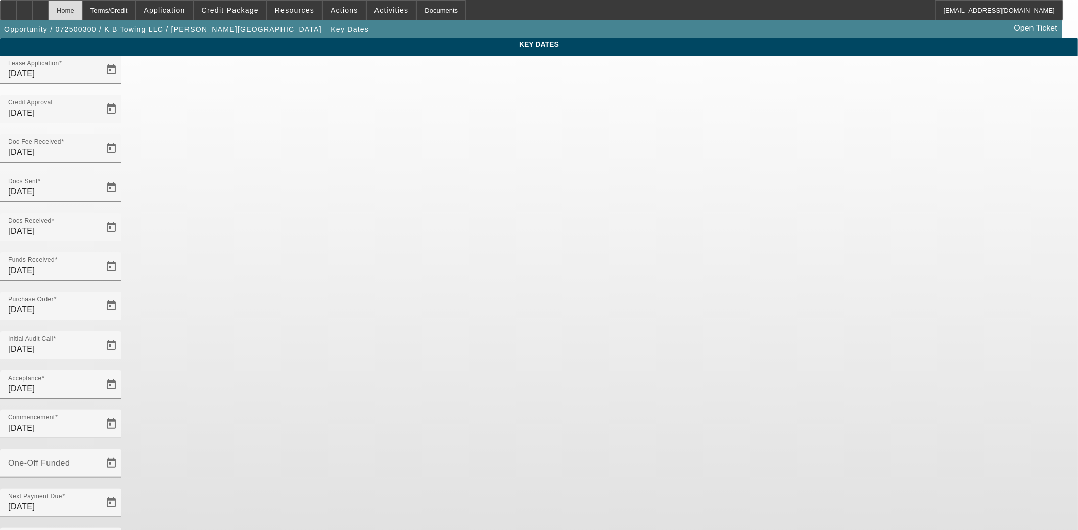
click at [82, 10] on div "Home" at bounding box center [66, 10] width 34 height 20
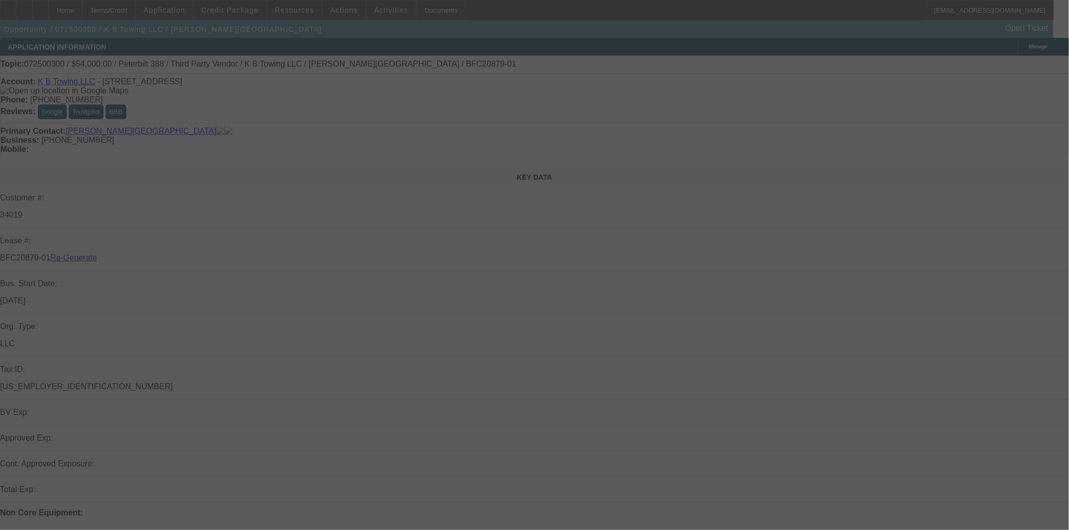
select select "4"
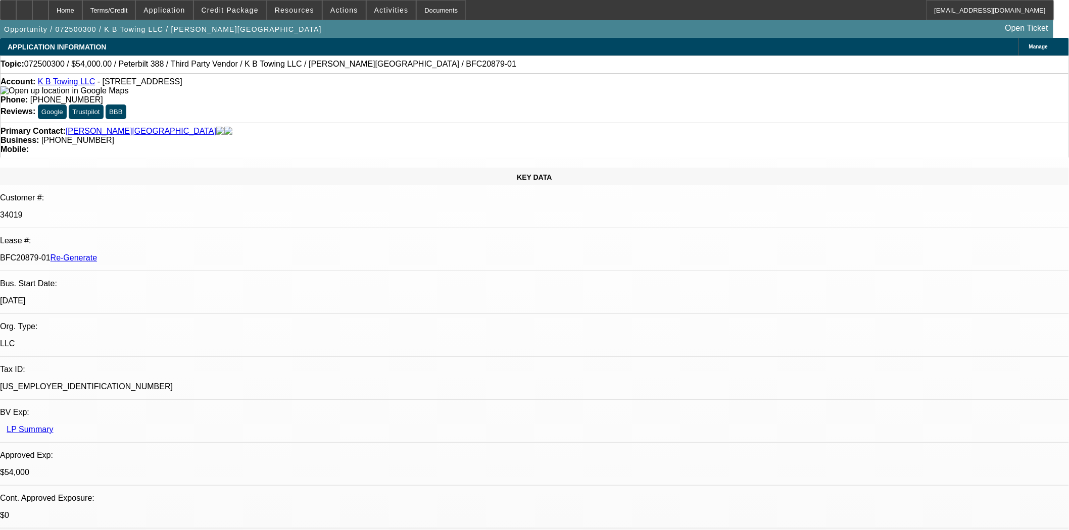
select select "0"
select select "6"
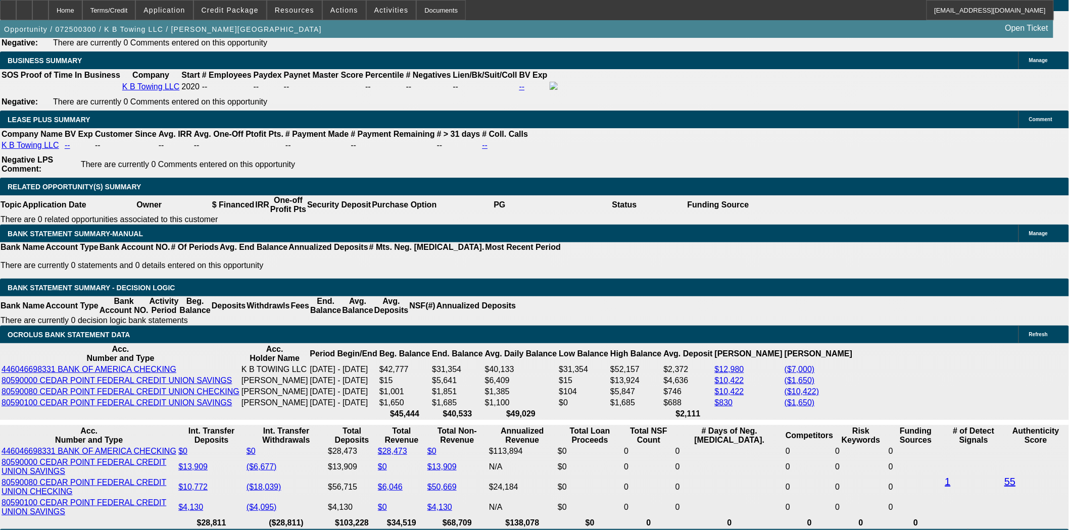
scroll to position [1740, 0]
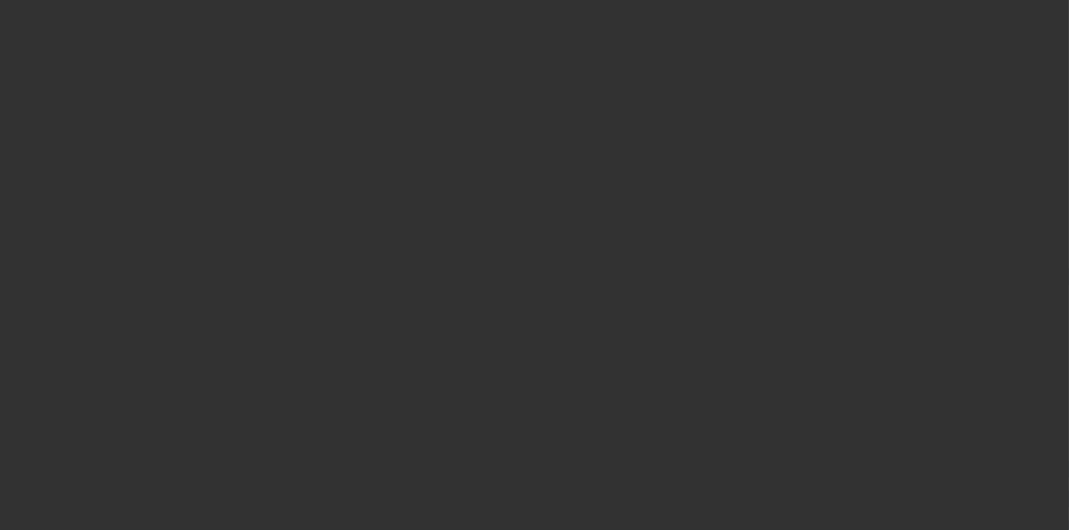
select select "4"
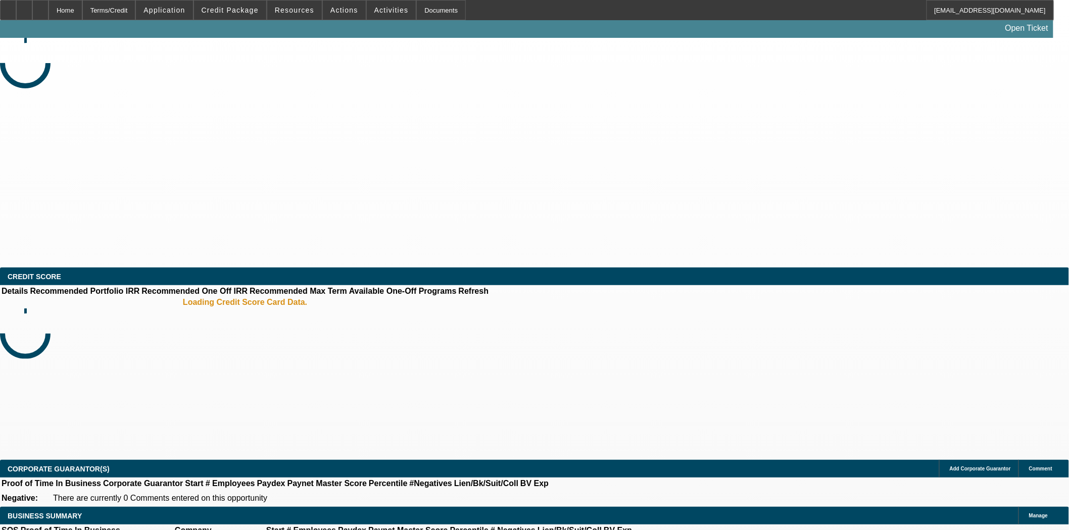
select select "0"
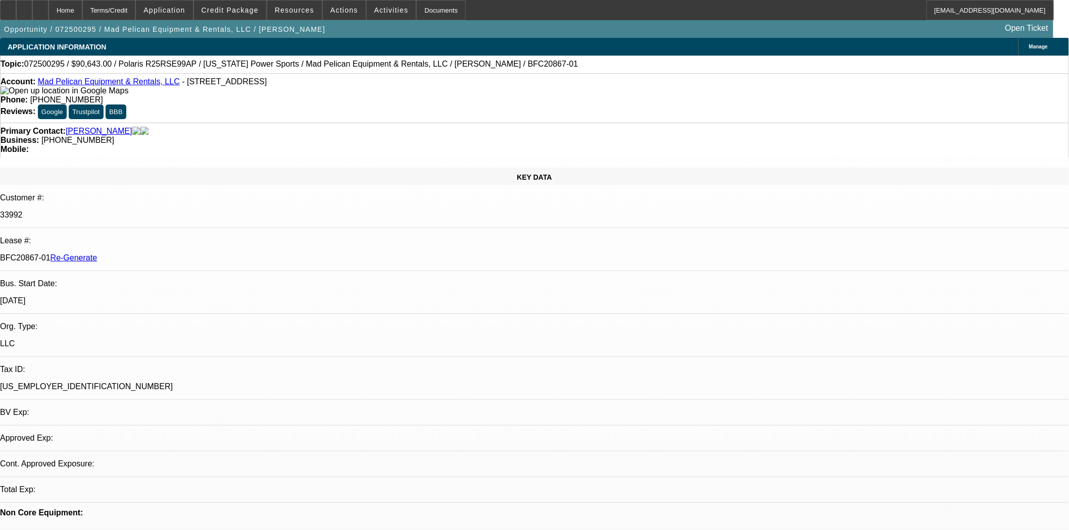
select select "6"
click at [285, 9] on span "Resources" at bounding box center [294, 10] width 39 height 8
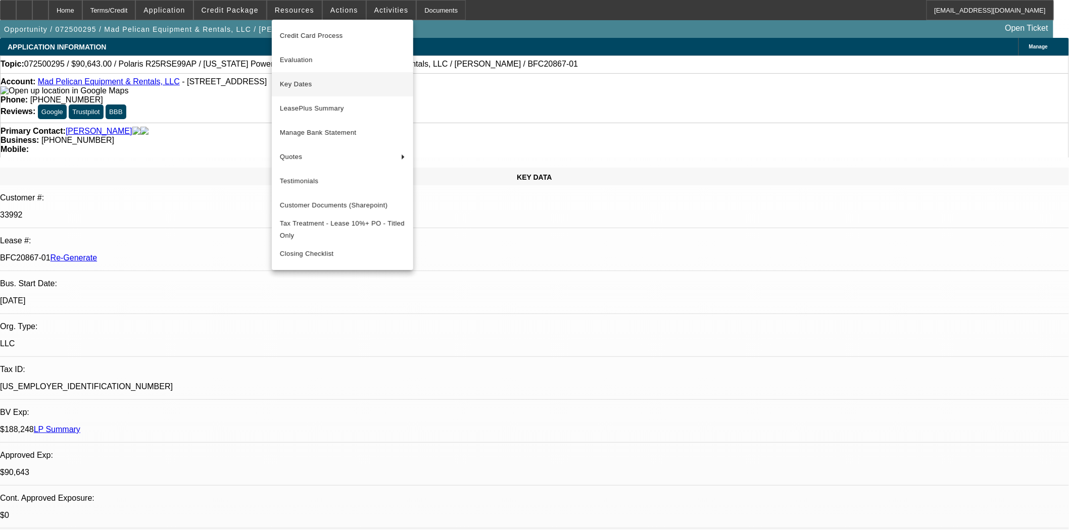
click at [300, 81] on span "Key Dates" at bounding box center [342, 84] width 125 height 12
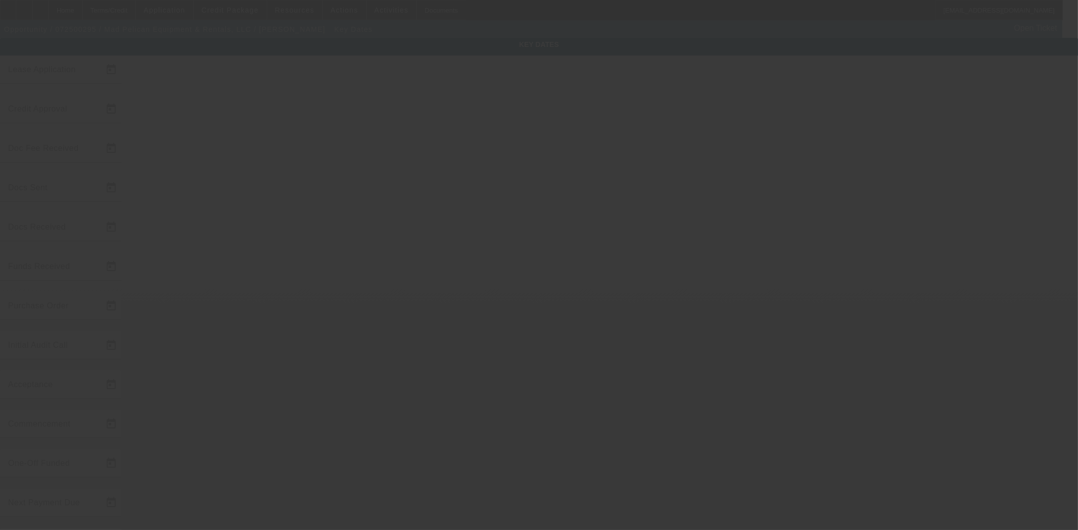
type input "[DATE]"
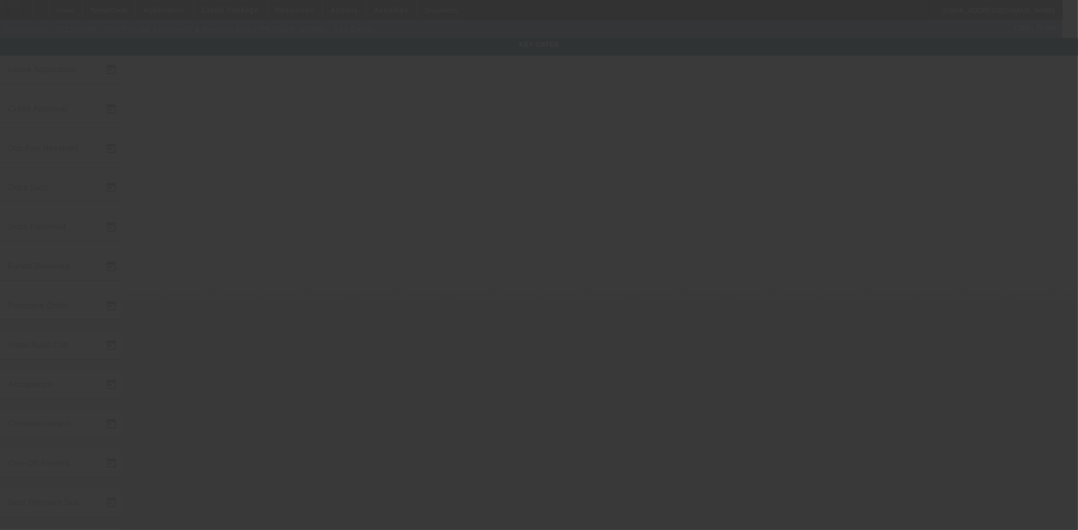
type input "[DATE]"
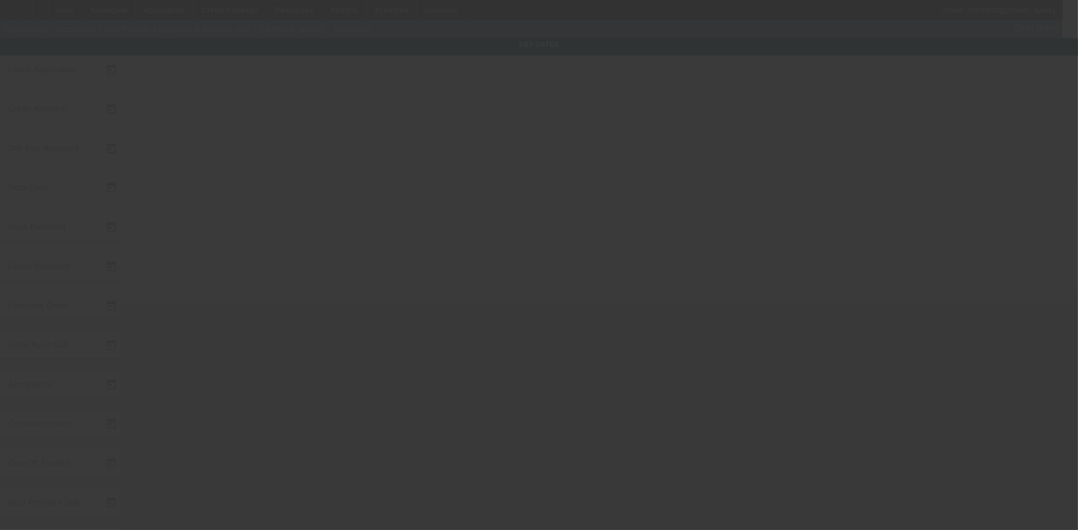
type input "[DATE]"
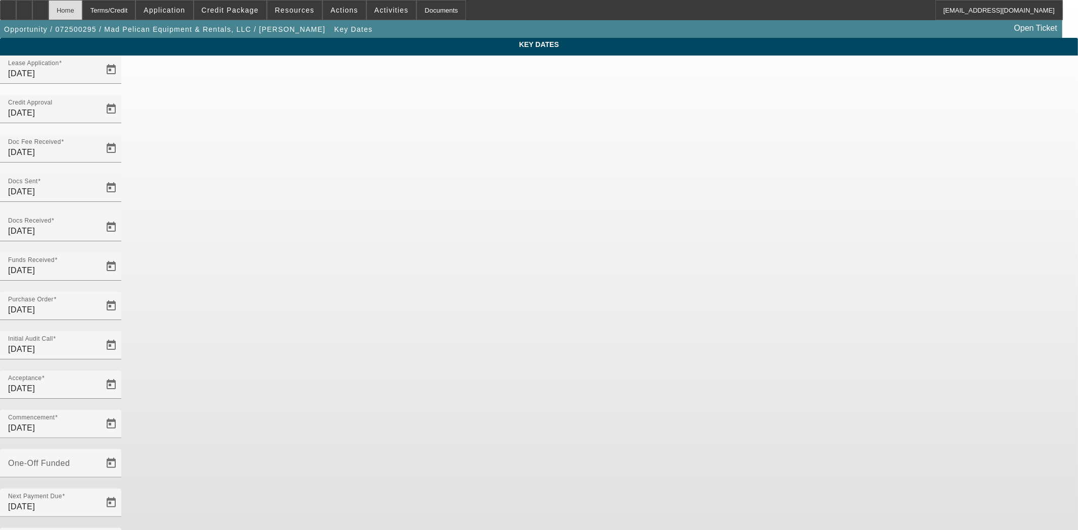
click at [82, 11] on div "Home" at bounding box center [66, 10] width 34 height 20
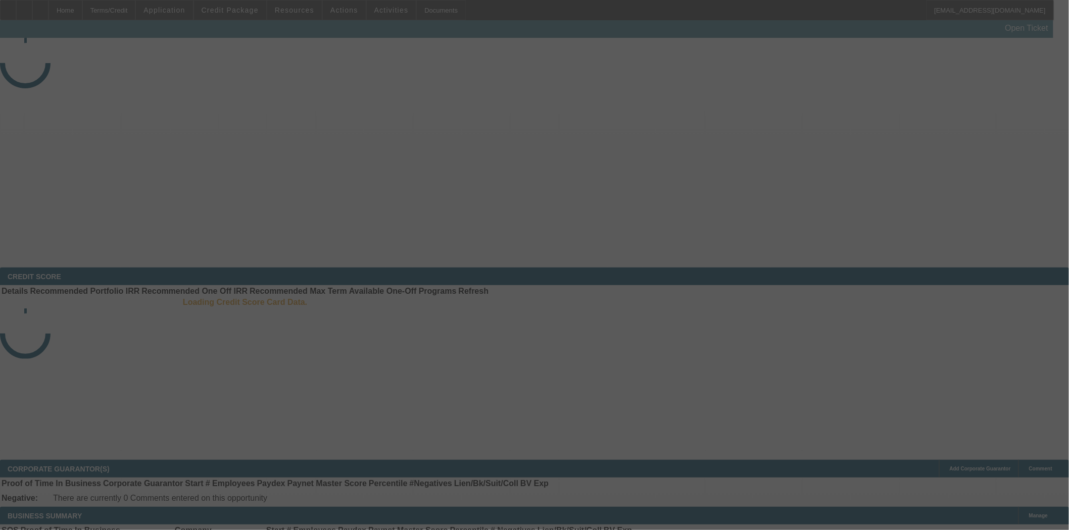
select select "4"
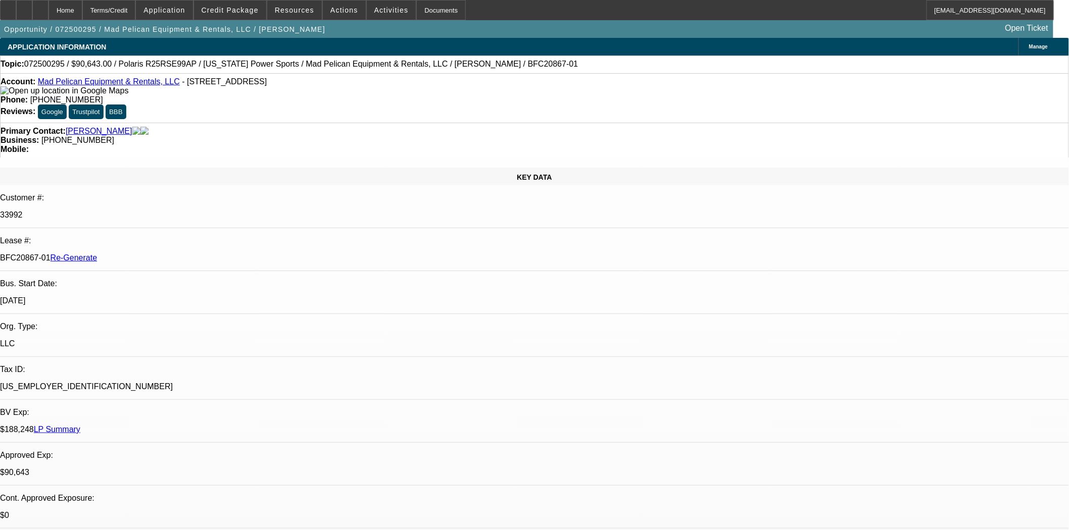
select select "0"
select select "6"
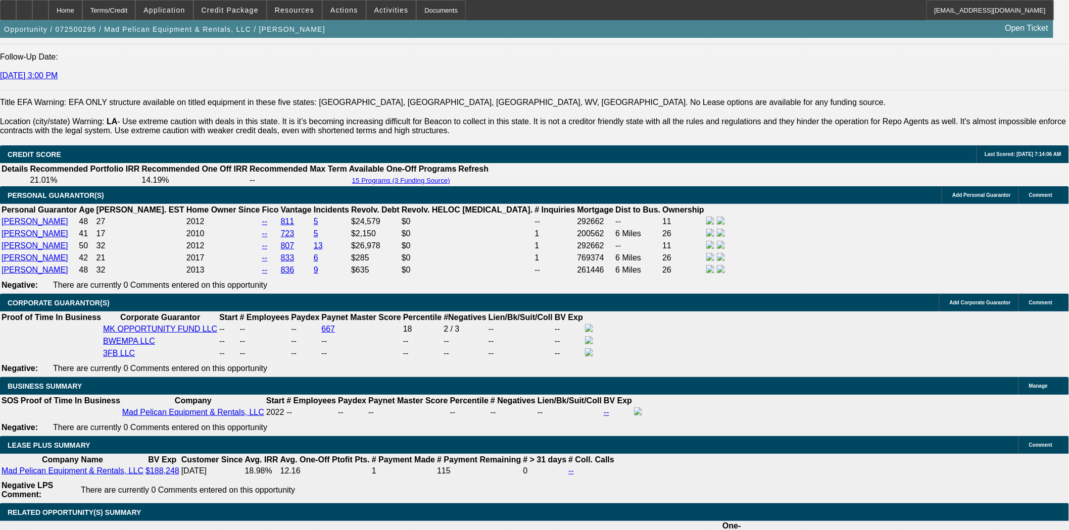
scroll to position [1572, 0]
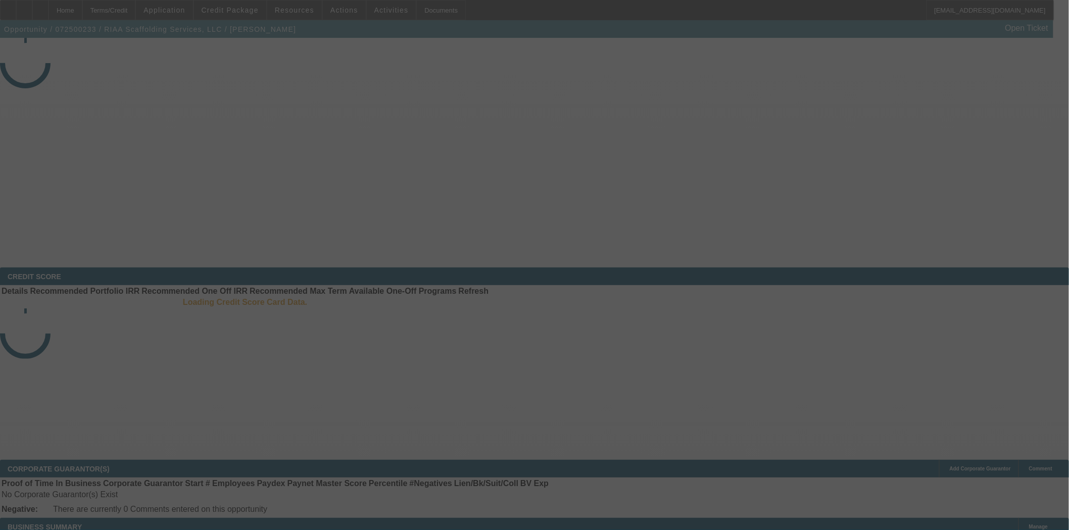
select select "4"
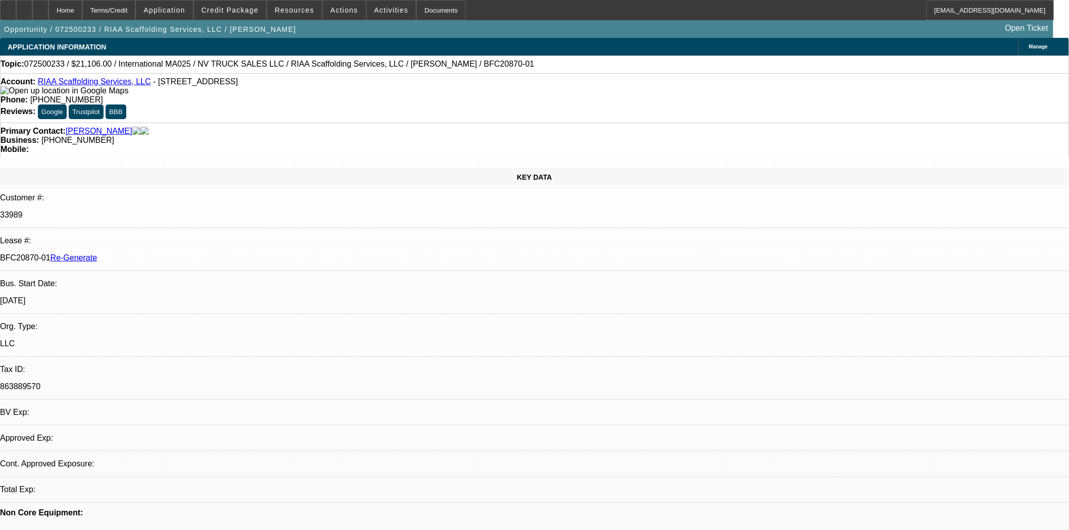
select select "0"
select select "0.1"
select select "5"
click at [295, 12] on span "Resources" at bounding box center [294, 10] width 39 height 8
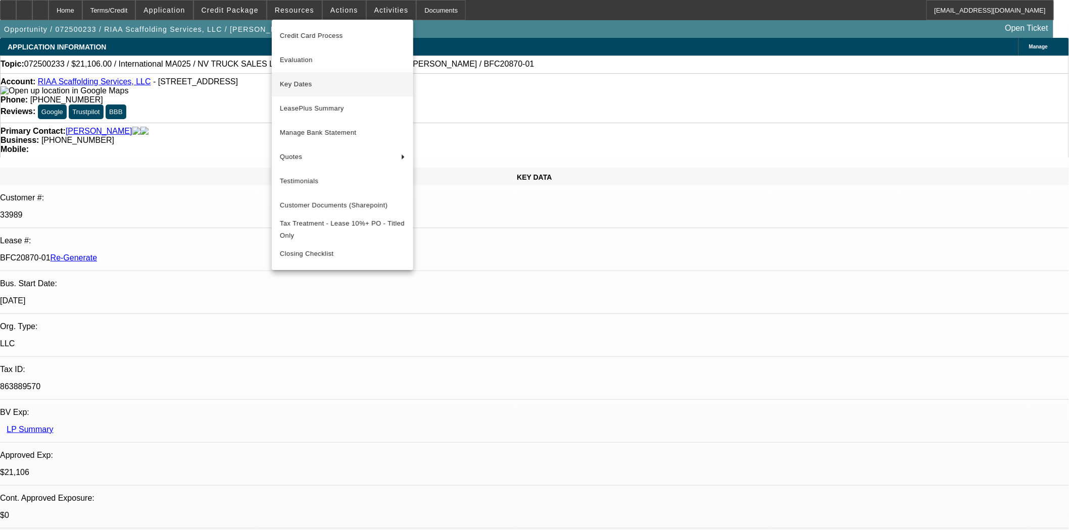
click at [283, 84] on span "Key Dates" at bounding box center [342, 84] width 125 height 12
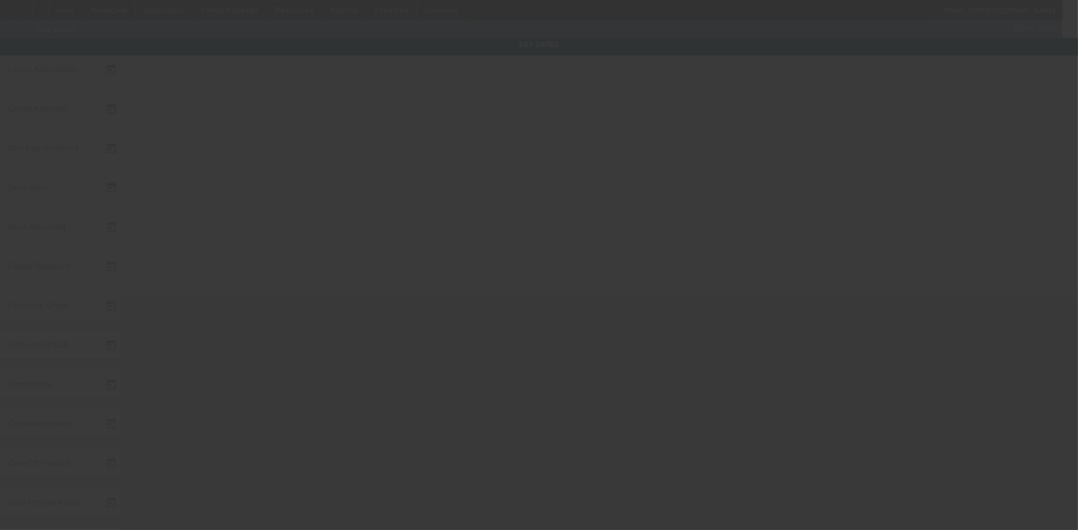
type input "7/10/2025"
type input "[DATE]"
type input "7/17/2025"
type input "7/18/2025"
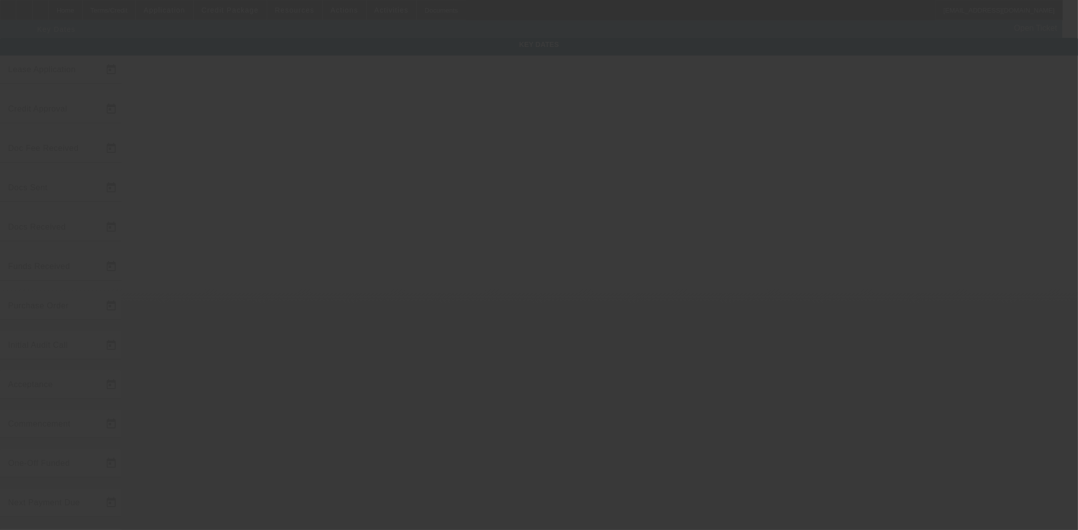
type input "7/21/2025"
type input "7/24/2025"
type input "[DATE]"
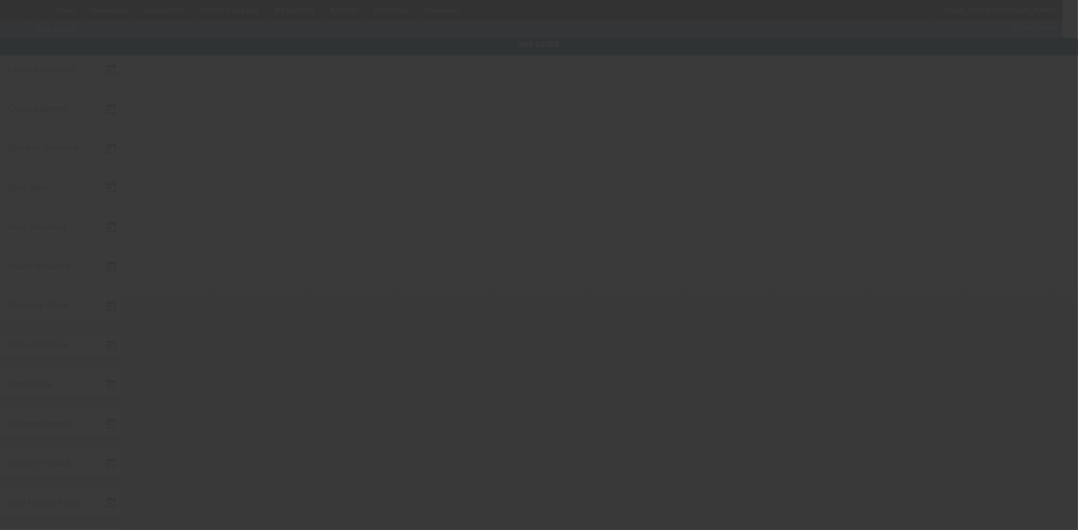
type input "[DATE]"
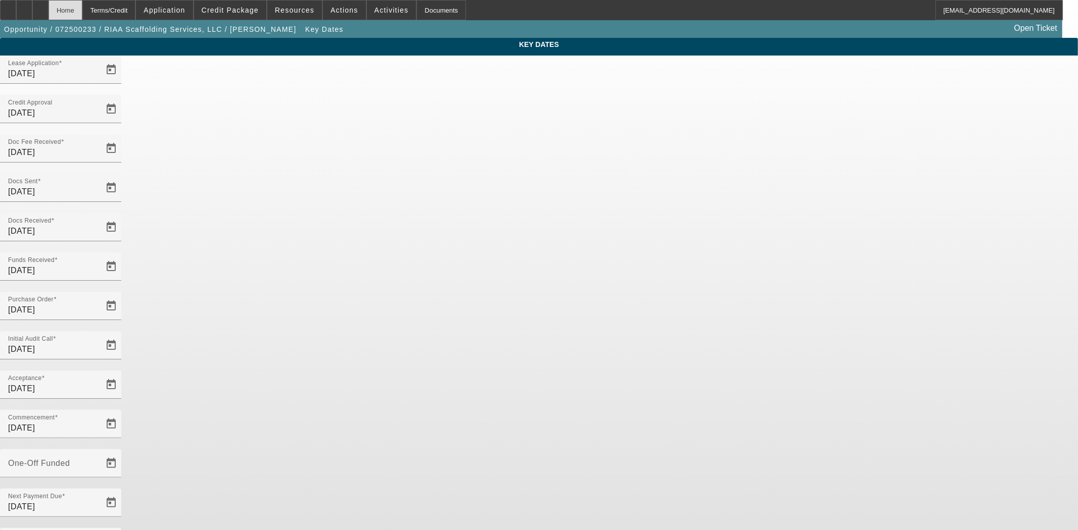
click at [82, 13] on div "Home" at bounding box center [66, 10] width 34 height 20
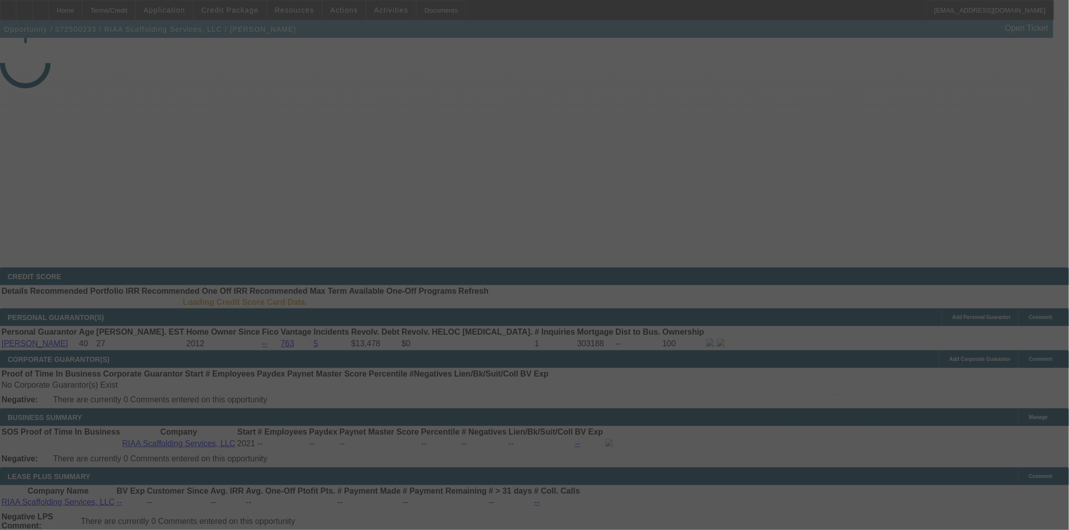
select select "4"
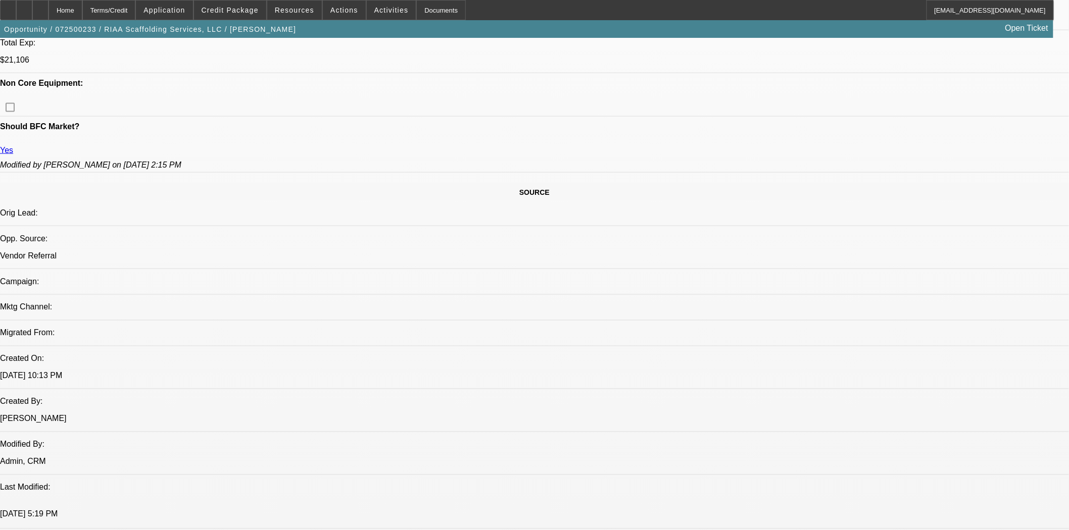
select select "0"
select select "0.1"
select select "5"
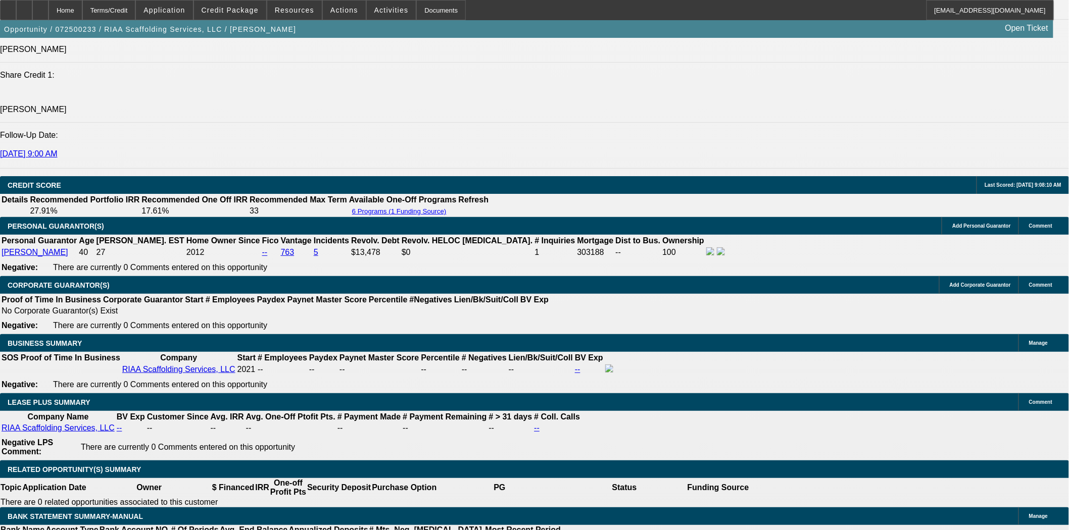
scroll to position [1456, 0]
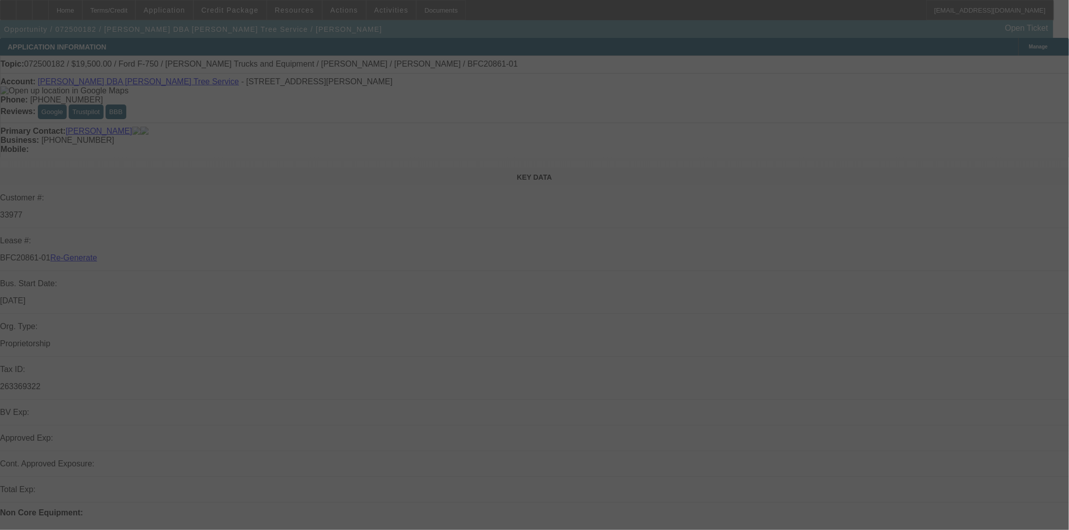
select select "4"
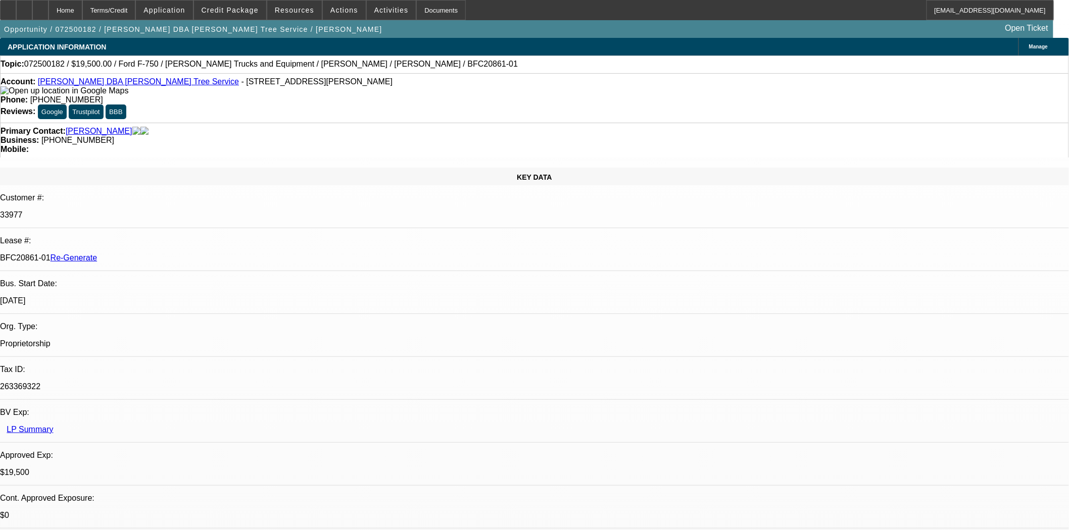
select select "0"
select select "0.1"
select select "1"
select select "3"
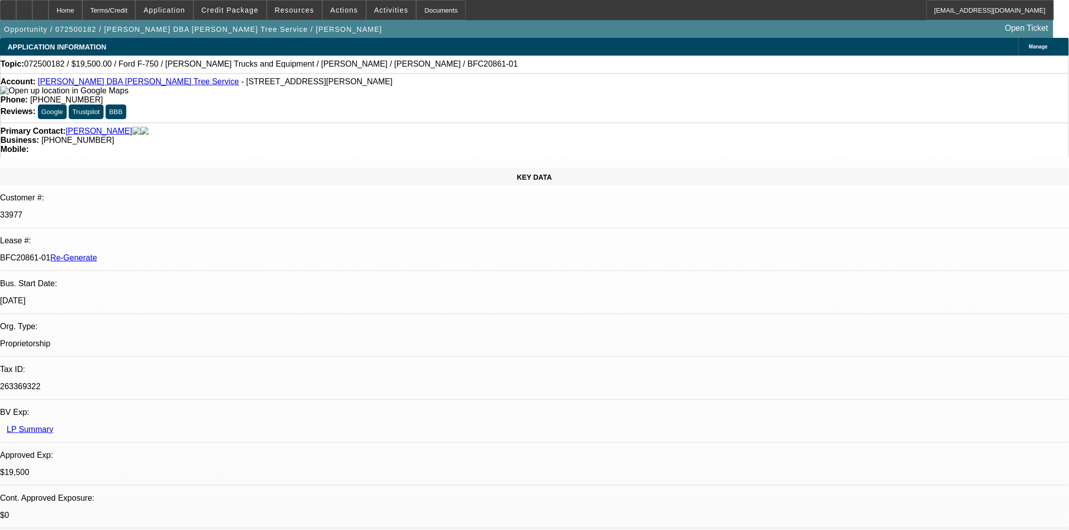
select select "4"
click at [275, 15] on span at bounding box center [294, 10] width 55 height 24
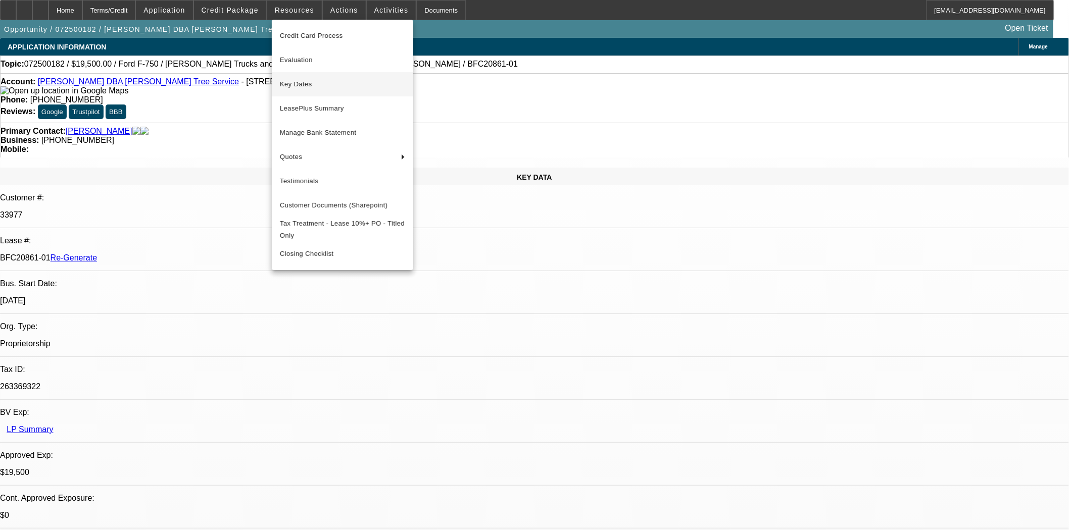
click at [295, 88] on span "Key Dates" at bounding box center [342, 84] width 125 height 12
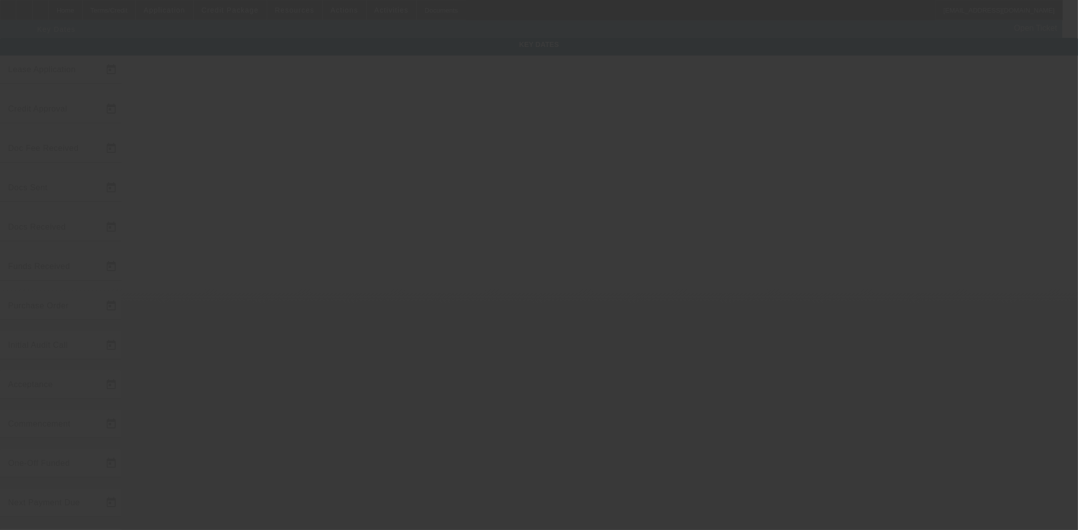
type input "[DATE]"
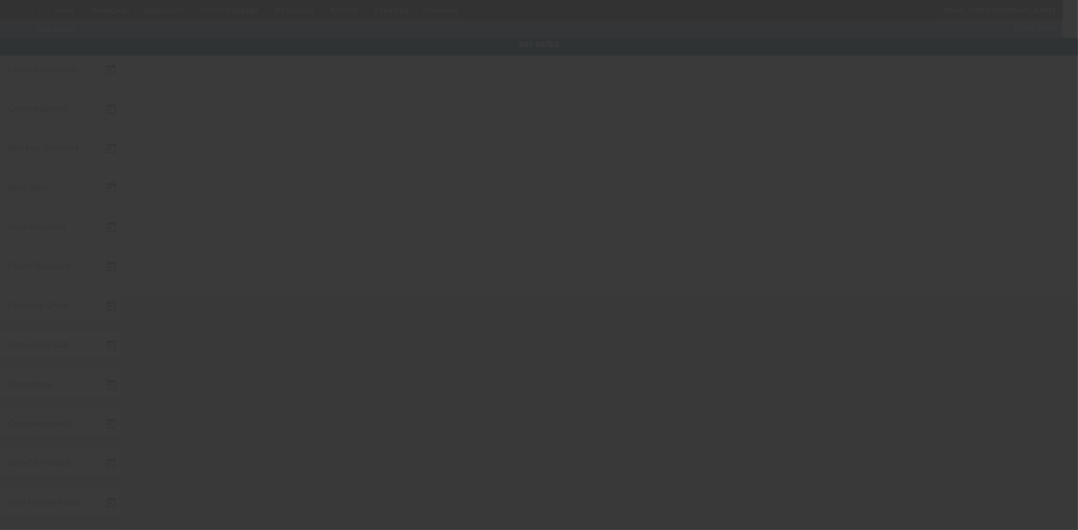
type input "[DATE]"
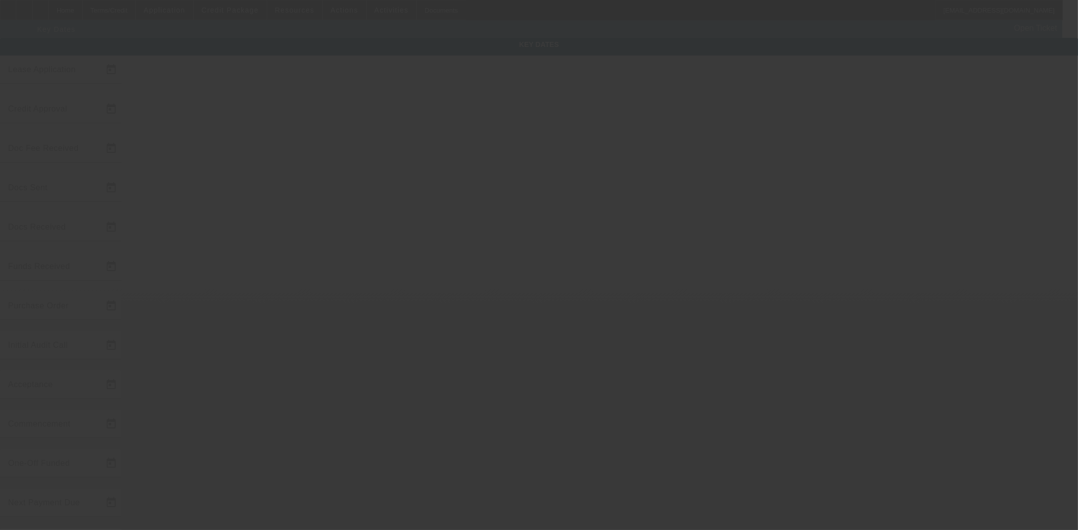
type input "[DATE]"
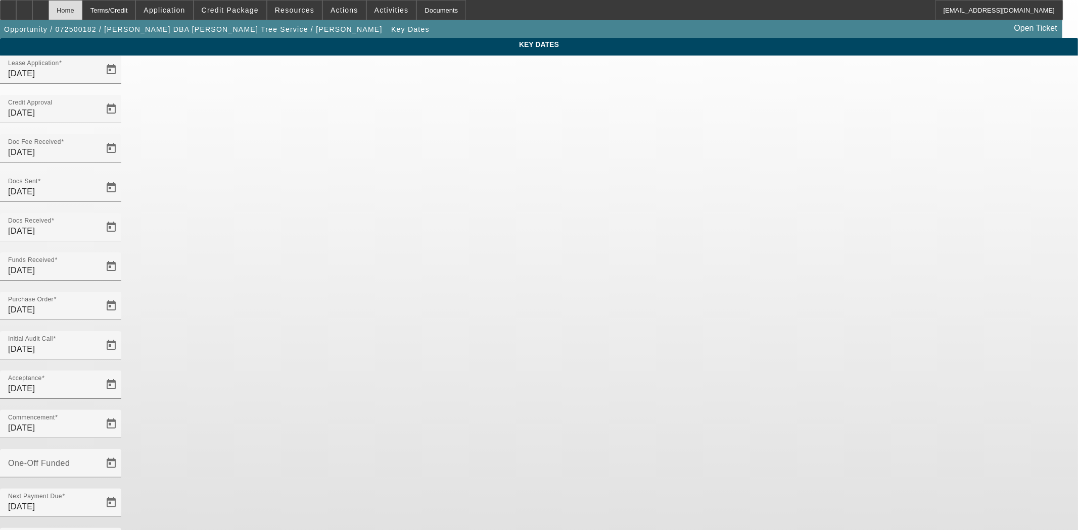
click at [82, 11] on div "Home" at bounding box center [66, 10] width 34 height 20
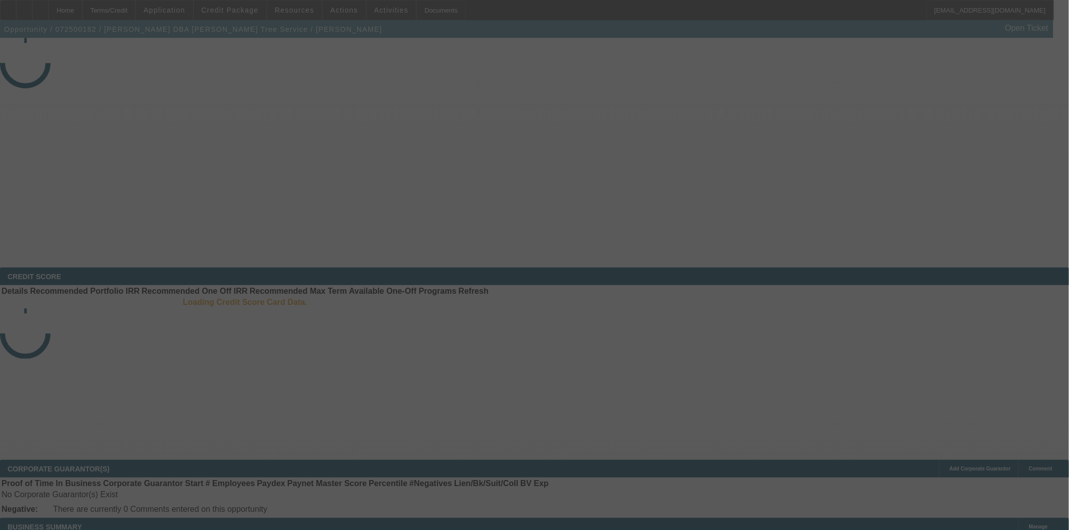
select select "4"
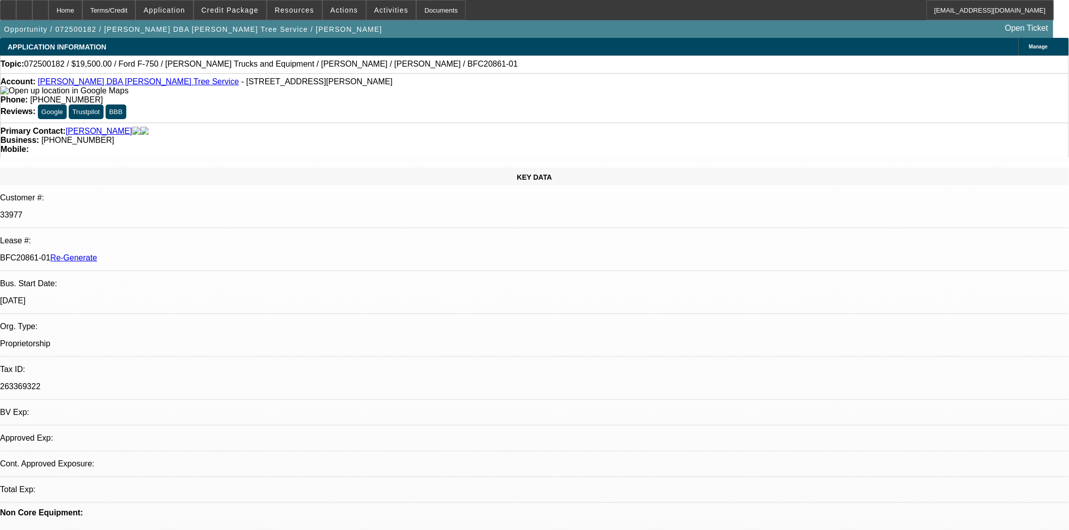
select select "0"
select select "3"
select select "0.1"
select select "4"
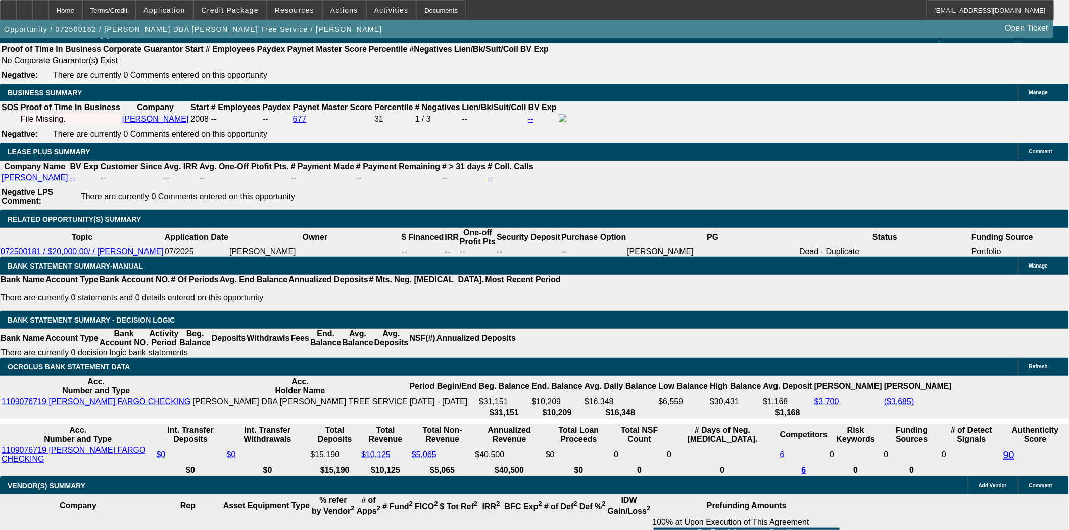
scroll to position [1628, 0]
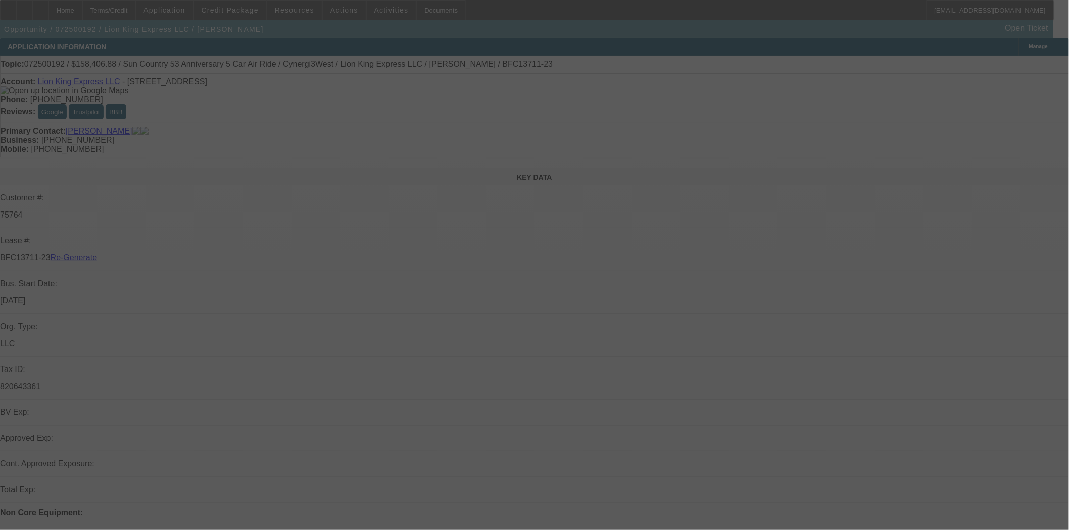
select select "4"
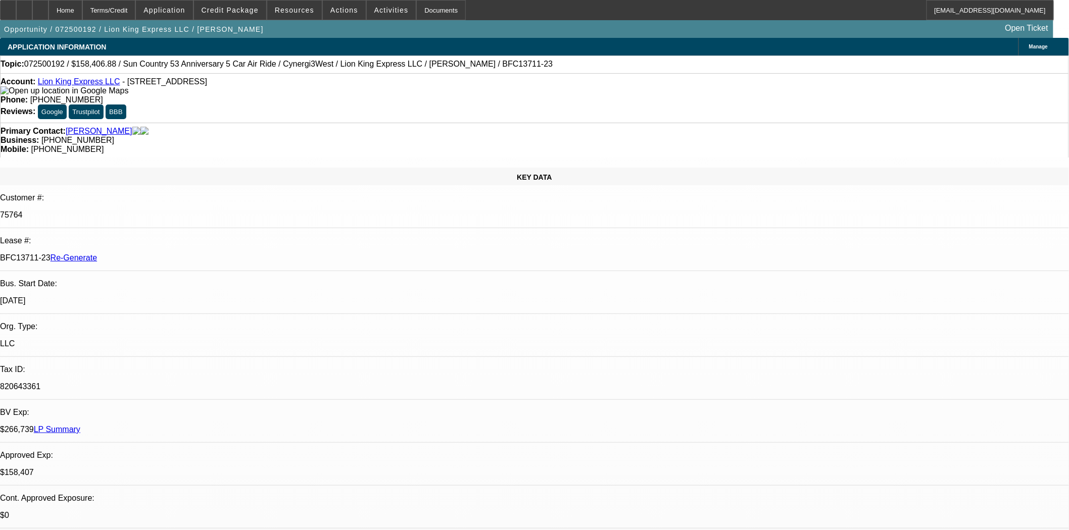
select select "0"
select select "6"
click at [300, 11] on span "Resources" at bounding box center [294, 10] width 39 height 8
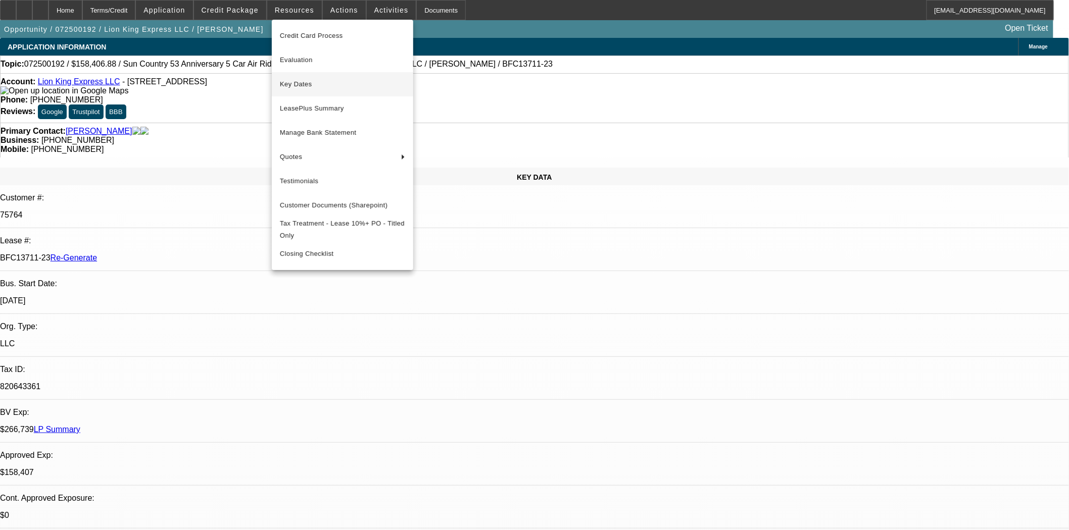
click at [291, 88] on span "Key Dates" at bounding box center [342, 84] width 125 height 12
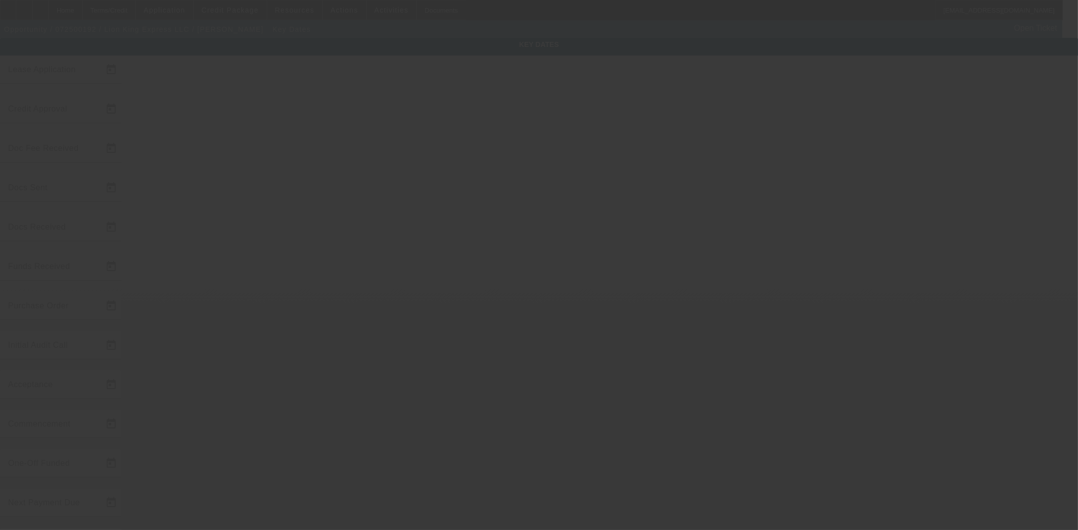
type input "[DATE]"
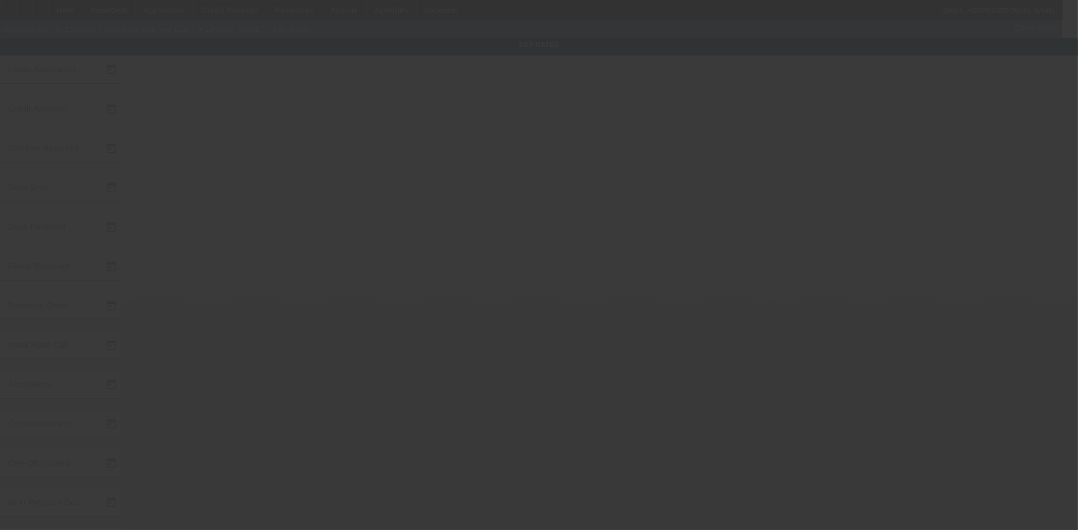
type input "[DATE]"
type input "7/29/2025"
type input "[DATE]"
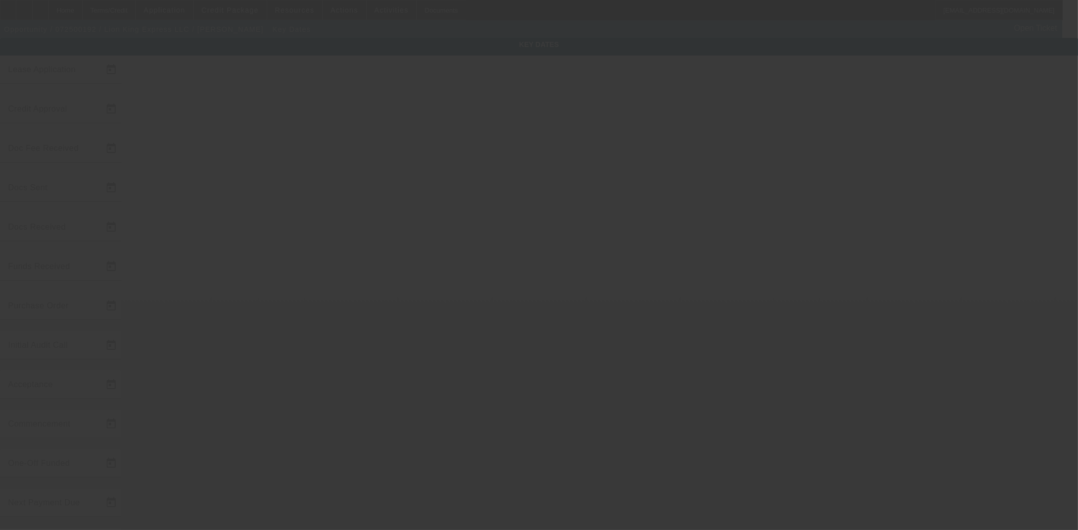
type input "[DATE]"
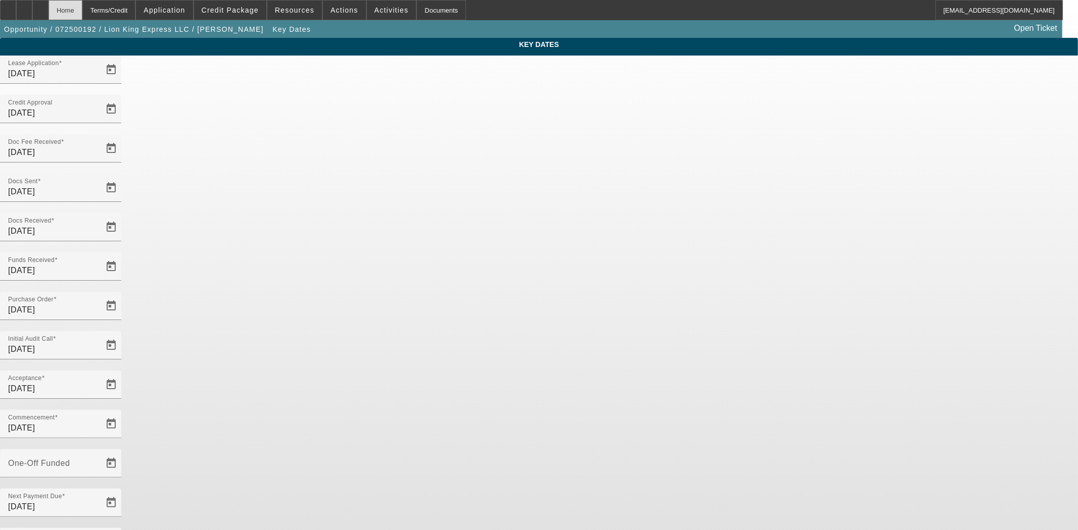
click at [82, 11] on div "Home" at bounding box center [66, 10] width 34 height 20
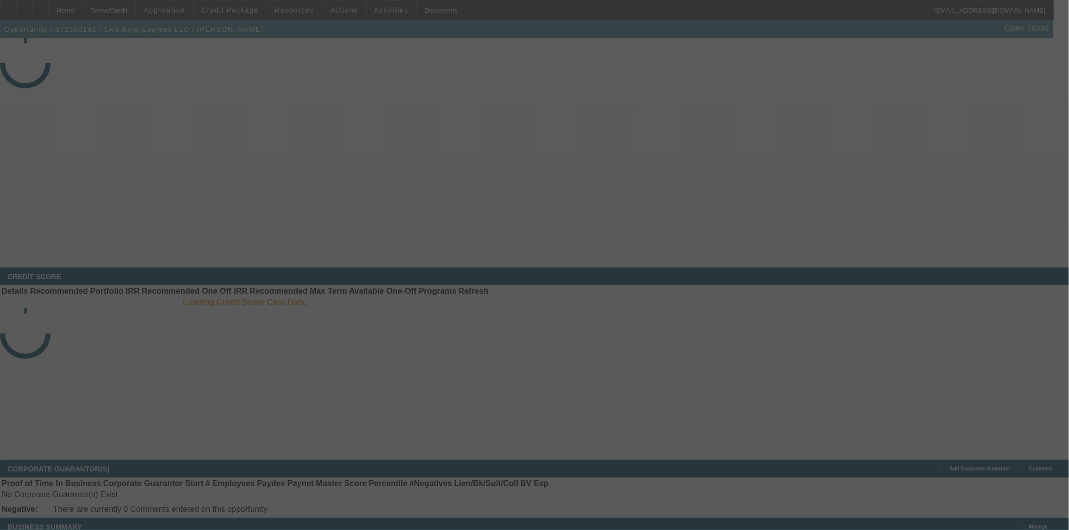
select select "4"
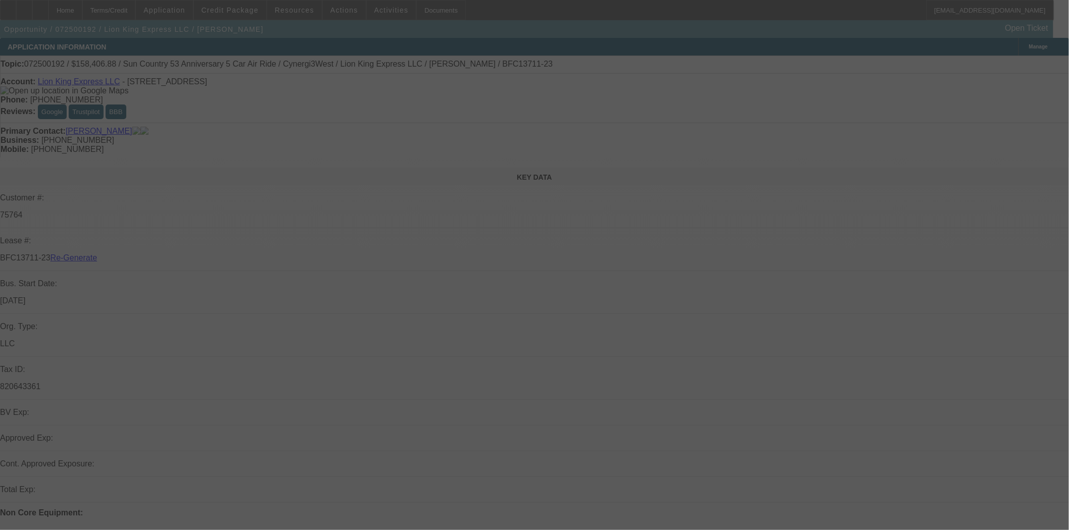
select select "0"
select select "6"
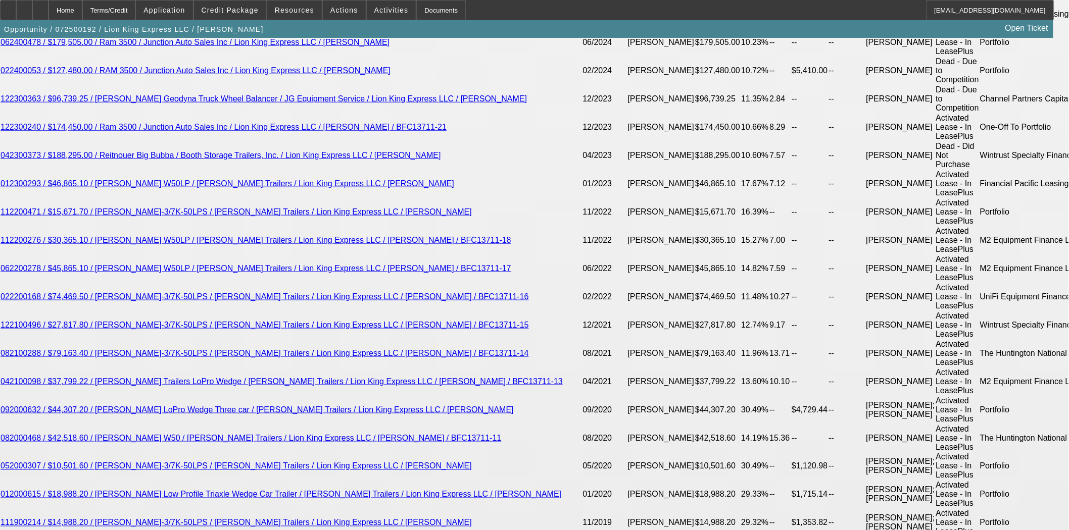
scroll to position [1964, 0]
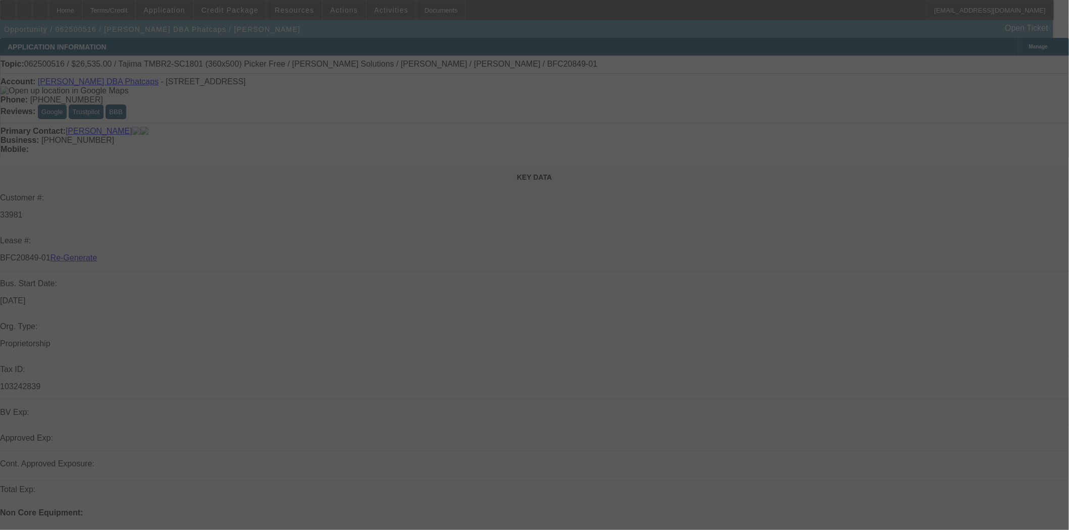
select select "4"
select select "0"
select select "0.1"
select select "5"
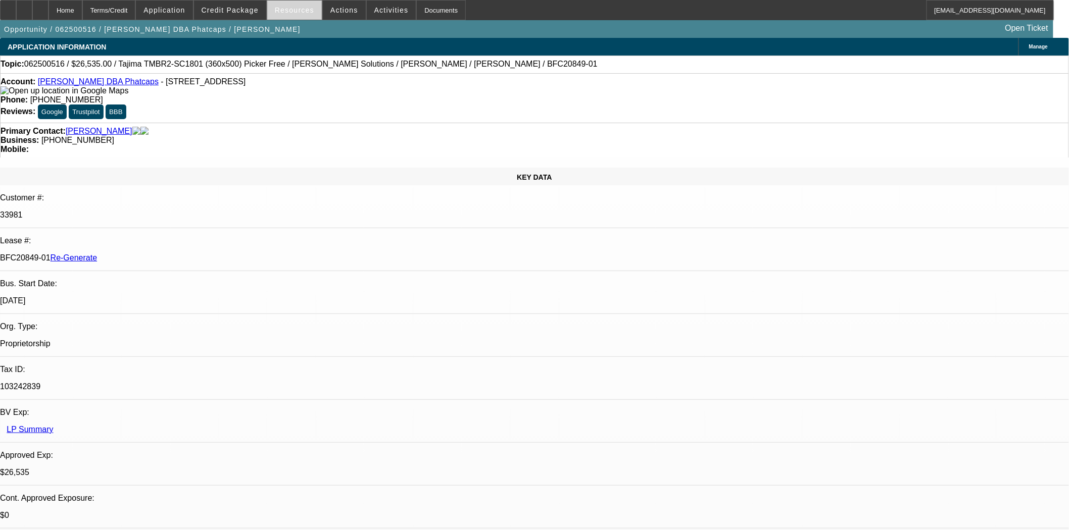
click at [304, 13] on span "Resources" at bounding box center [294, 10] width 39 height 8
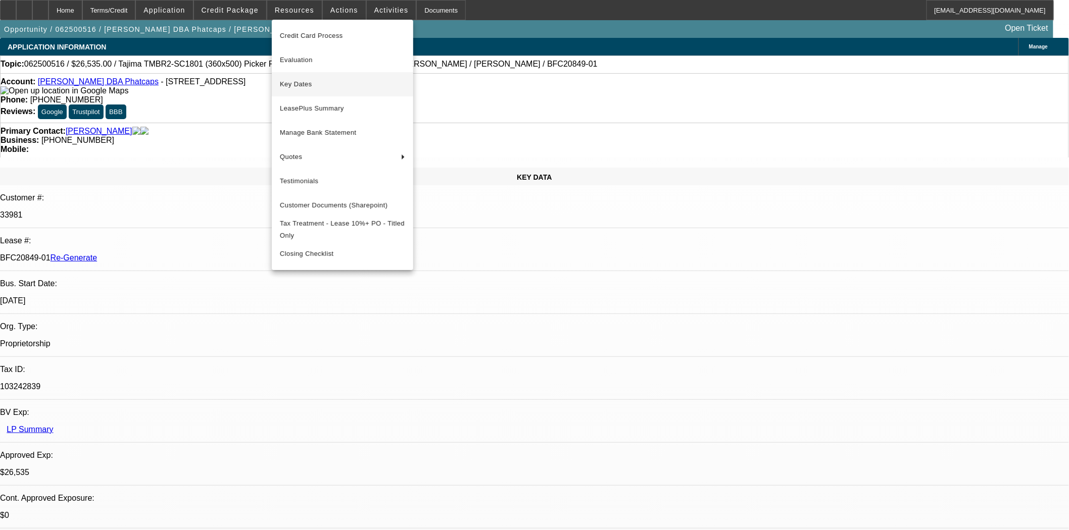
click at [294, 83] on span "Key Dates" at bounding box center [342, 84] width 125 height 12
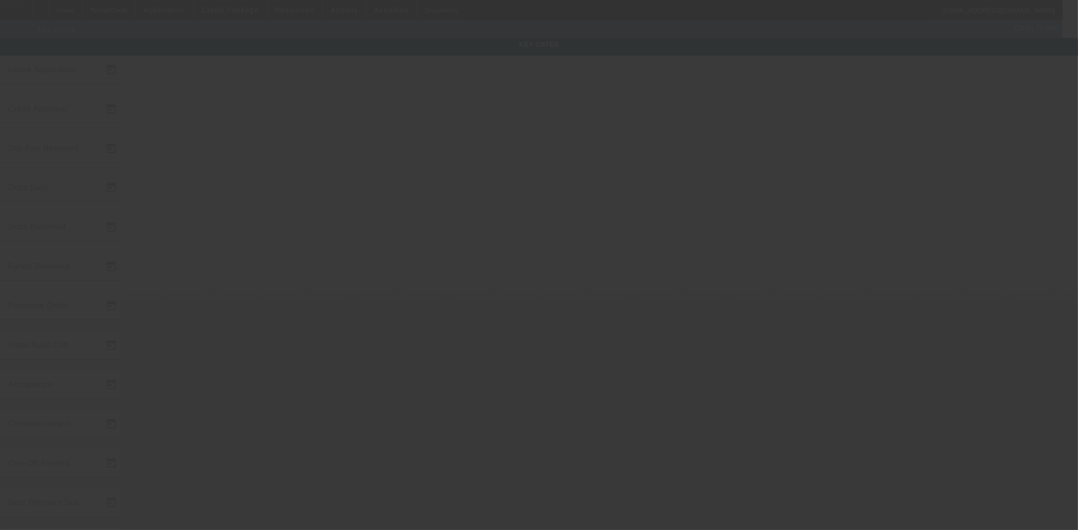
type input "[DATE]"
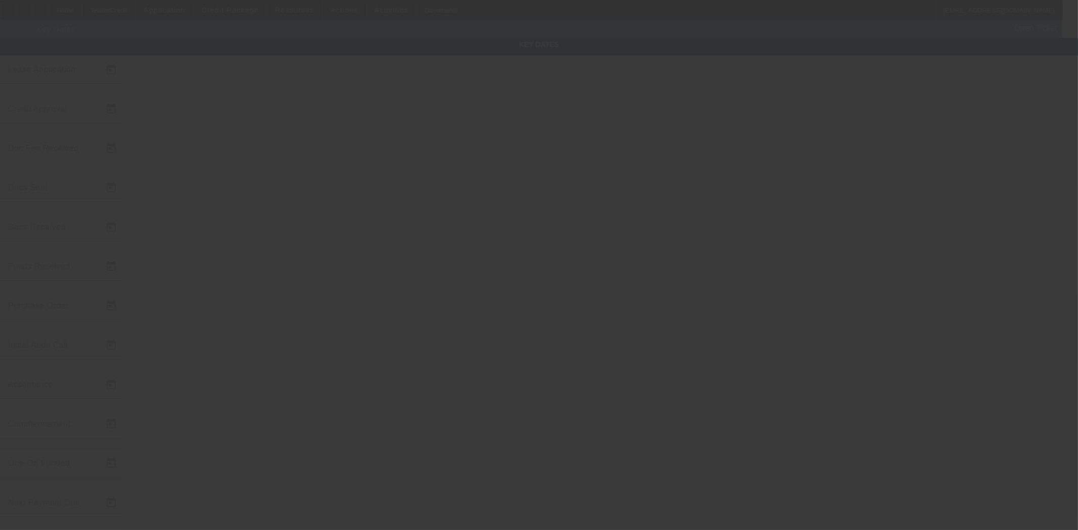
type input "[DATE]"
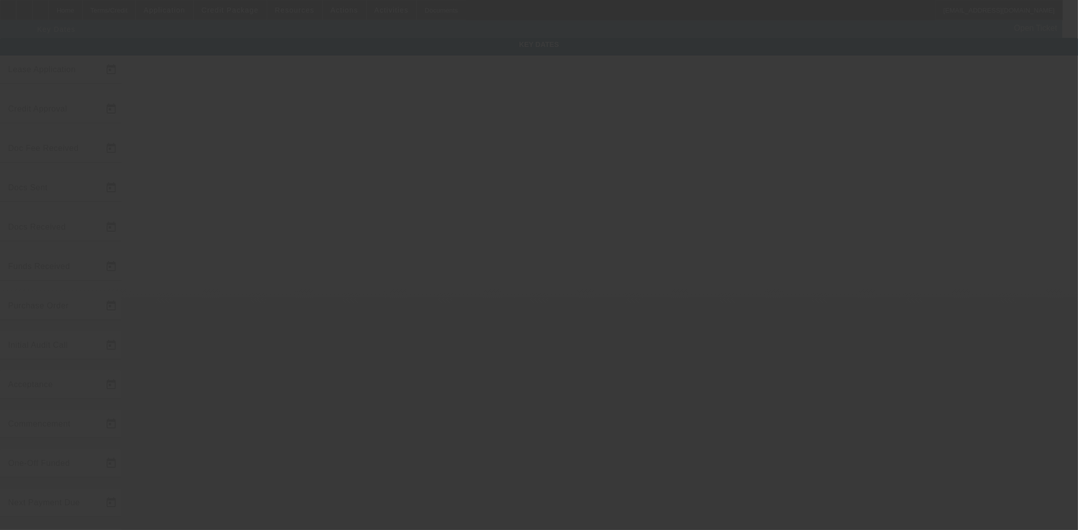
type input "[DATE]"
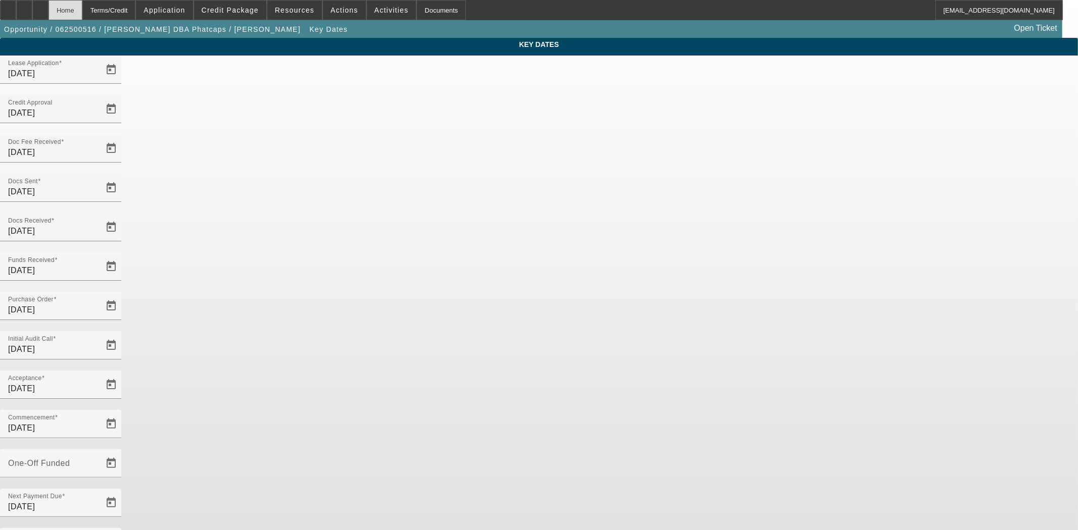
click at [82, 9] on div "Home" at bounding box center [66, 10] width 34 height 20
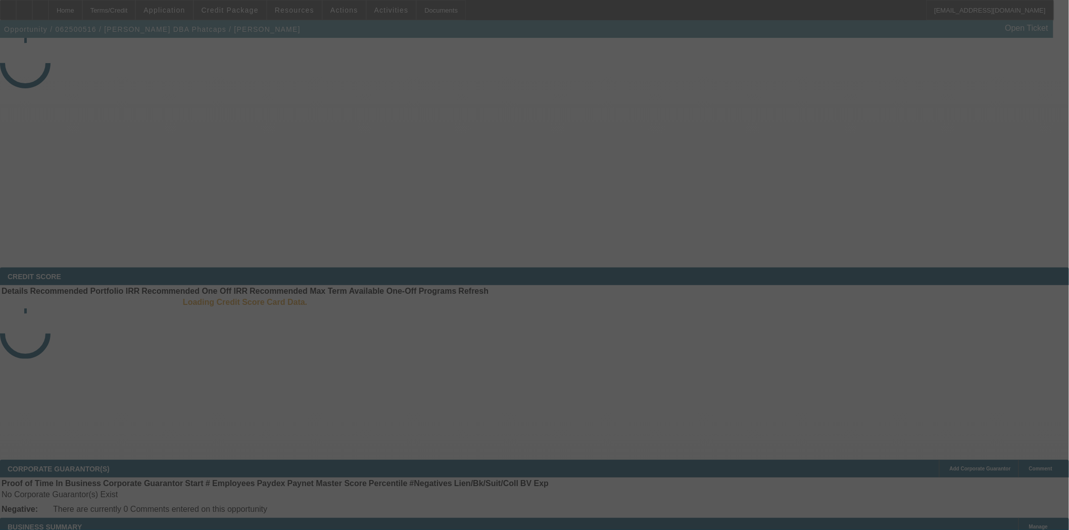
select select "4"
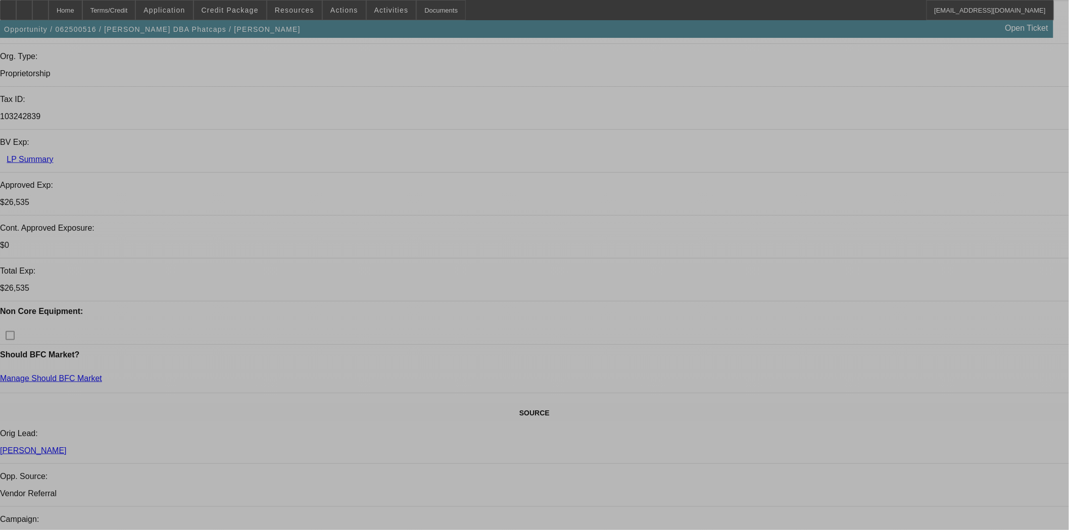
select select "0"
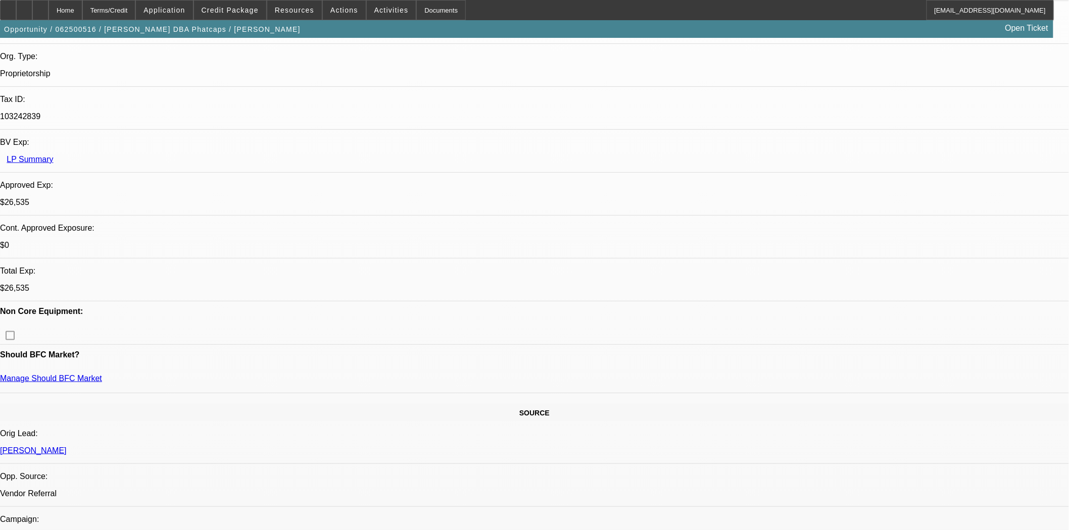
select select "0"
select select "0.1"
select select "5"
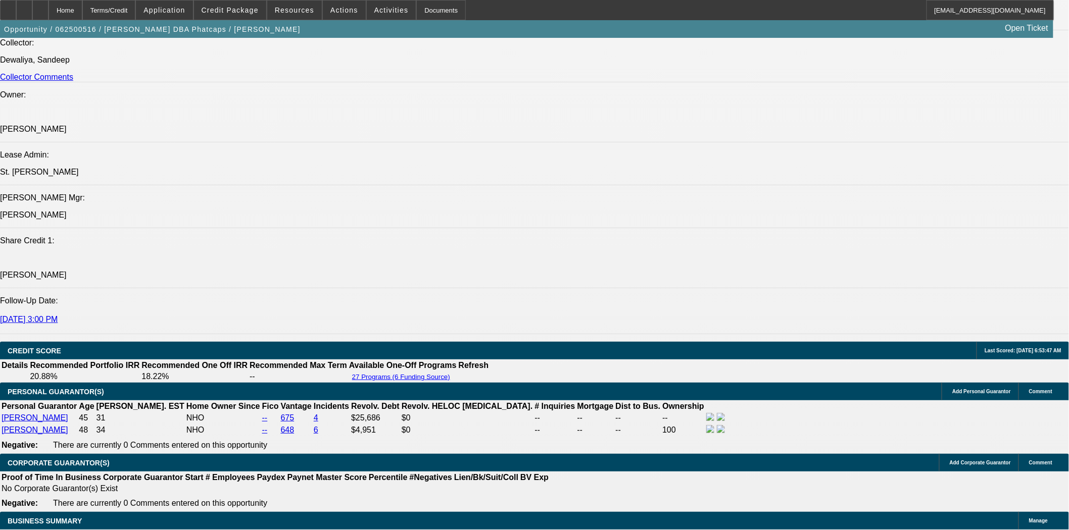
scroll to position [1343, 0]
